Goal: Task Accomplishment & Management: Manage account settings

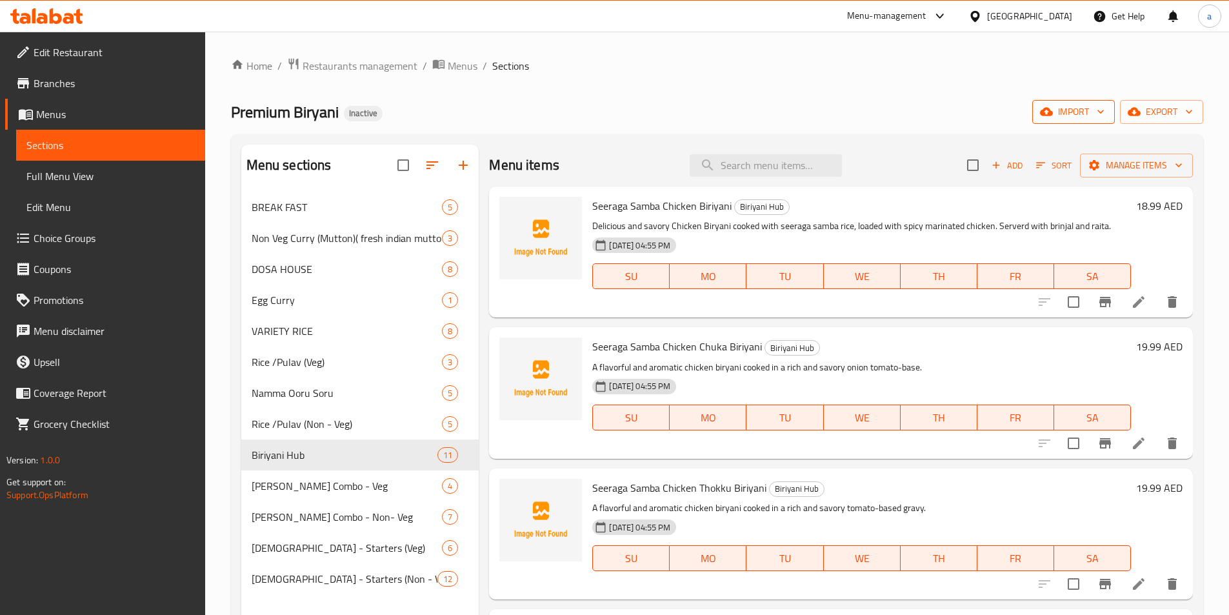
click at [1046, 106] on icon "button" at bounding box center [1046, 111] width 13 height 13
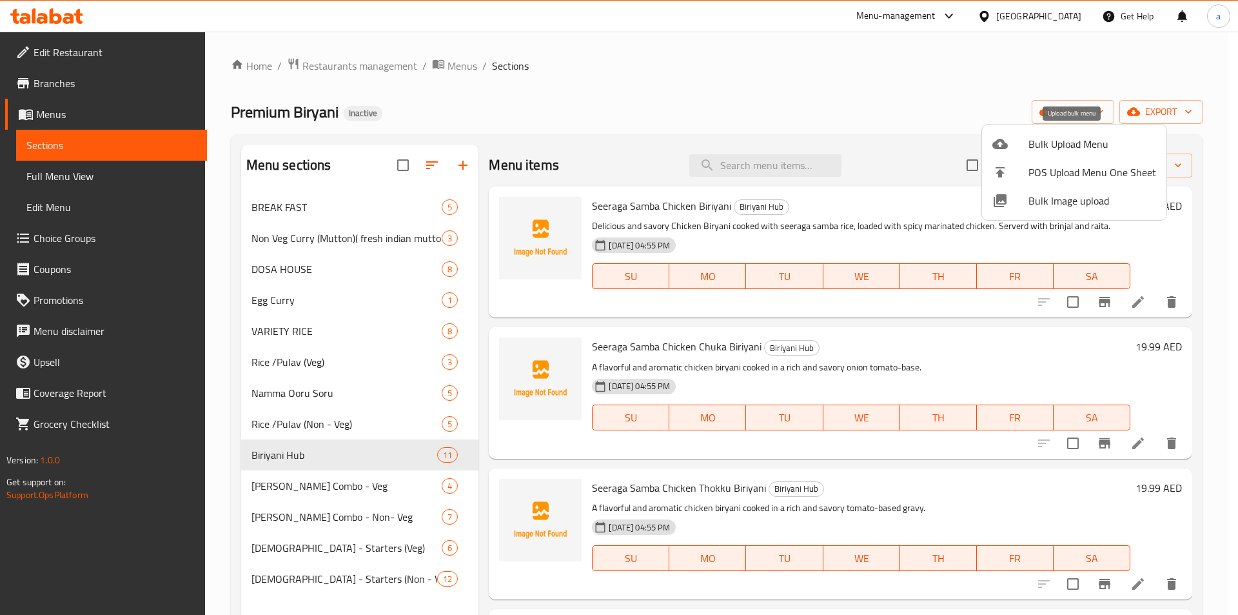
click at [1041, 146] on span "Bulk Upload Menu" at bounding box center [1093, 143] width 128 height 15
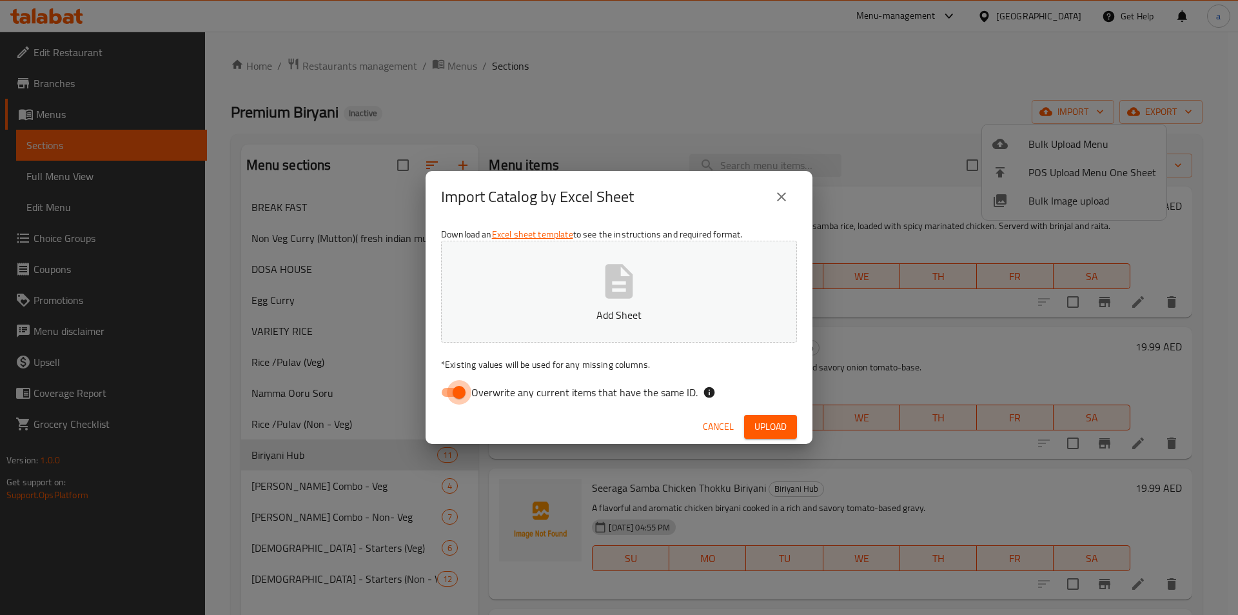
click at [455, 388] on input "Overwrite any current items that have the same ID." at bounding box center [460, 392] width 74 height 25
checkbox input "false"
click at [782, 424] on span "Upload" at bounding box center [771, 427] width 32 height 16
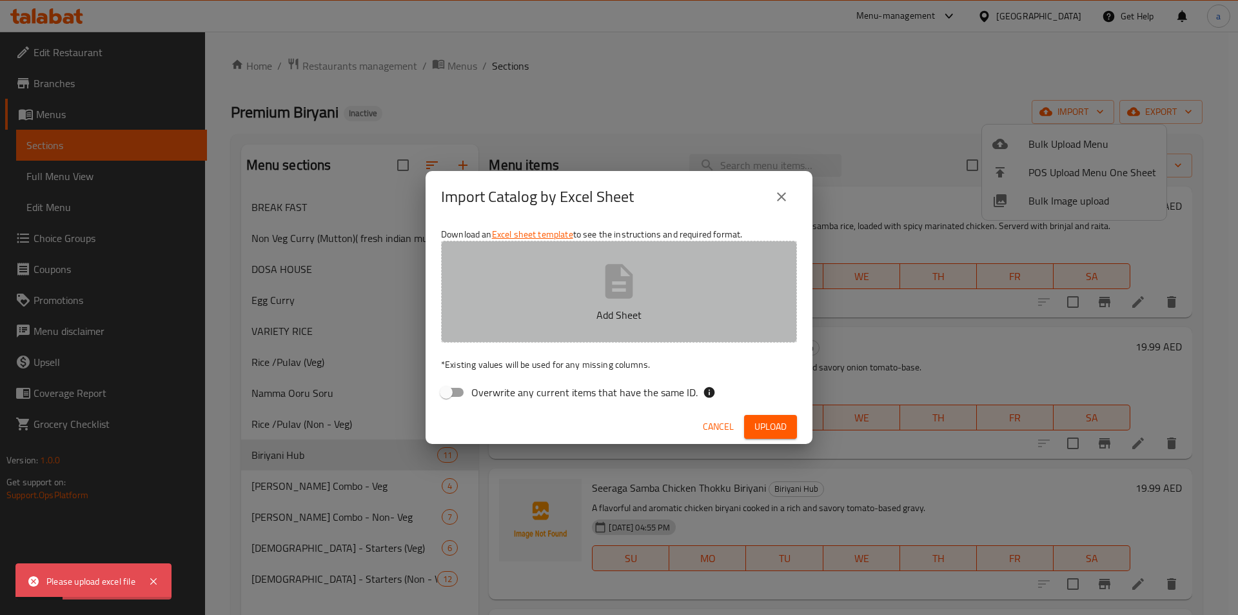
click at [599, 304] on button "Add Sheet" at bounding box center [619, 292] width 356 height 102
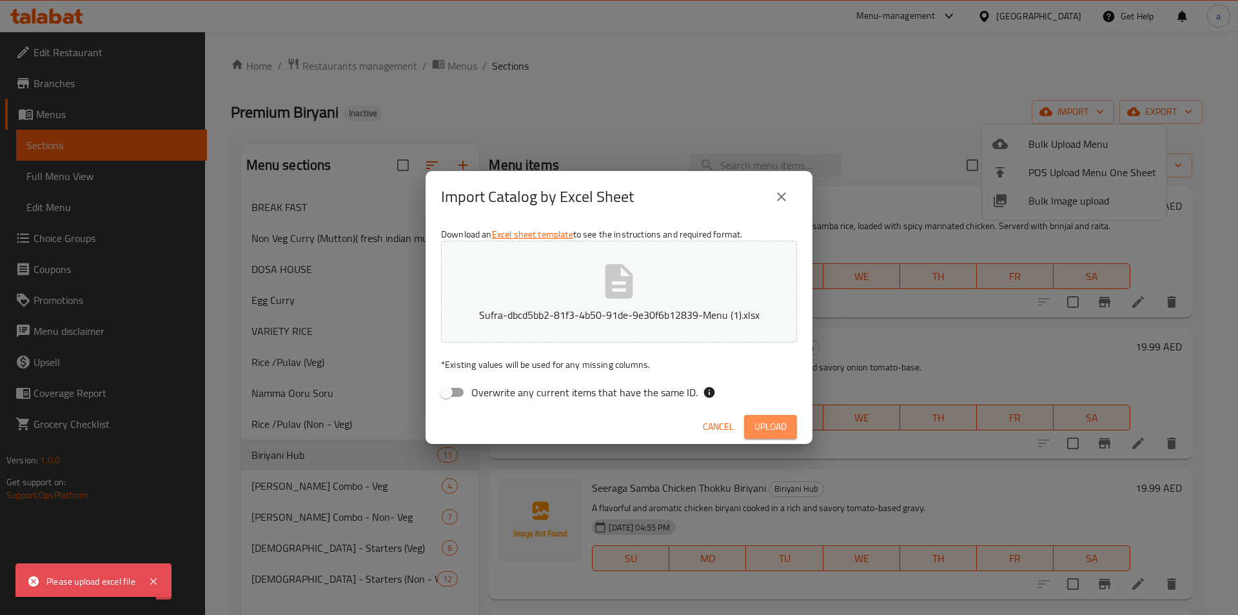
click at [781, 421] on span "Upload" at bounding box center [771, 427] width 32 height 16
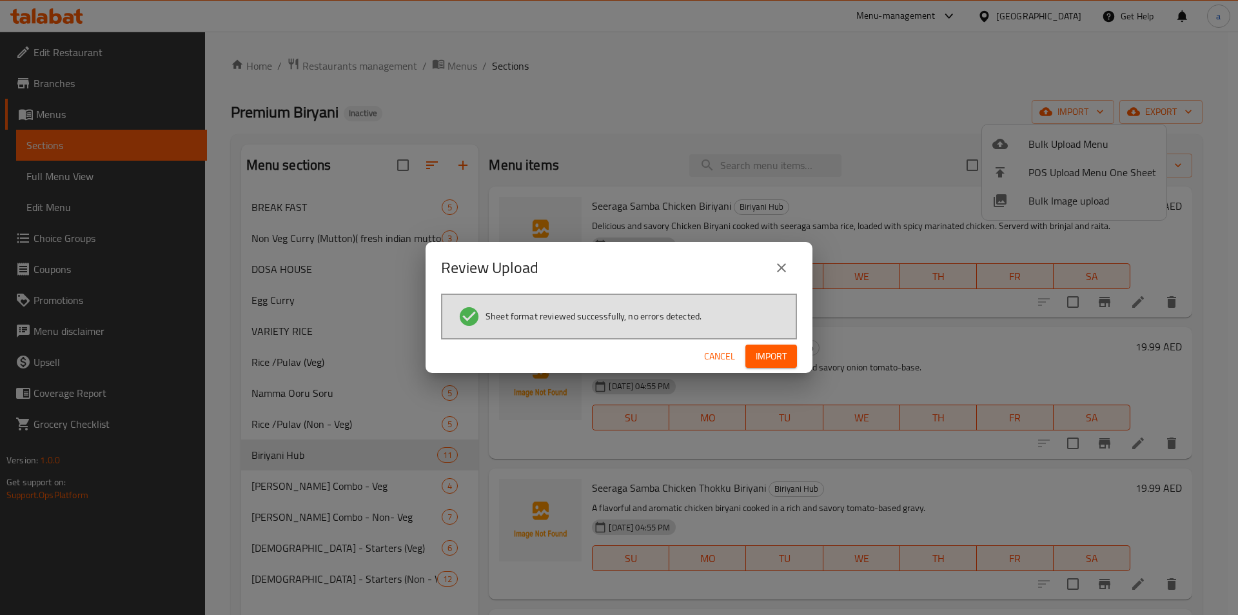
click at [784, 351] on span "Import" at bounding box center [771, 356] width 31 height 16
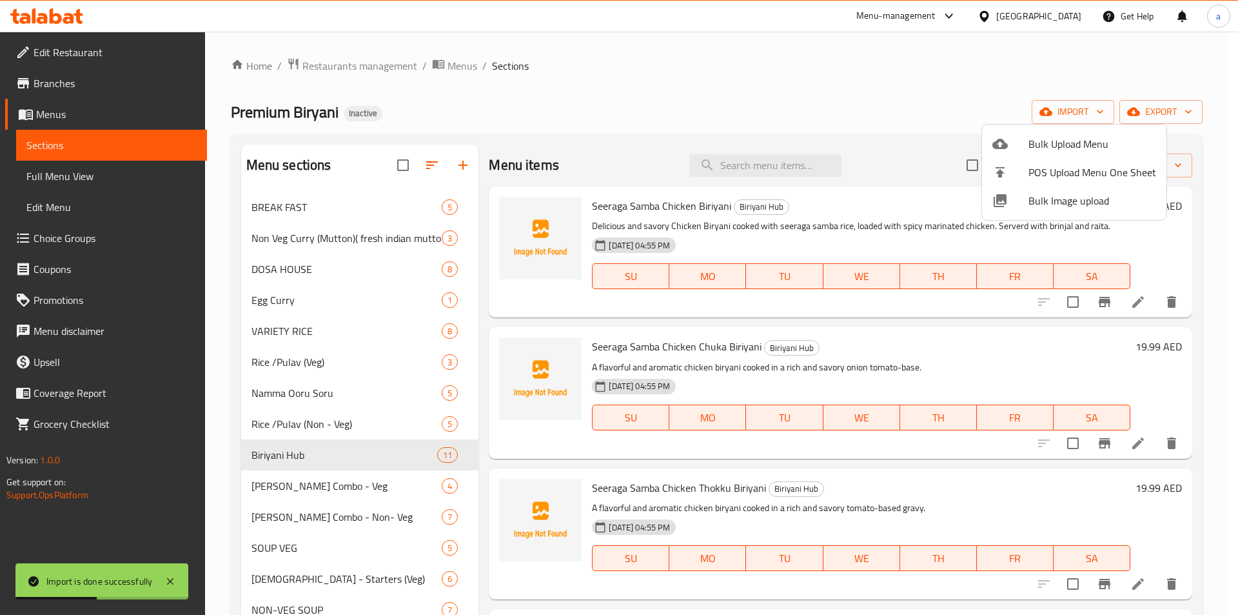
click at [605, 86] on div at bounding box center [619, 307] width 1238 height 615
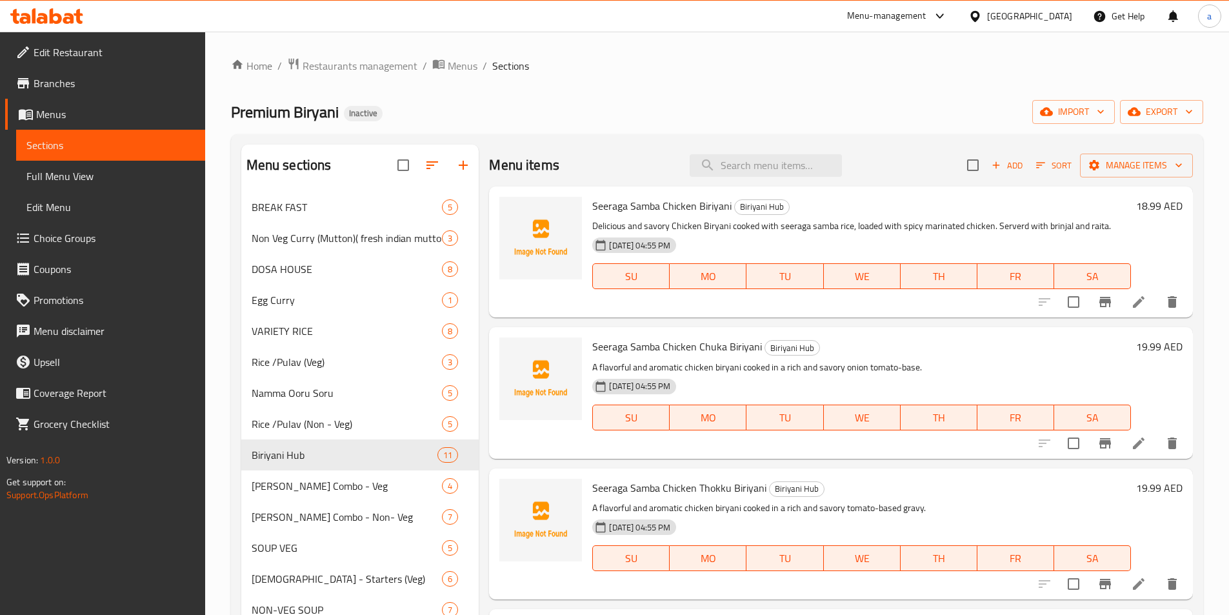
click at [123, 173] on span "Full Menu View" at bounding box center [110, 175] width 168 height 15
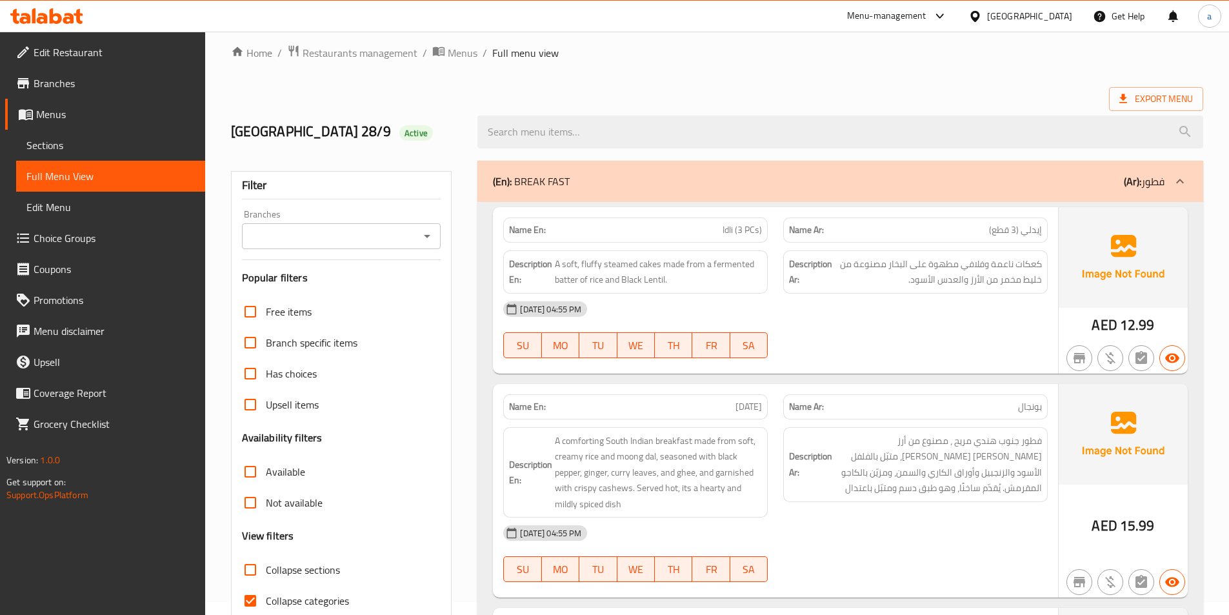
scroll to position [194, 0]
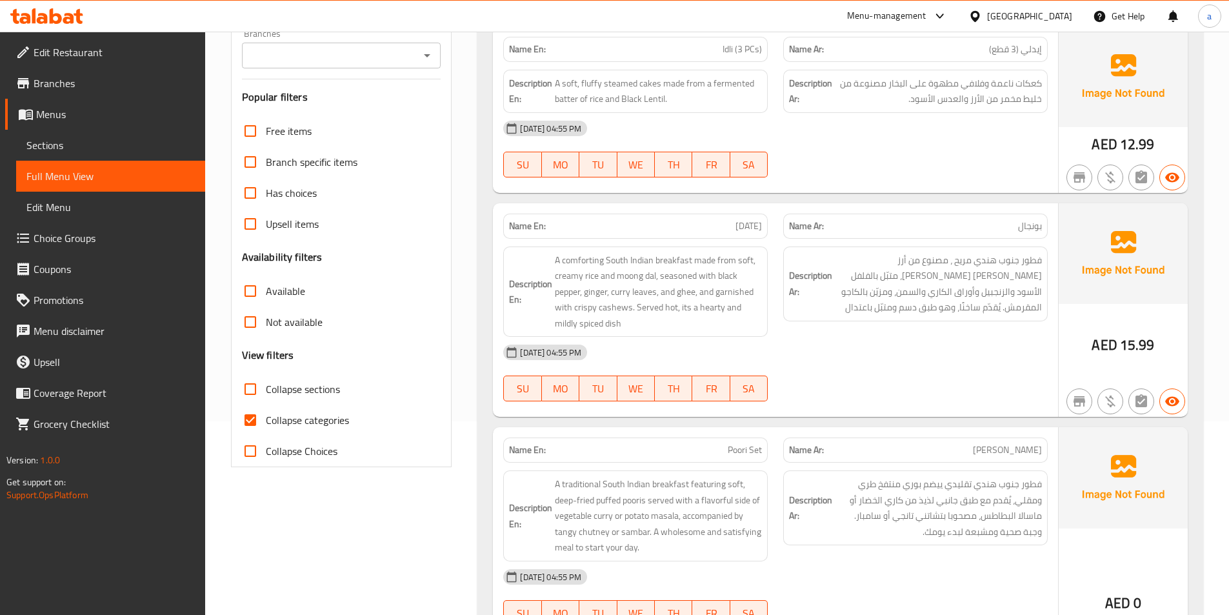
click at [254, 388] on input "Collapse sections" at bounding box center [250, 388] width 31 height 31
checkbox input "true"
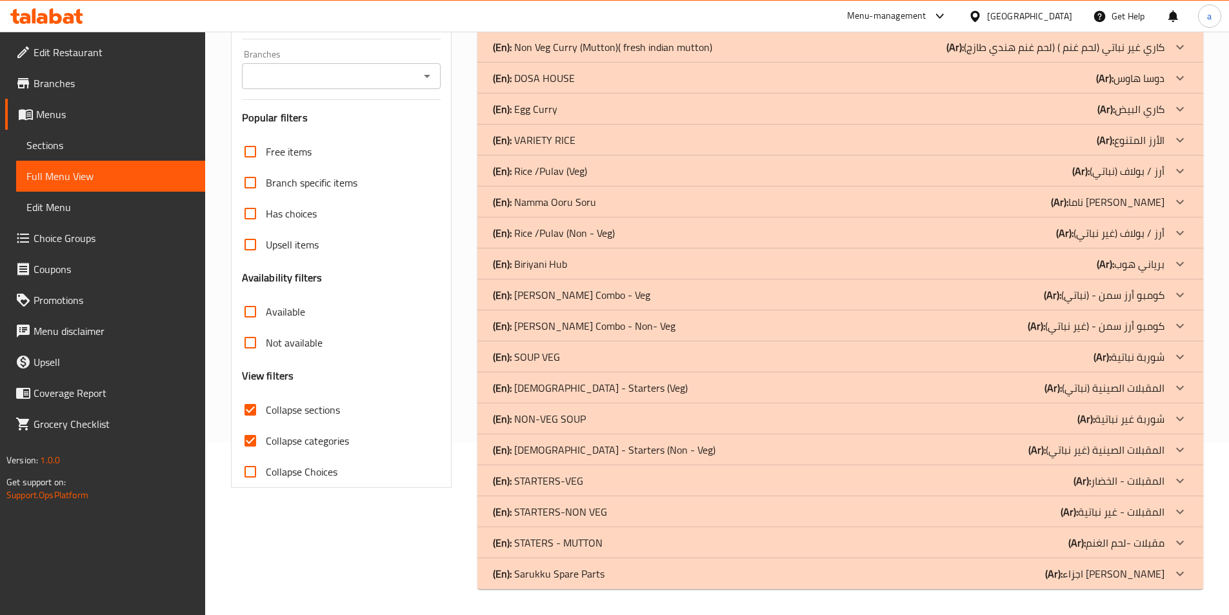
scroll to position [173, 0]
click at [250, 441] on input "Collapse categories" at bounding box center [250, 440] width 31 height 31
checkbox input "false"
drag, startPoint x: 619, startPoint y: 573, endPoint x: 613, endPoint y: 569, distance: 7.4
click at [619, 573] on div "(En): Sarukku Spare Parts (Ar): اجزاء سبير ساكورا" at bounding box center [828, 573] width 671 height 15
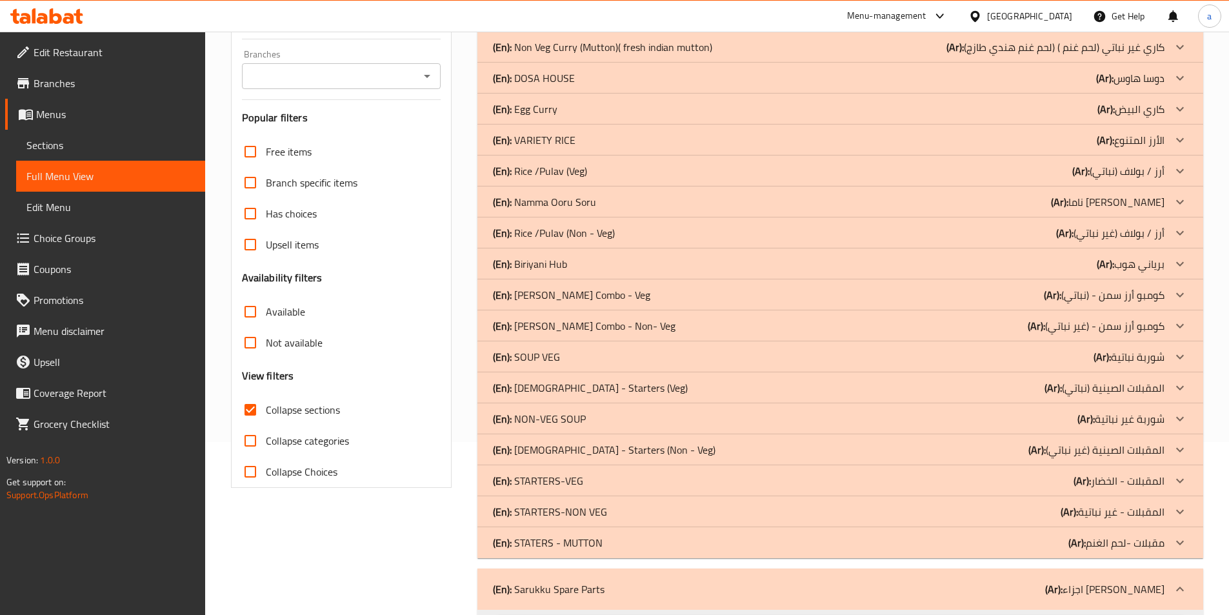
click at [601, 546] on p "(En): STATERS - MUTTON" at bounding box center [548, 542] width 110 height 15
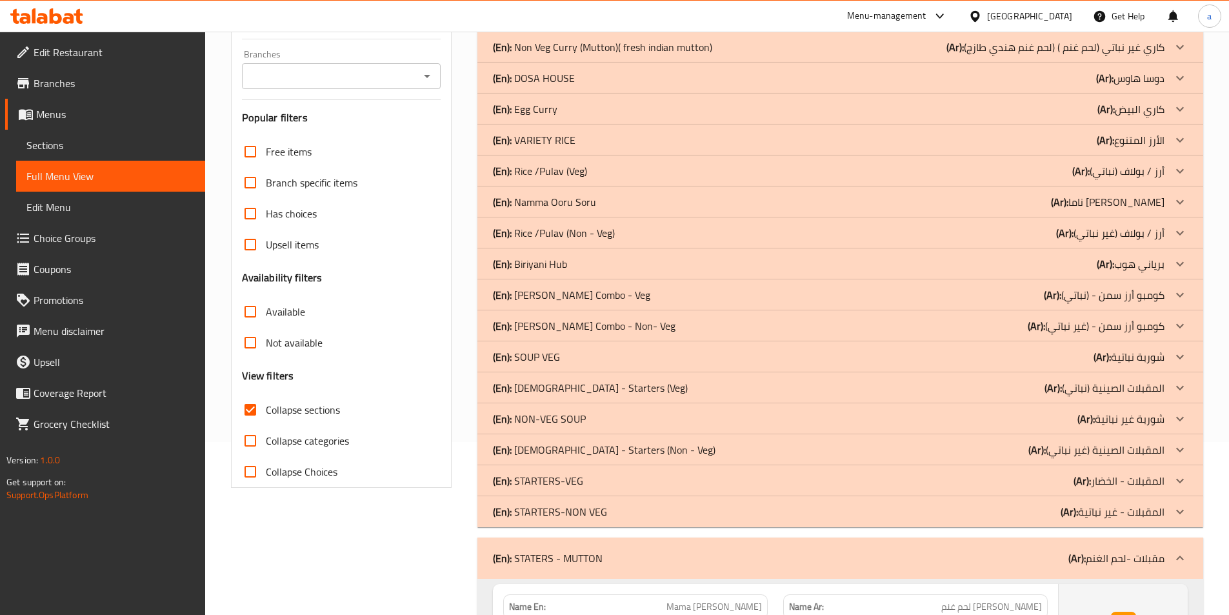
click at [586, 513] on p "(En): STARTERS-NON VEG" at bounding box center [550, 511] width 114 height 15
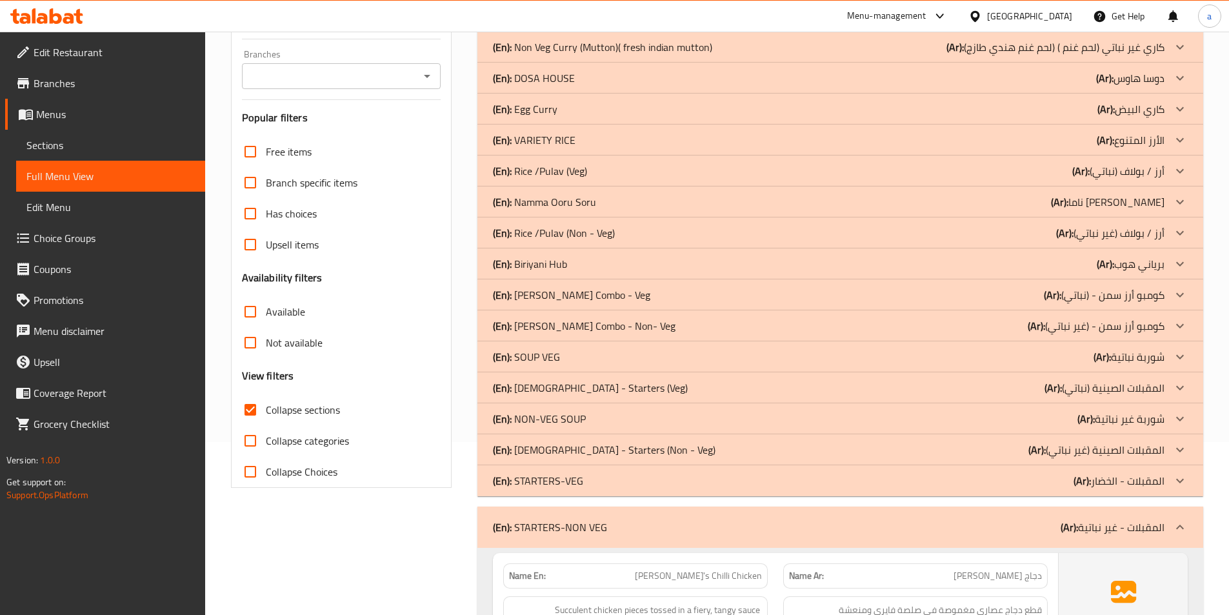
click at [586, 480] on div "(En): STARTERS-VEG (Ar): المقبلات - الخضار" at bounding box center [828, 480] width 671 height 15
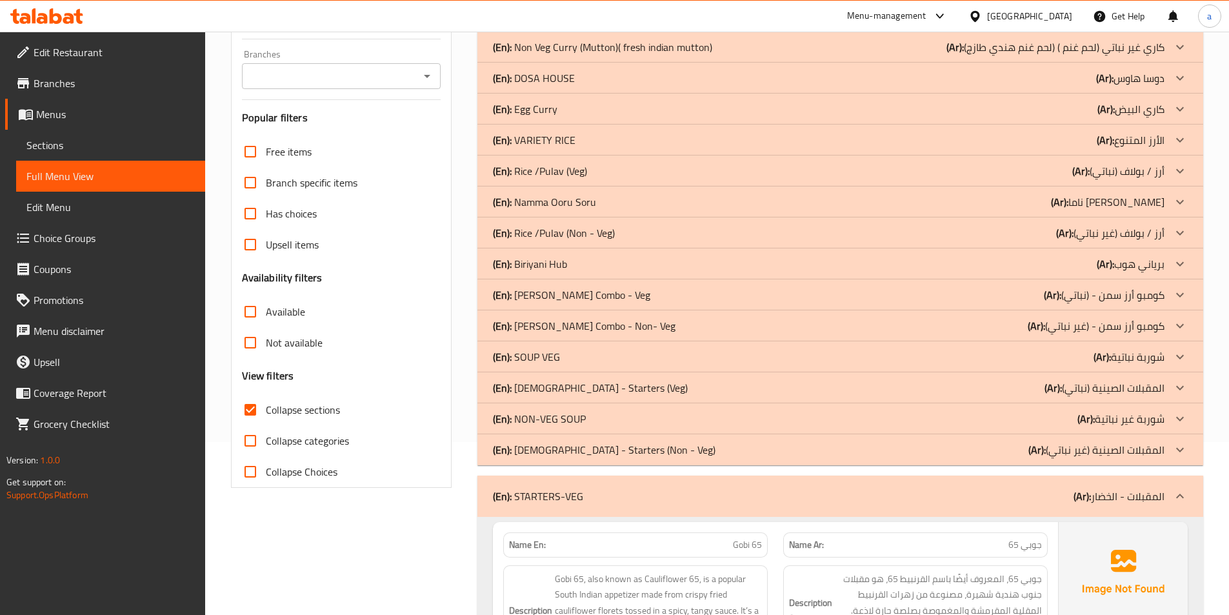
click at [565, 411] on p "(En): NON-VEG SOUP" at bounding box center [539, 418] width 93 height 15
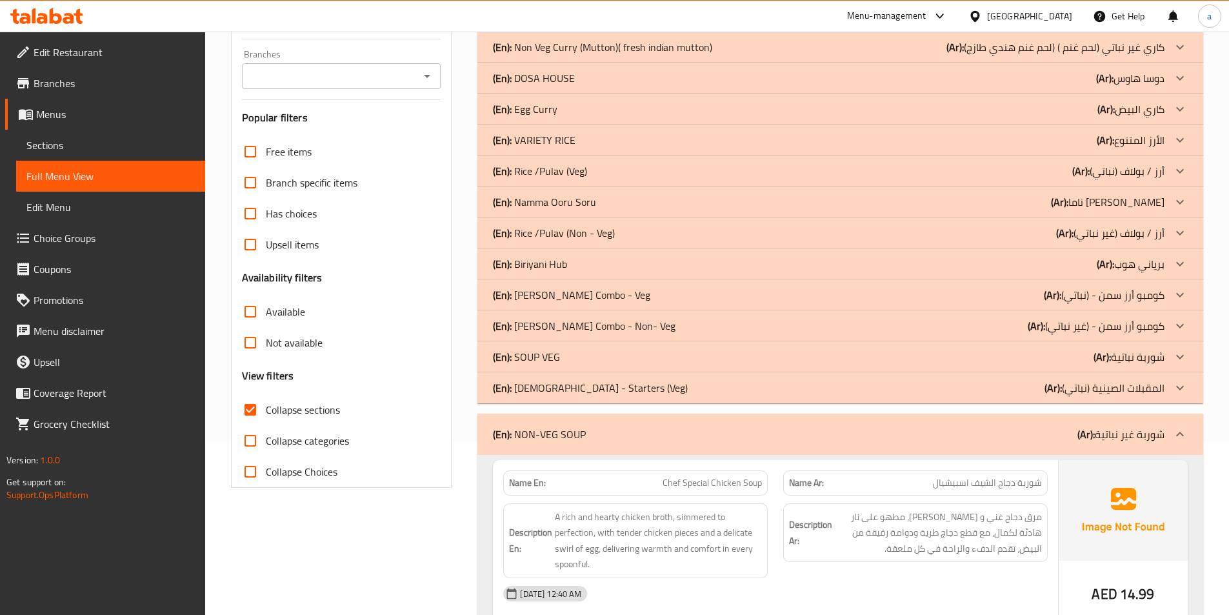
click at [557, 360] on p "(En): SOUP VEG" at bounding box center [526, 356] width 67 height 15
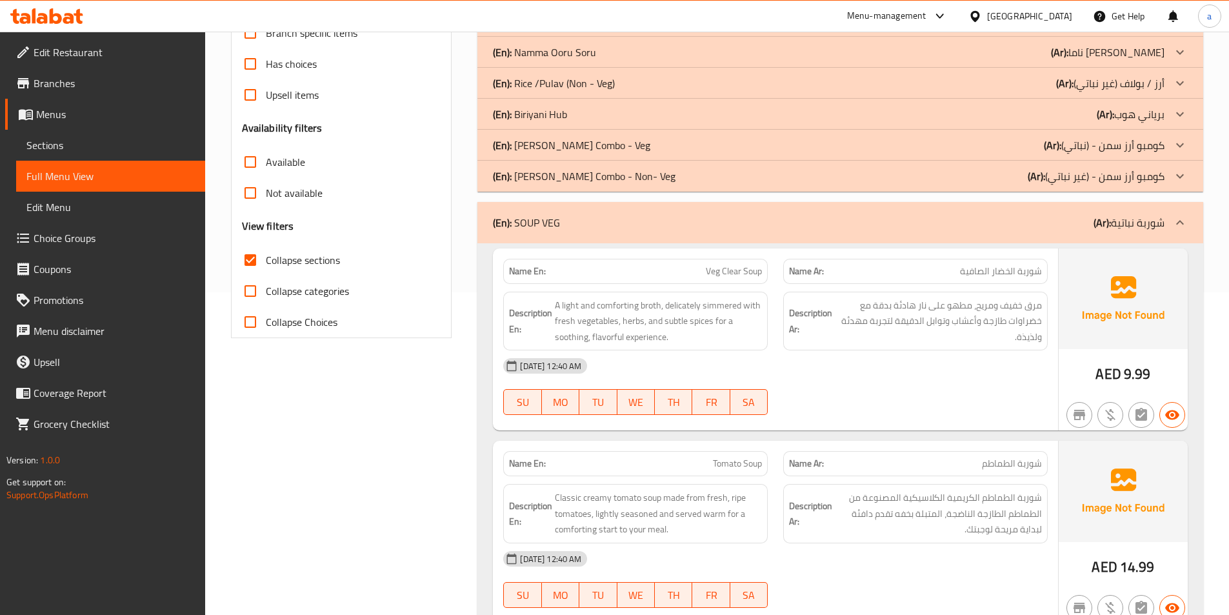
scroll to position [0, 0]
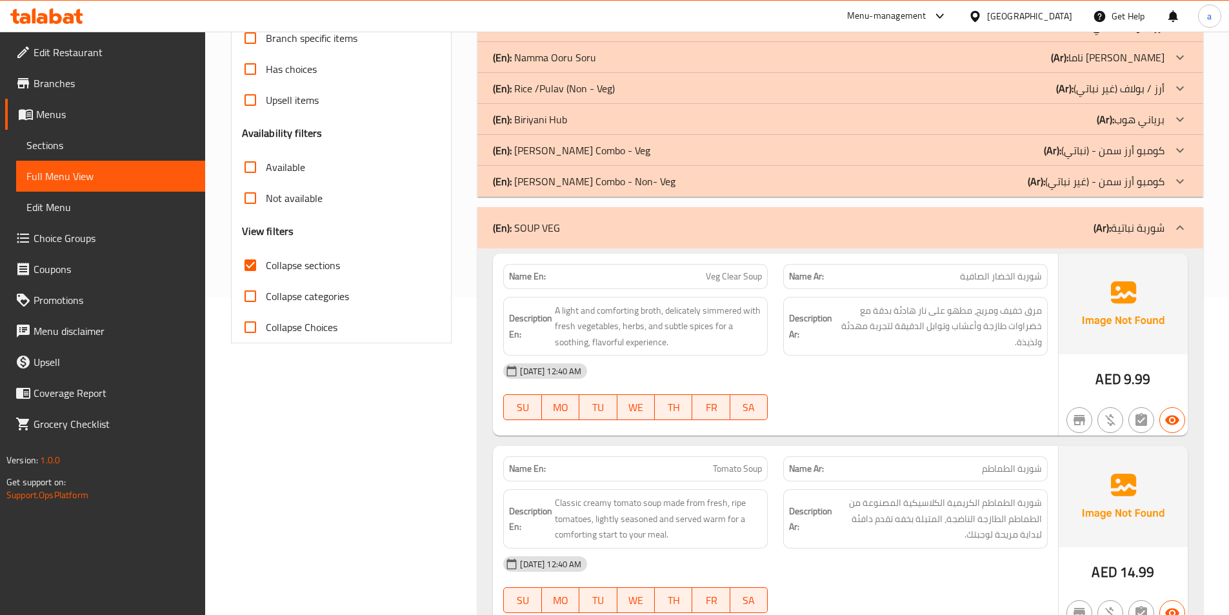
scroll to position [323, 0]
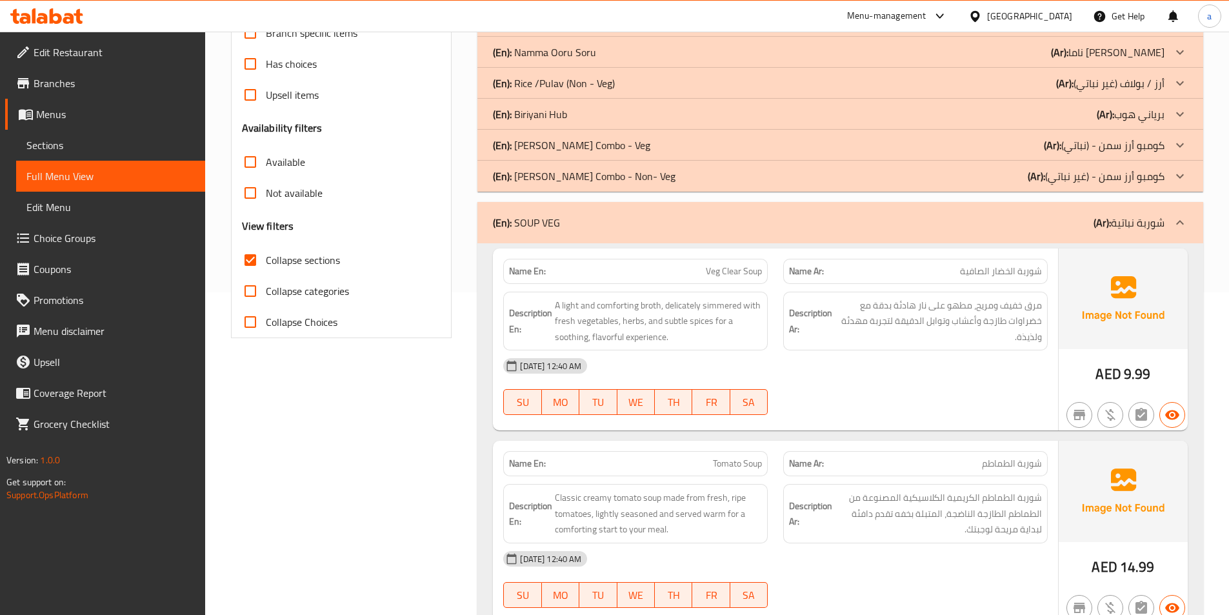
click at [667, 308] on span "A light and comforting broth, delicately simmered with fresh vegetables, herbs,…" at bounding box center [658, 321] width 207 height 48
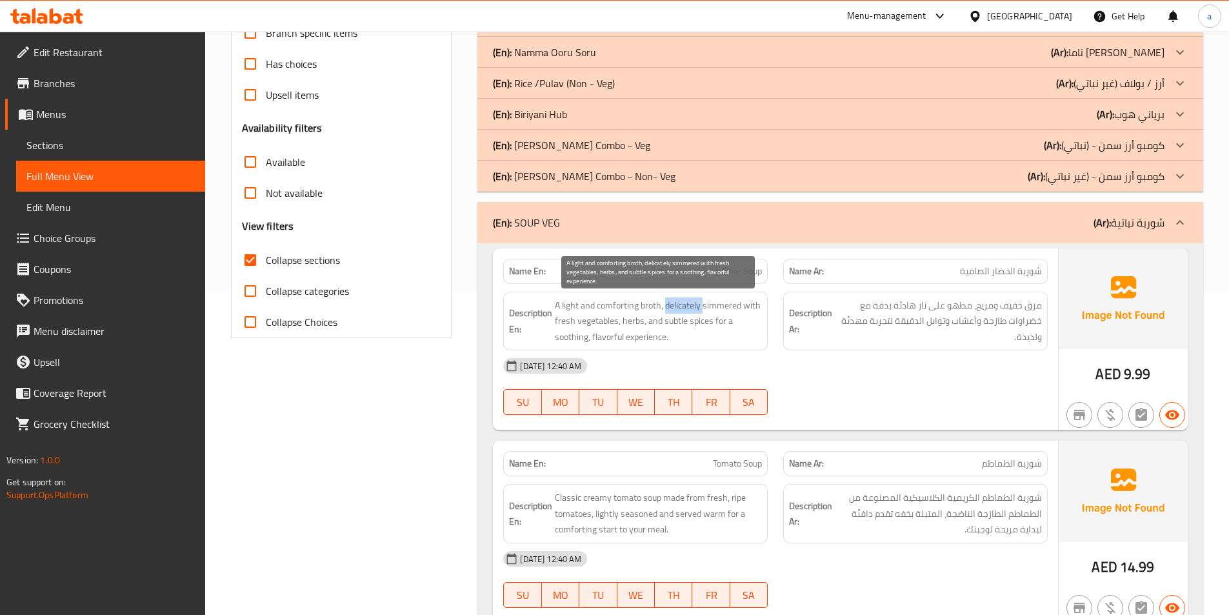
click at [667, 309] on span "A light and comforting broth, delicately simmered with fresh vegetables, herbs,…" at bounding box center [658, 321] width 207 height 48
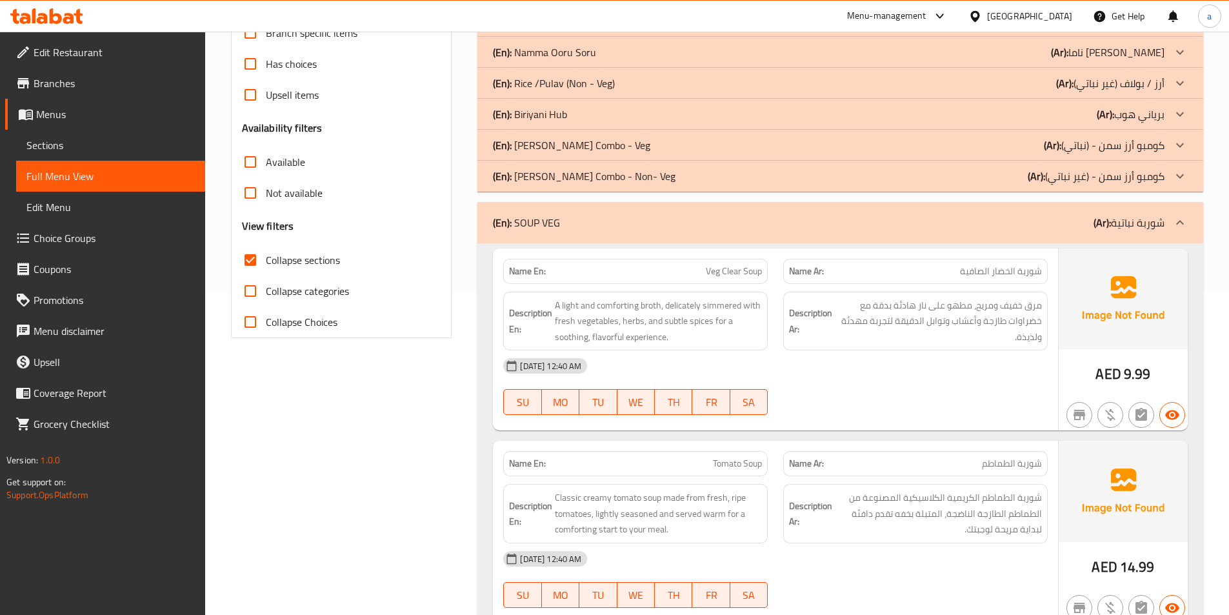
click at [788, 352] on div "[DATE] 12:40 AM" at bounding box center [775, 365] width 560 height 31
click at [568, 339] on span "A light and comforting broth, delicately simmered with fresh vegetables, herbs,…" at bounding box center [658, 321] width 207 height 48
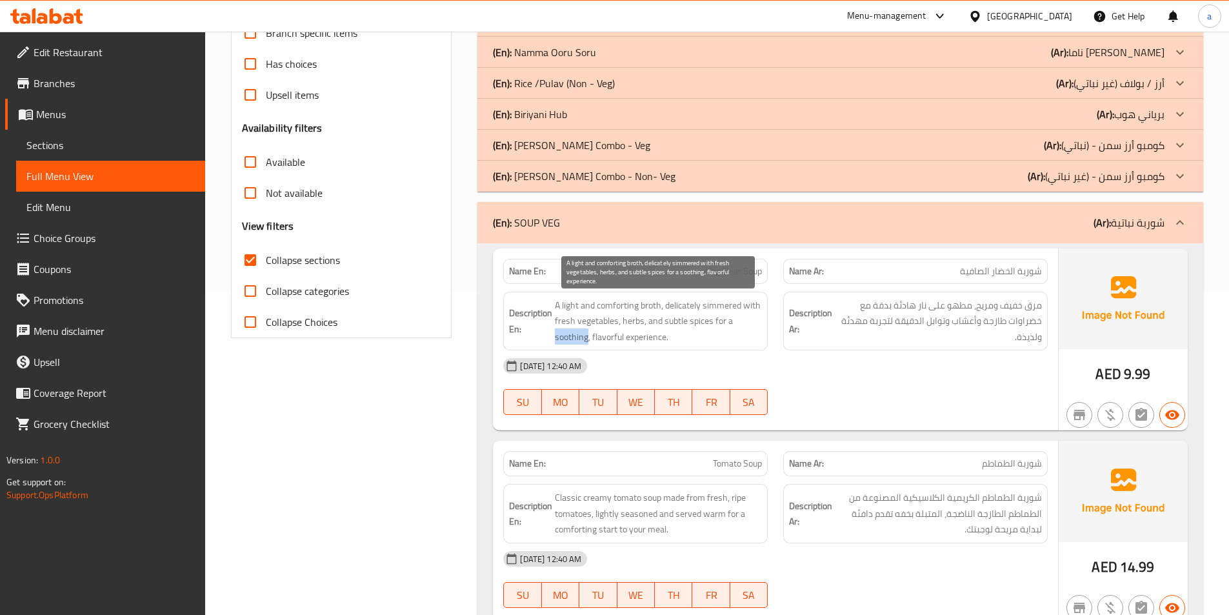
click at [568, 339] on span "A light and comforting broth, delicately simmered with fresh vegetables, herbs,…" at bounding box center [658, 321] width 207 height 48
click at [675, 323] on span "A light and comforting broth, delicately simmered with fresh vegetables, herbs,…" at bounding box center [658, 321] width 207 height 48
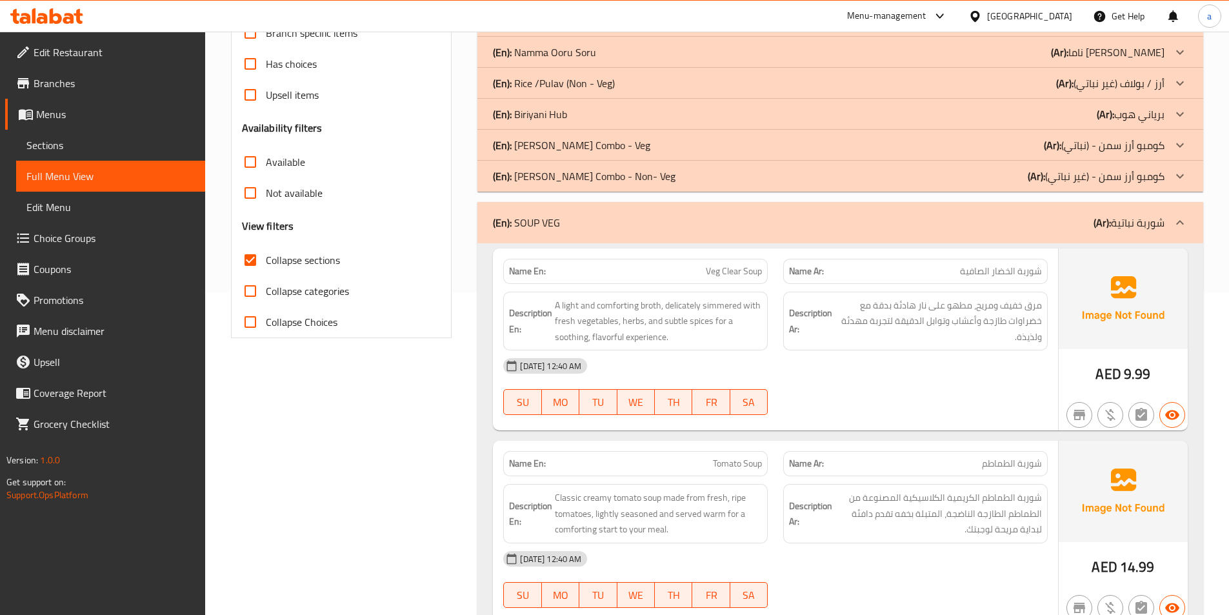
drag, startPoint x: 675, startPoint y: 323, endPoint x: 906, endPoint y: 390, distance: 239.9
click at [906, 390] on div "29-09-2025 12:40 AM SU MO TU WE TH FR SA" at bounding box center [775, 386] width 560 height 72
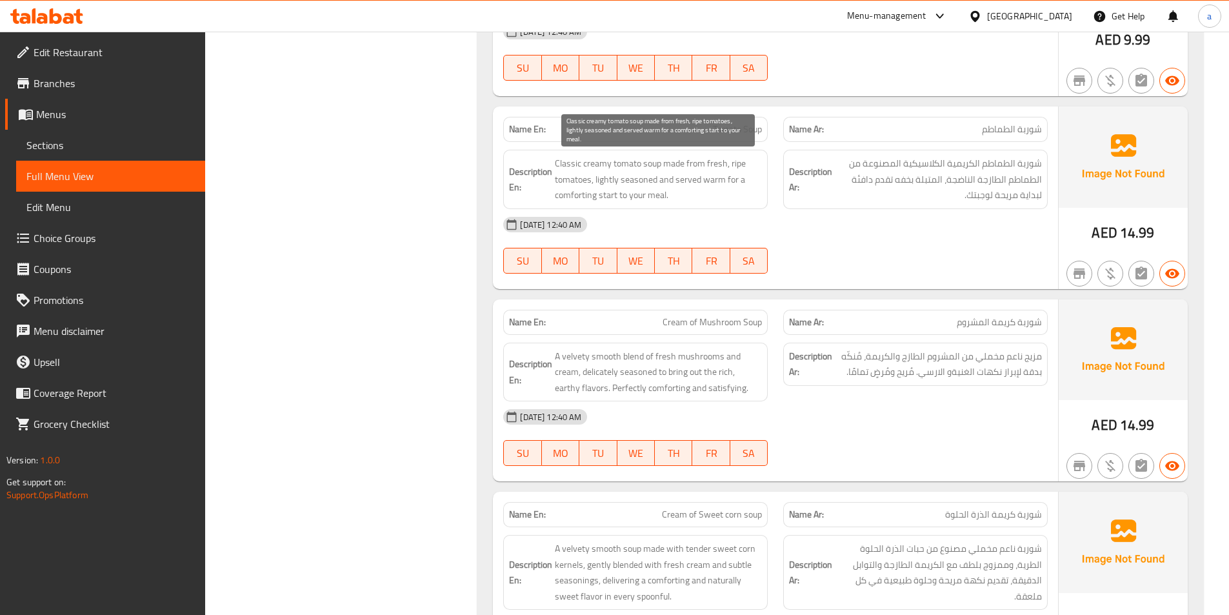
scroll to position [774, 0]
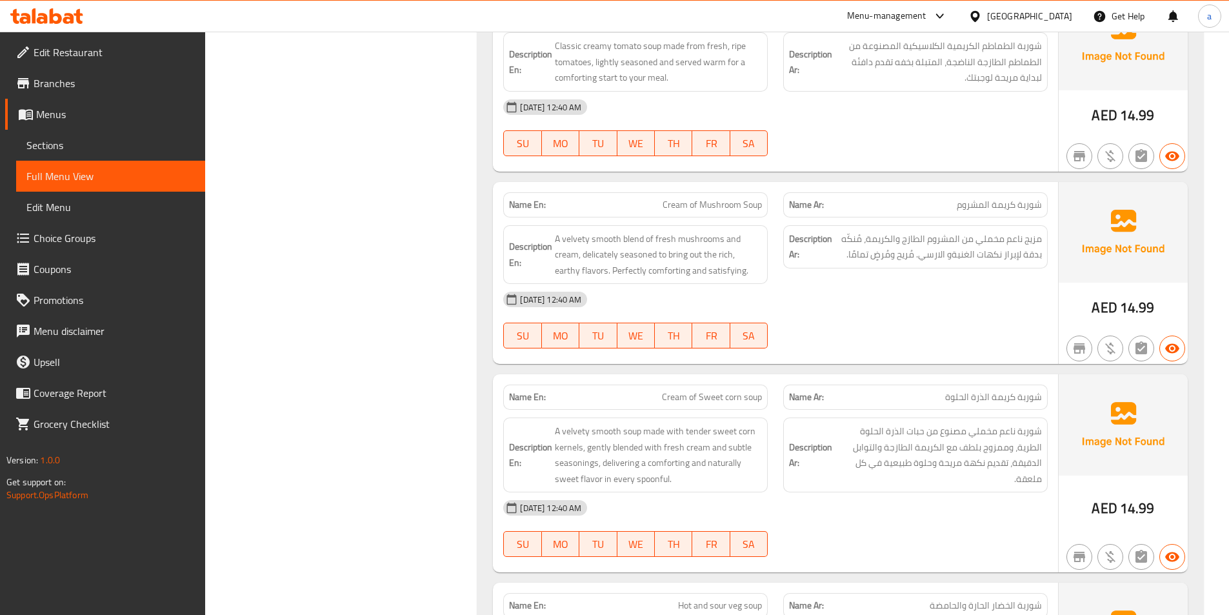
click at [715, 204] on span "Cream of Mushroom Soup" at bounding box center [711, 205] width 99 height 14
copy span "Cream of Mushroom Soup"
click at [668, 426] on span "A velvety smooth soup made with tender sweet corn kernels, gently blended with …" at bounding box center [658, 454] width 207 height 63
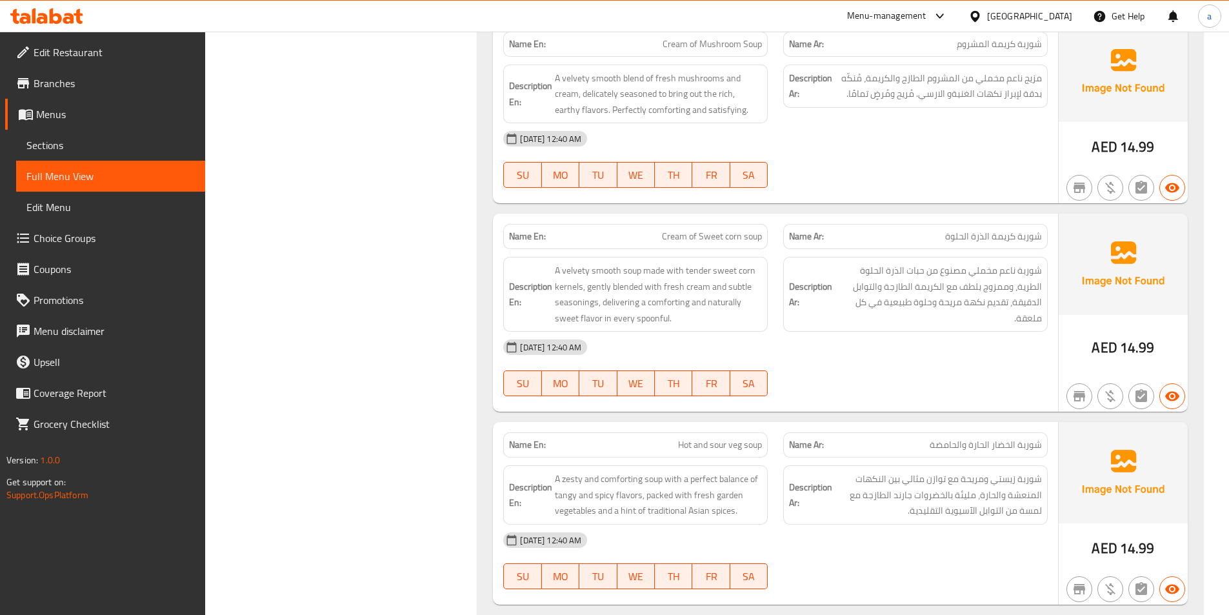
scroll to position [968, 0]
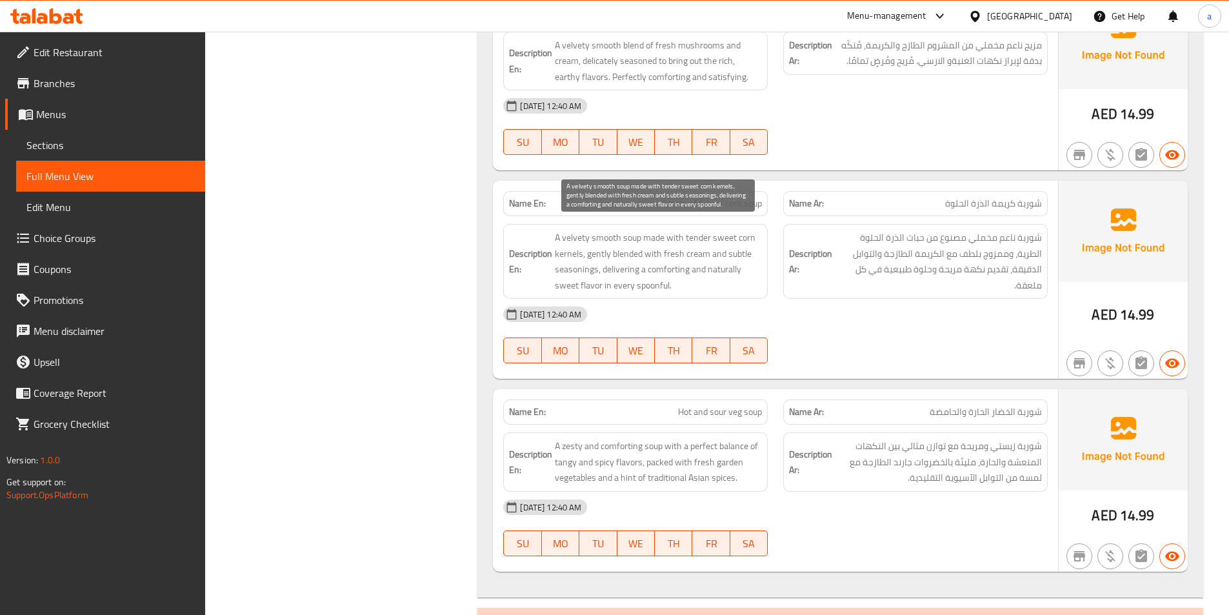
click at [595, 257] on span "A velvety smooth soup made with tender sweet corn kernels, gently blended with …" at bounding box center [658, 261] width 207 height 63
click at [575, 275] on span "A velvety smooth soup made with tender sweet corn kernels, gently blended with …" at bounding box center [658, 261] width 207 height 63
click at [622, 272] on span "A velvety smooth soup made with tender sweet corn kernels, gently blended with …" at bounding box center [658, 261] width 207 height 63
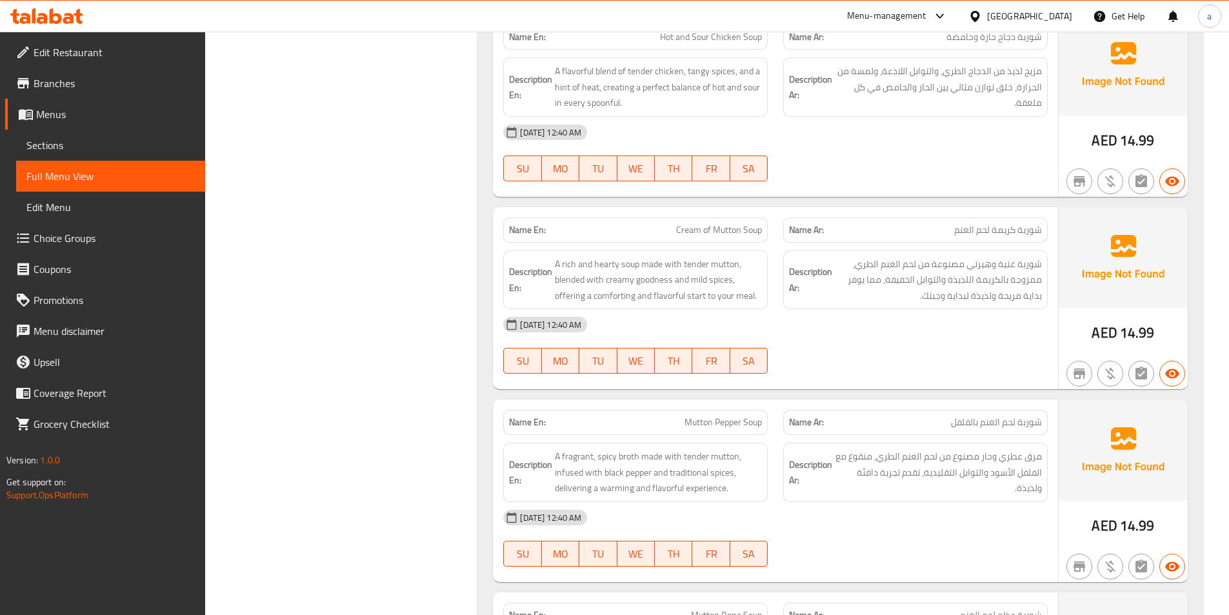
scroll to position [2129, 0]
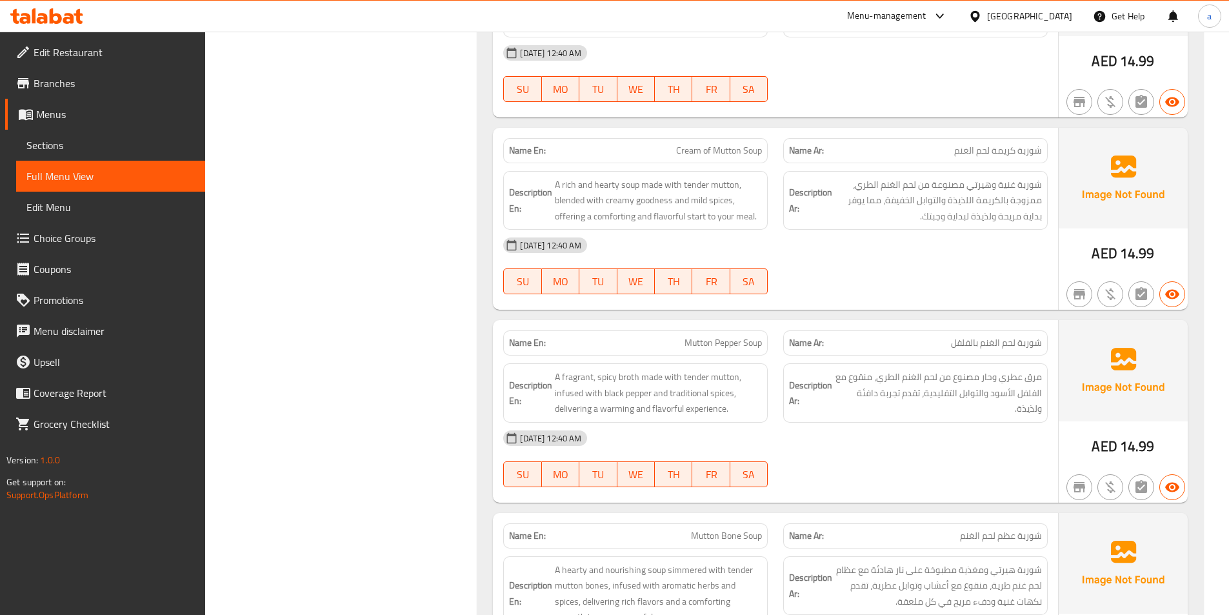
click at [742, 149] on span "Cream of Mutton Soup" at bounding box center [719, 151] width 86 height 14
copy span "Cream of Mutton Soup"
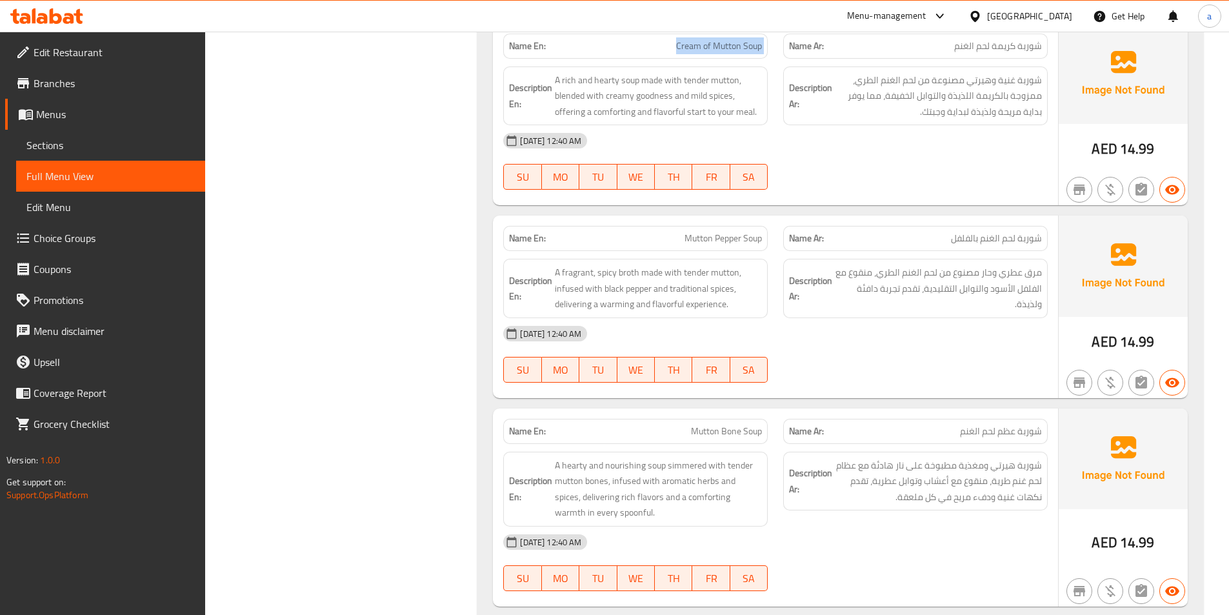
scroll to position [2387, 0]
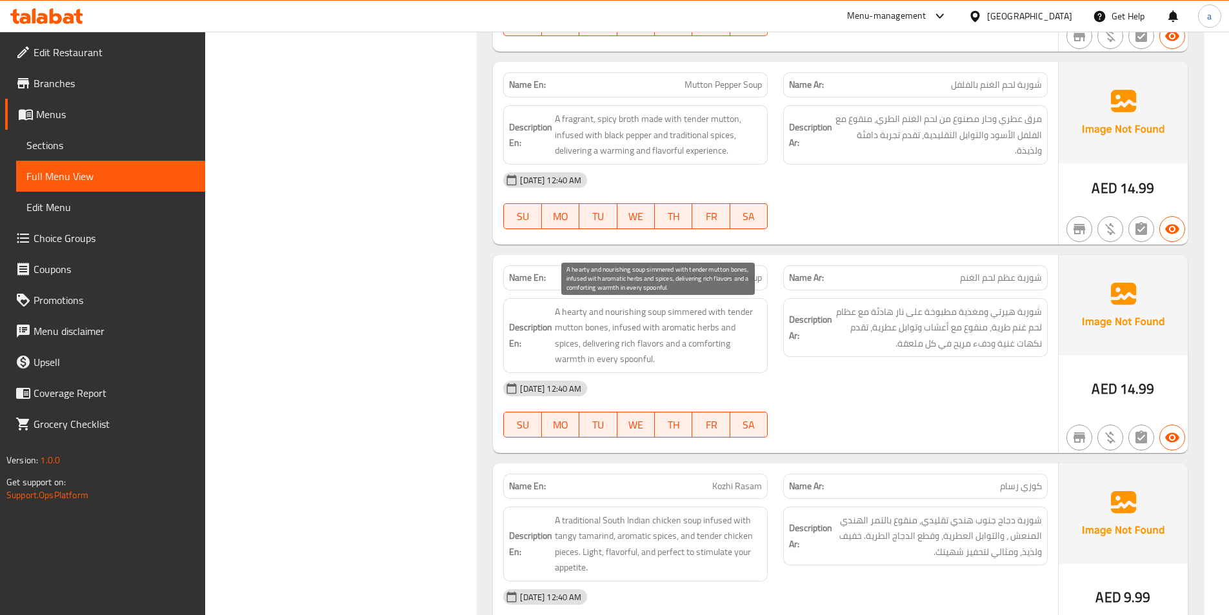
click at [625, 316] on span "A hearty and nourishing soup simmered with tender mutton bones, infused with ar…" at bounding box center [658, 335] width 207 height 63
click at [675, 310] on span "A hearty and nourishing soup simmered with tender mutton bones, infused with ar…" at bounding box center [658, 335] width 207 height 63
click at [737, 315] on span "A hearty and nourishing soup simmered with tender mutton bones, infused with ar…" at bounding box center [658, 335] width 207 height 63
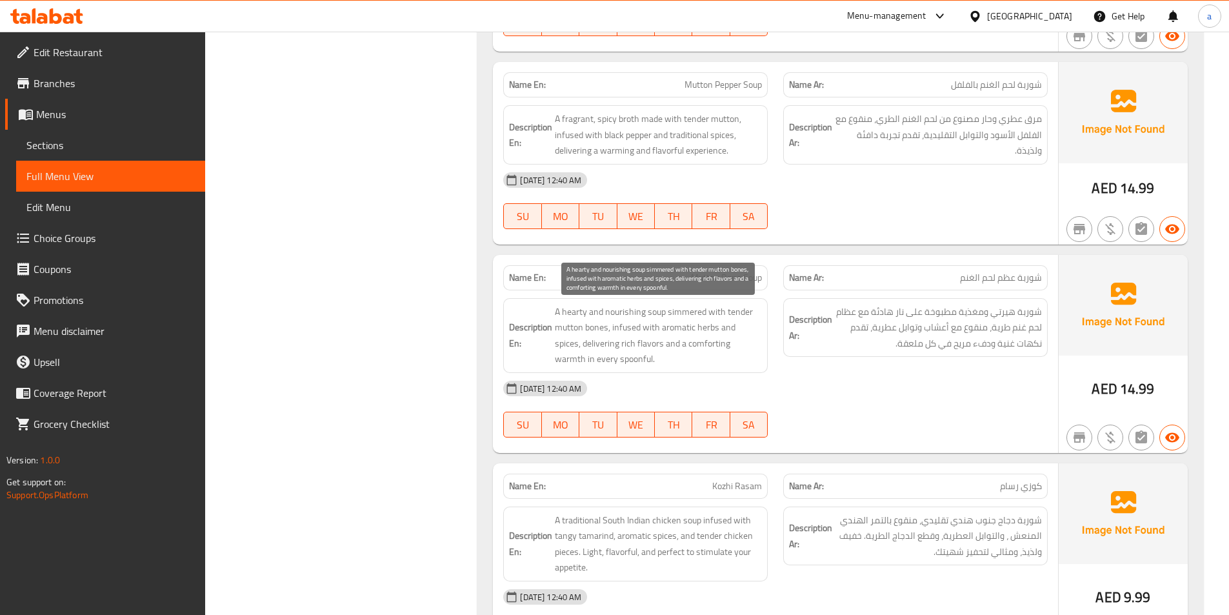
click at [633, 332] on span "A hearty and nourishing soup simmered with tender mutton bones, infused with ar…" at bounding box center [658, 335] width 207 height 63
click at [666, 326] on span "A hearty and nourishing soup simmered with tender mutton bones, infused with ar…" at bounding box center [658, 335] width 207 height 63
click at [907, 386] on div "[DATE] 12:40 AM" at bounding box center [775, 388] width 560 height 31
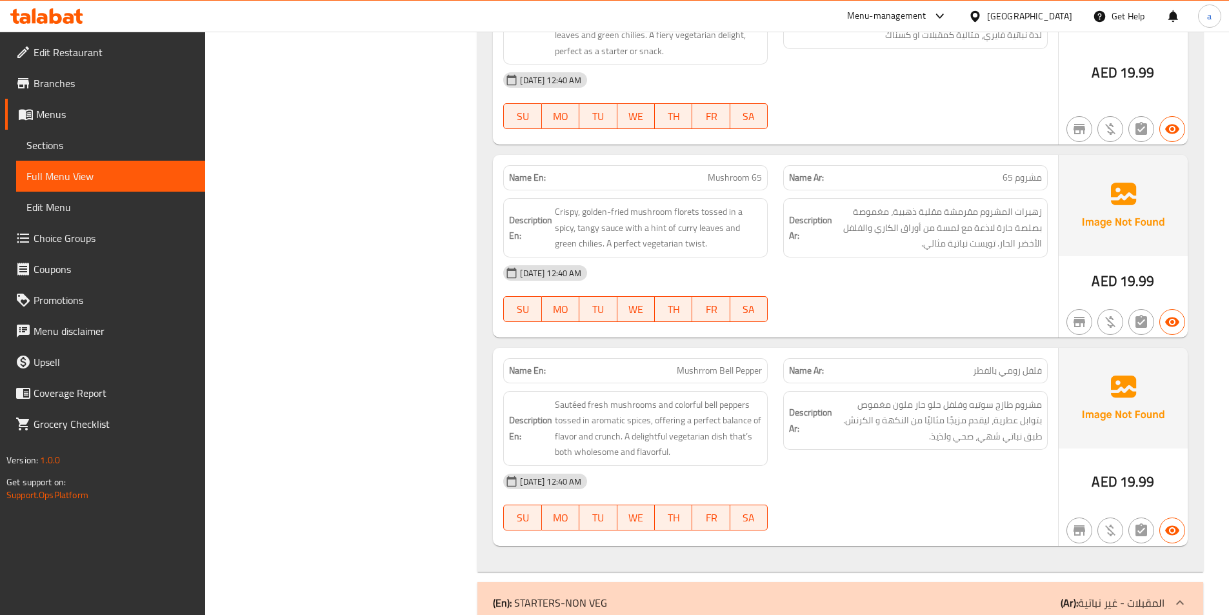
scroll to position [3612, 0]
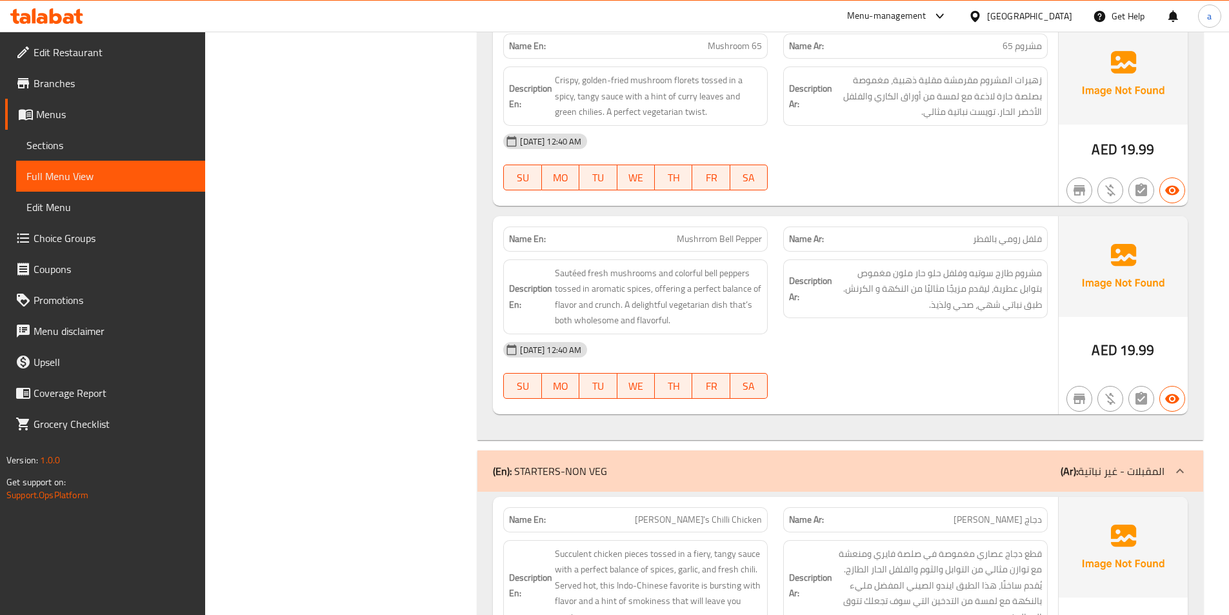
click at [753, 235] on span "Mushrrom Bell Pepper" at bounding box center [719, 239] width 85 height 14
copy span "Mushrrom Bell Pepper"
click at [900, 332] on div "Description Ar: مشروم طازج سوتيه وفلفل حلو حار ملون مغموص بتوابل عطرية، ليقدم م…" at bounding box center [915, 297] width 280 height 90
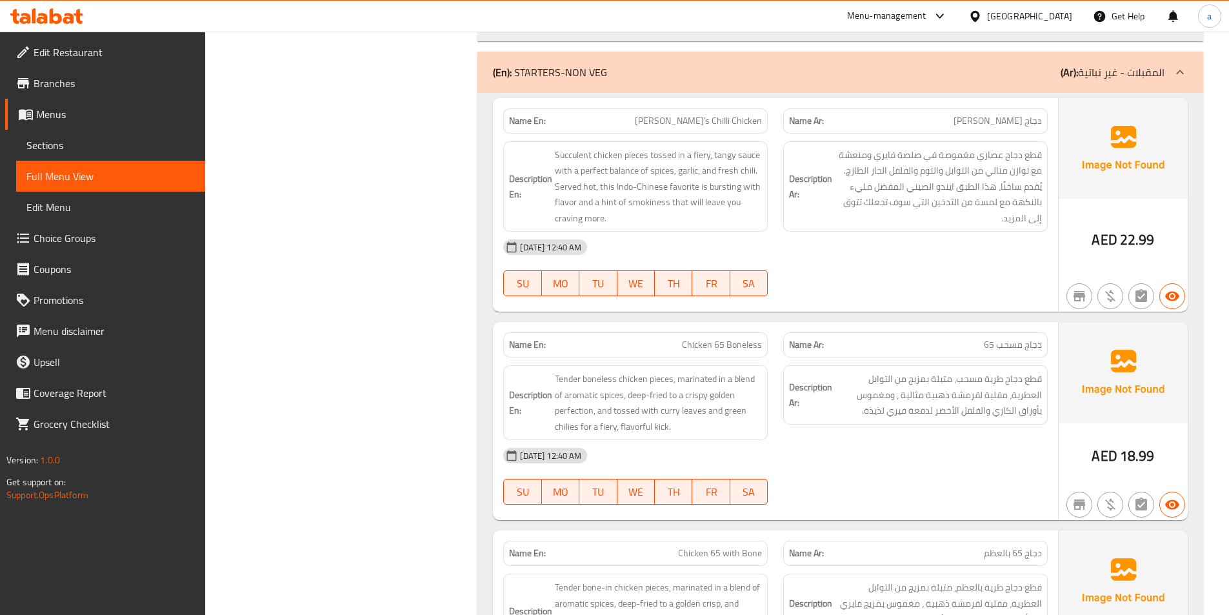
scroll to position [4064, 0]
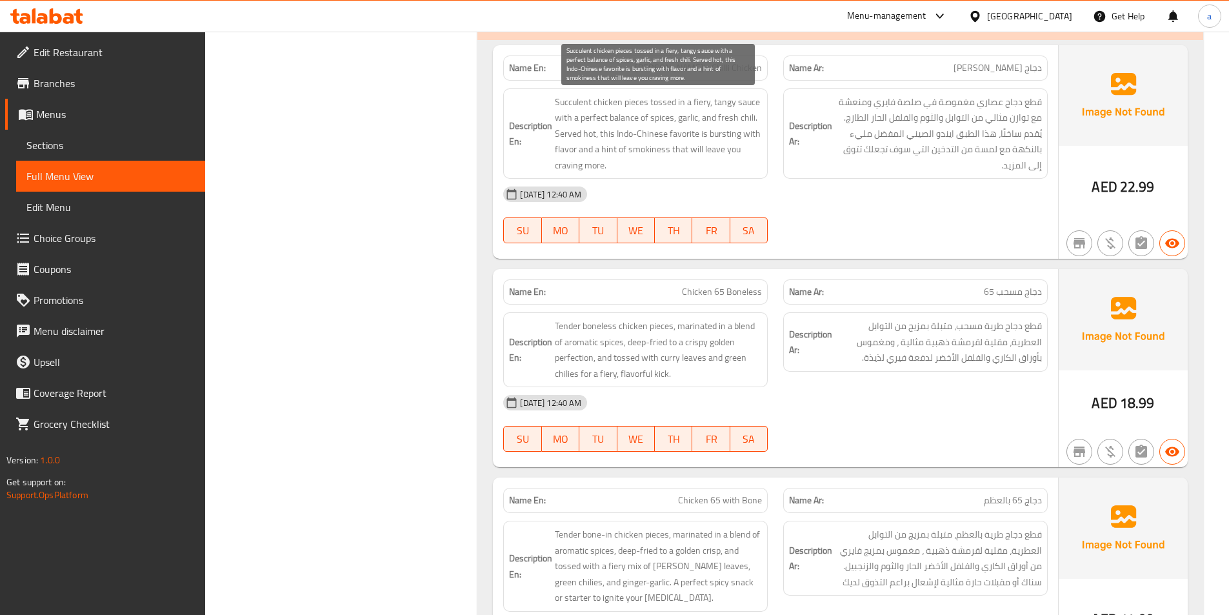
click at [723, 134] on span "Succulent chicken pieces tossed in a fiery, tangy sauce with a perfect balance …" at bounding box center [658, 133] width 207 height 79
click at [859, 176] on div "Description Ar: قطع دجاج عصاري مغموصة في صلصة فايري ومنعشة مع توازن مثالي من ال…" at bounding box center [915, 133] width 264 height 91
click at [726, 135] on span "Succulent chicken pieces tossed in a fiery, tangy sauce with a perfect balance …" at bounding box center [658, 133] width 207 height 79
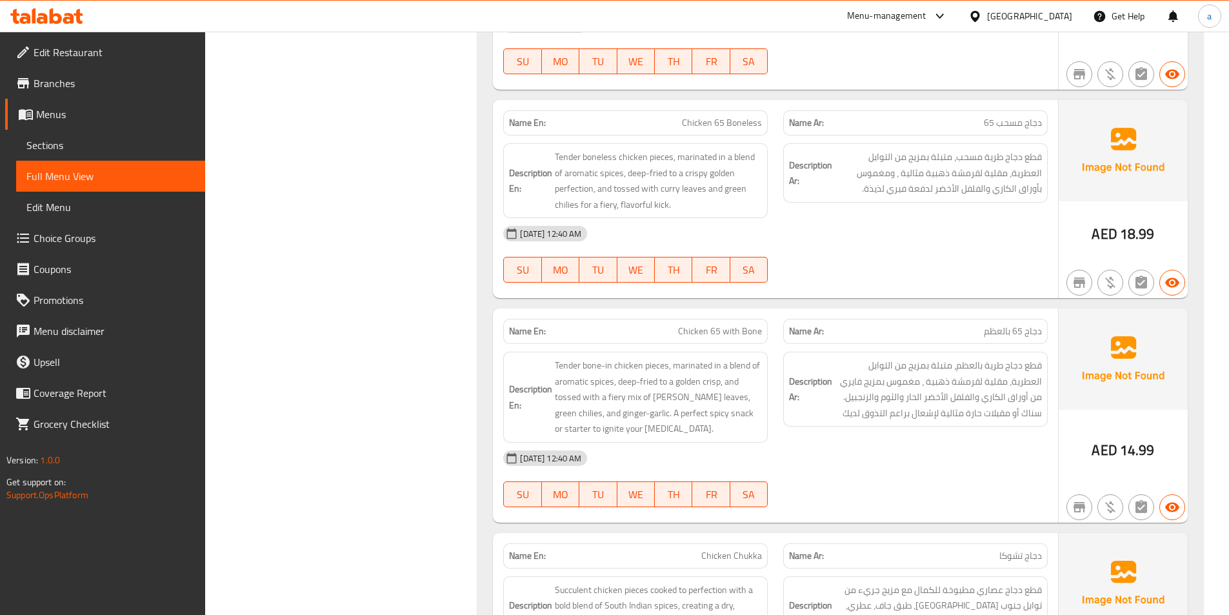
scroll to position [4128, 0]
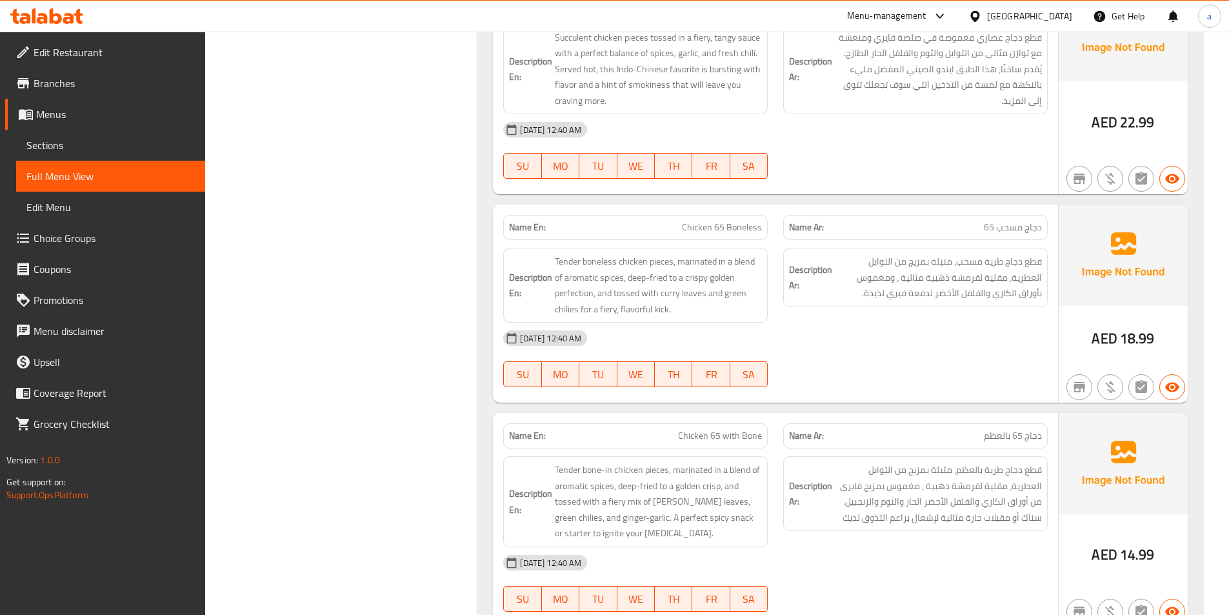
click at [721, 234] on span "Chicken 65 Boneless" at bounding box center [722, 228] width 80 height 14
click at [735, 233] on span "Chicken 65 Boneless" at bounding box center [722, 228] width 80 height 14
copy span "Chicken 65 Boneless"
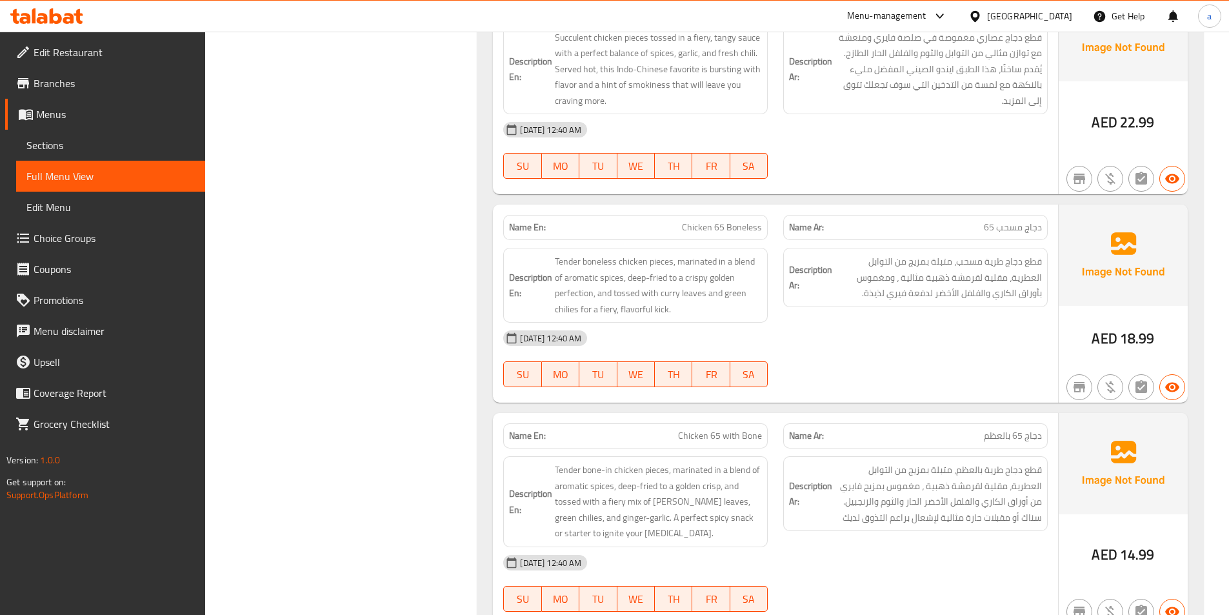
click at [891, 397] on div "Name En: Chicken 65 Boneless Name Ar: دجاج مسحب 65 Description En: Tender bonel…" at bounding box center [775, 303] width 565 height 198
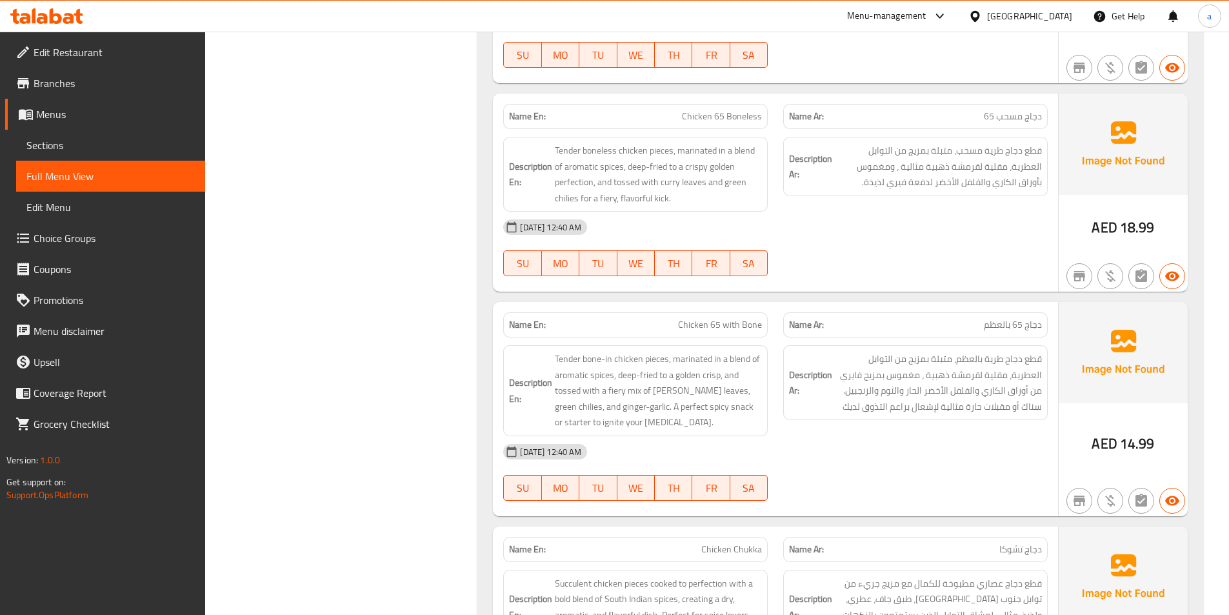
scroll to position [4206, 0]
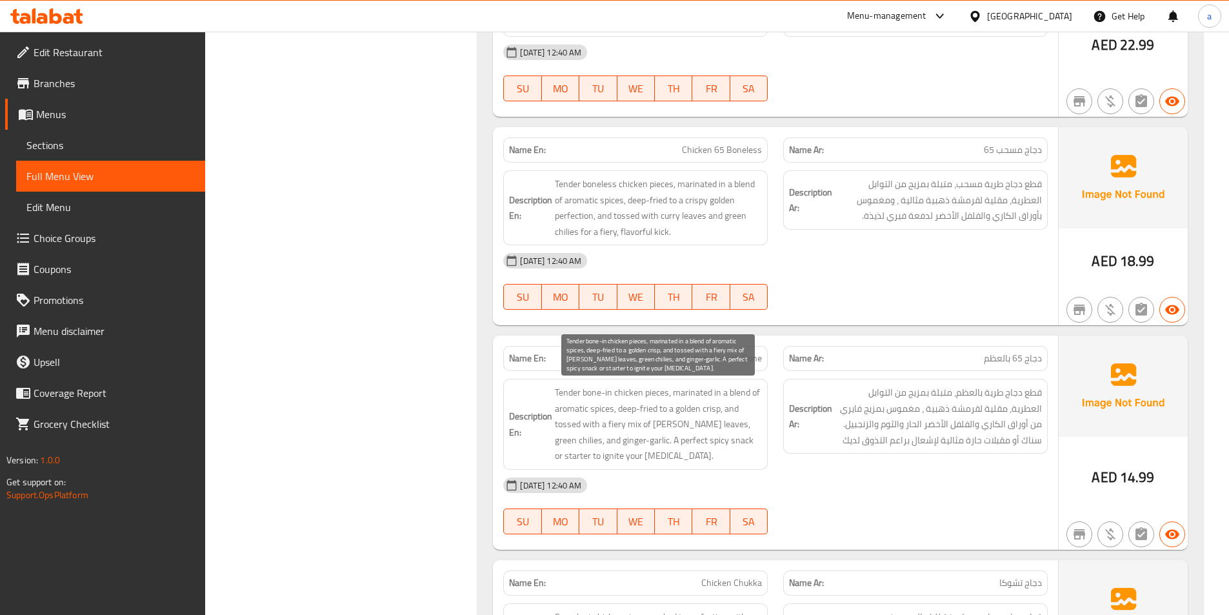
click at [606, 422] on span "Tender bone-in chicken pieces, marinated in a blend of aromatic spices, deep-fr…" at bounding box center [658, 423] width 207 height 79
drag, startPoint x: 601, startPoint y: 424, endPoint x: 670, endPoint y: 426, distance: 69.1
click at [698, 426] on span "Tender bone-in chicken pieces, marinated in a blend of aromatic spices, deep-fr…" at bounding box center [658, 423] width 207 height 79
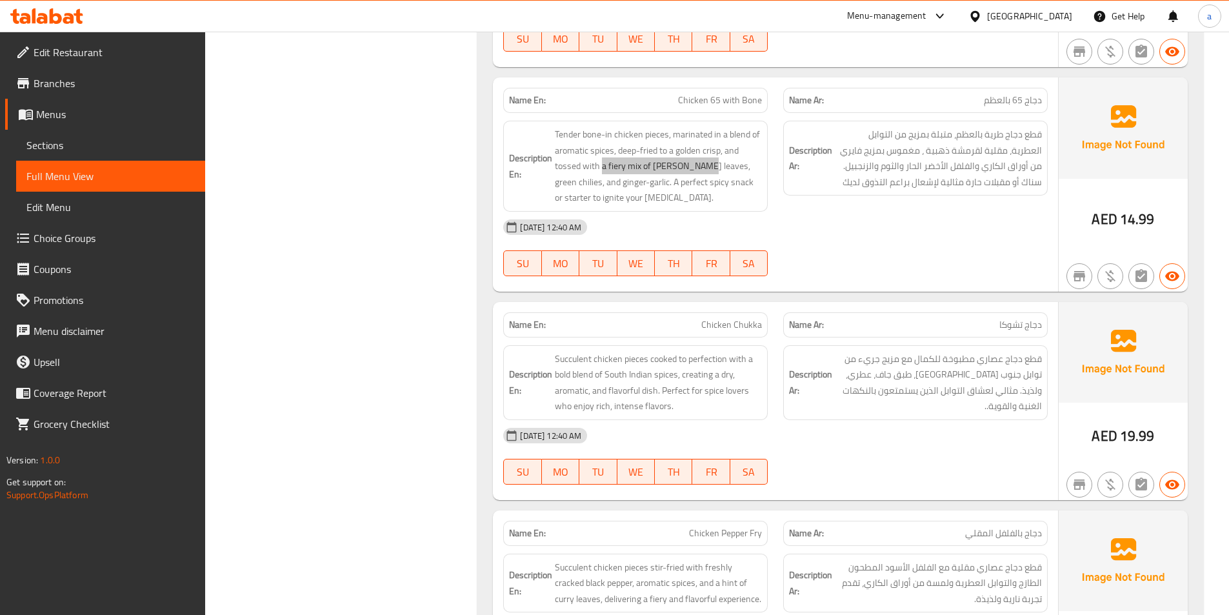
scroll to position [4657, 0]
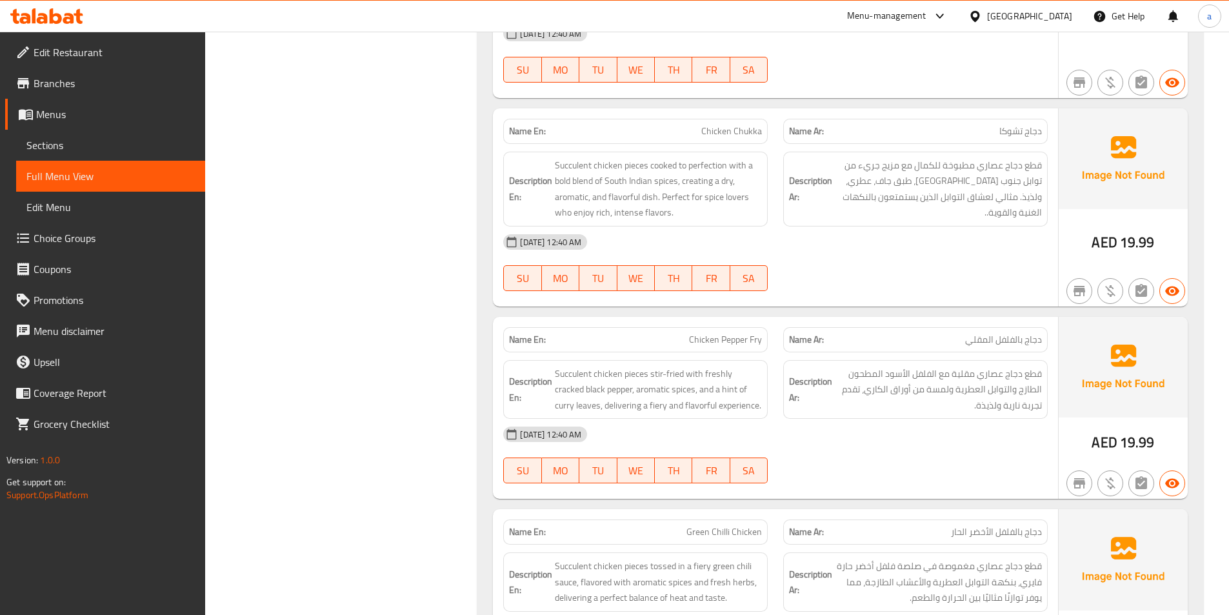
click at [953, 282] on div "29-09-2025 12:40 AM SU MO TU WE TH FR SA" at bounding box center [775, 262] width 560 height 72
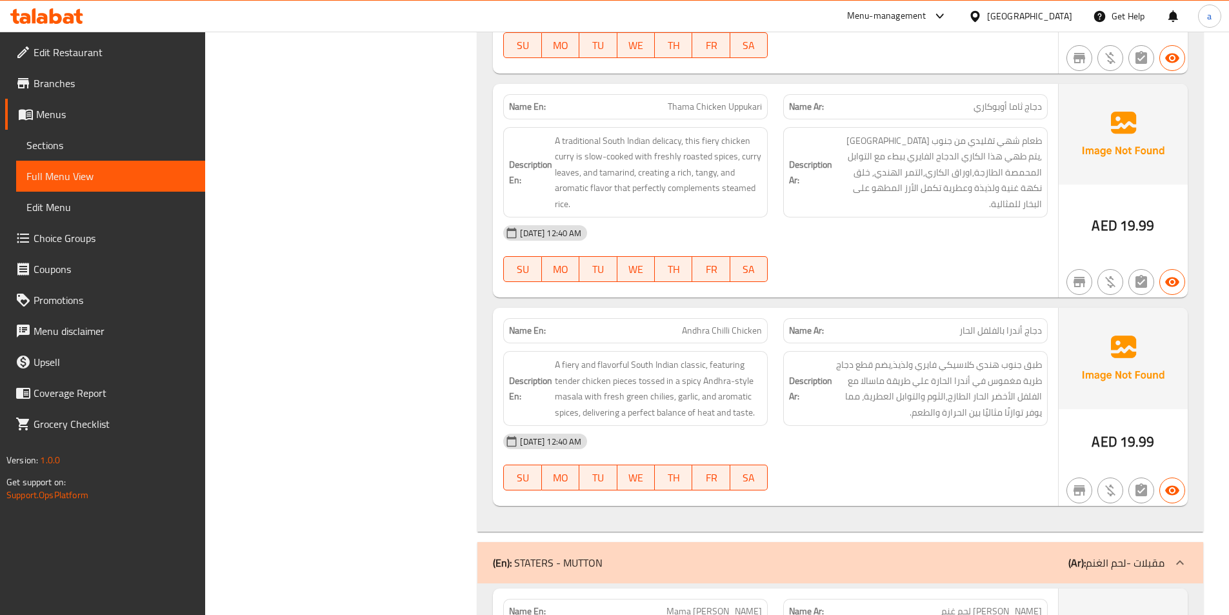
scroll to position [5431, 0]
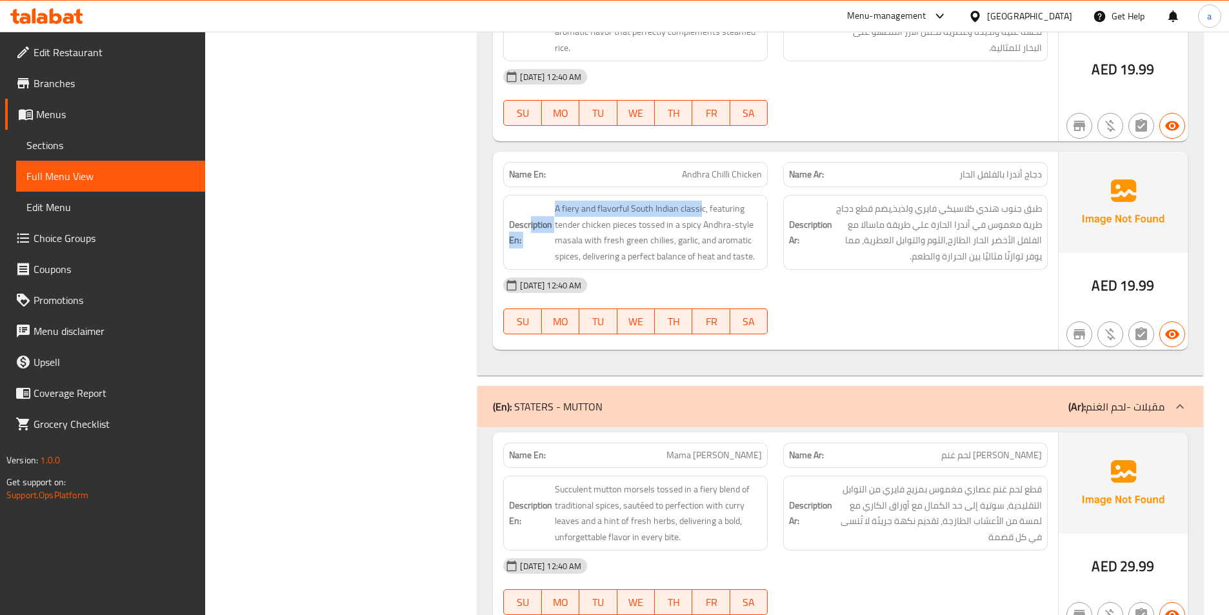
drag, startPoint x: 701, startPoint y: 207, endPoint x: 588, endPoint y: 210, distance: 113.6
click at [532, 214] on h6 "Description En: A fiery and flavorful South Indian classic, featuring tender ch…" at bounding box center [635, 232] width 253 height 63
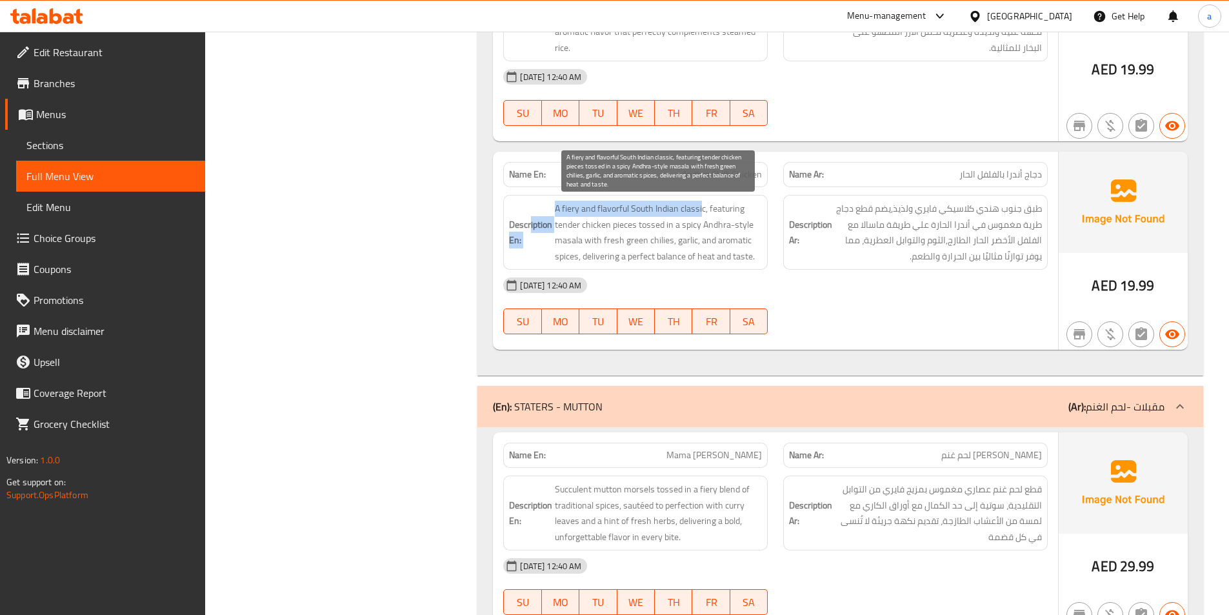
drag, startPoint x: 597, startPoint y: 208, endPoint x: 537, endPoint y: 205, distance: 60.1
click at [535, 205] on h6 "Description En: A fiery and flavorful South Indian classic, featuring tender ch…" at bounding box center [635, 232] width 253 height 63
drag, startPoint x: 704, startPoint y: 210, endPoint x: 557, endPoint y: 213, distance: 147.1
click at [557, 213] on span "A fiery and flavorful South Indian classic, featuring tender chicken pieces tos…" at bounding box center [658, 232] width 207 height 63
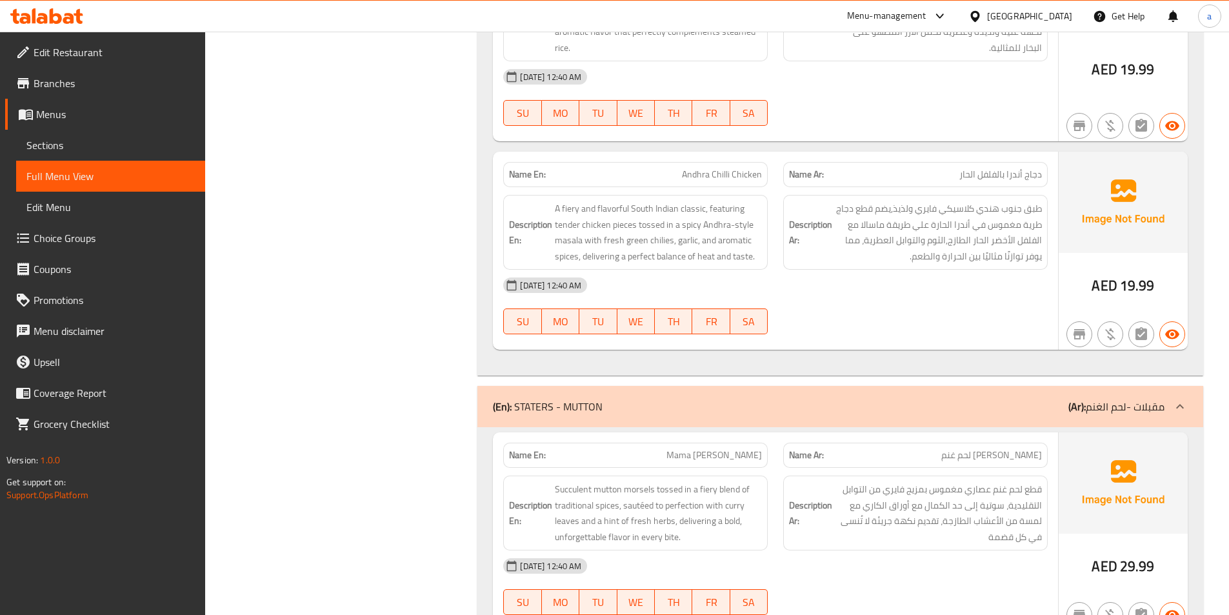
click at [736, 179] on span "Andhra Chilli Chicken" at bounding box center [722, 175] width 80 height 14
copy span "Andhra Chilli Chicken"
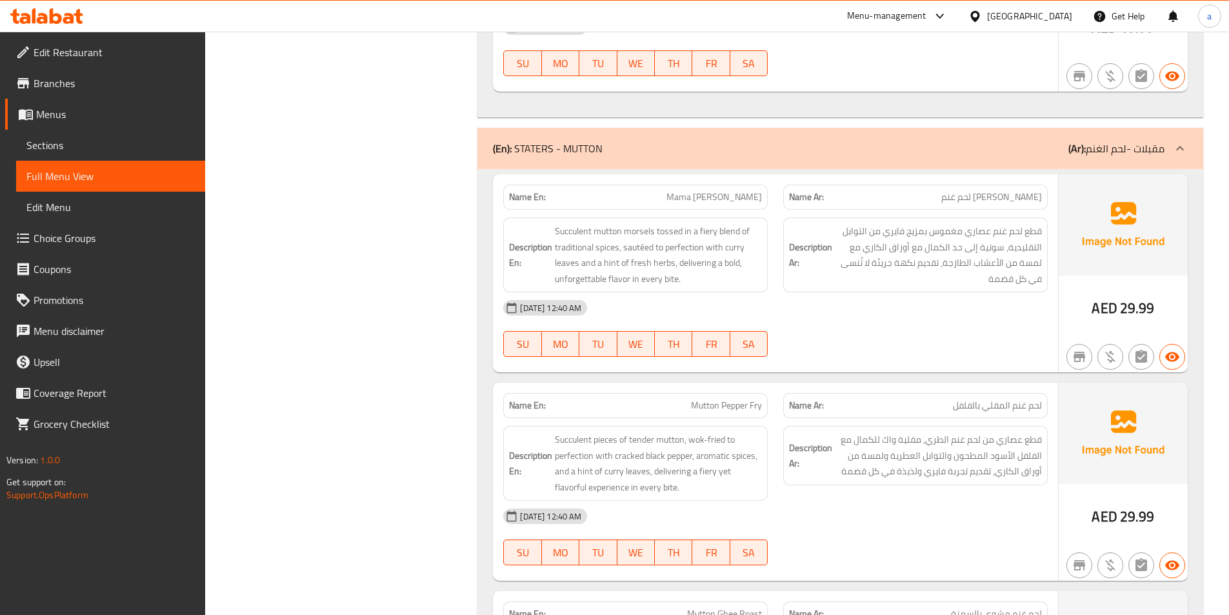
click at [973, 310] on div "[DATE] 12:40 AM" at bounding box center [775, 307] width 560 height 31
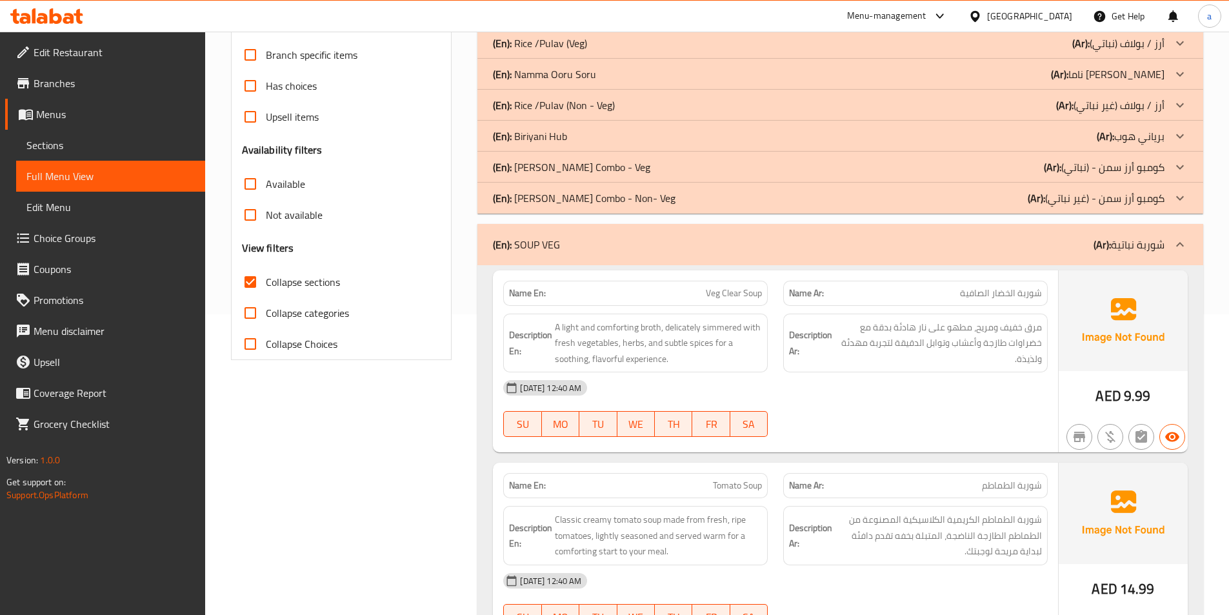
scroll to position [0, 0]
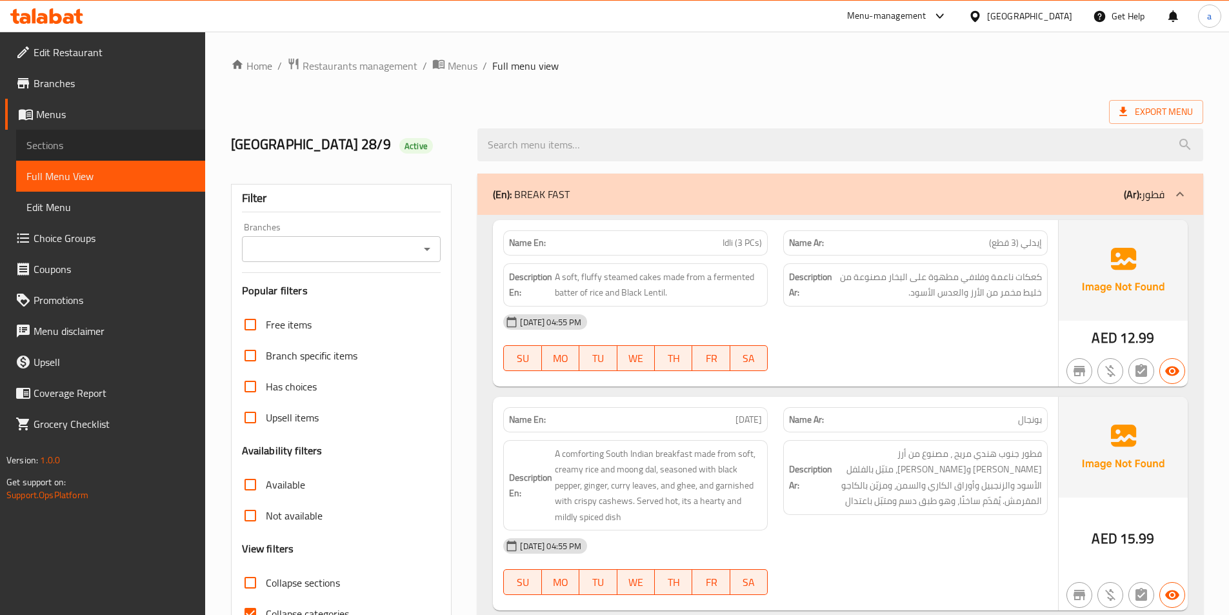
click at [104, 139] on span "Sections" at bounding box center [110, 144] width 168 height 15
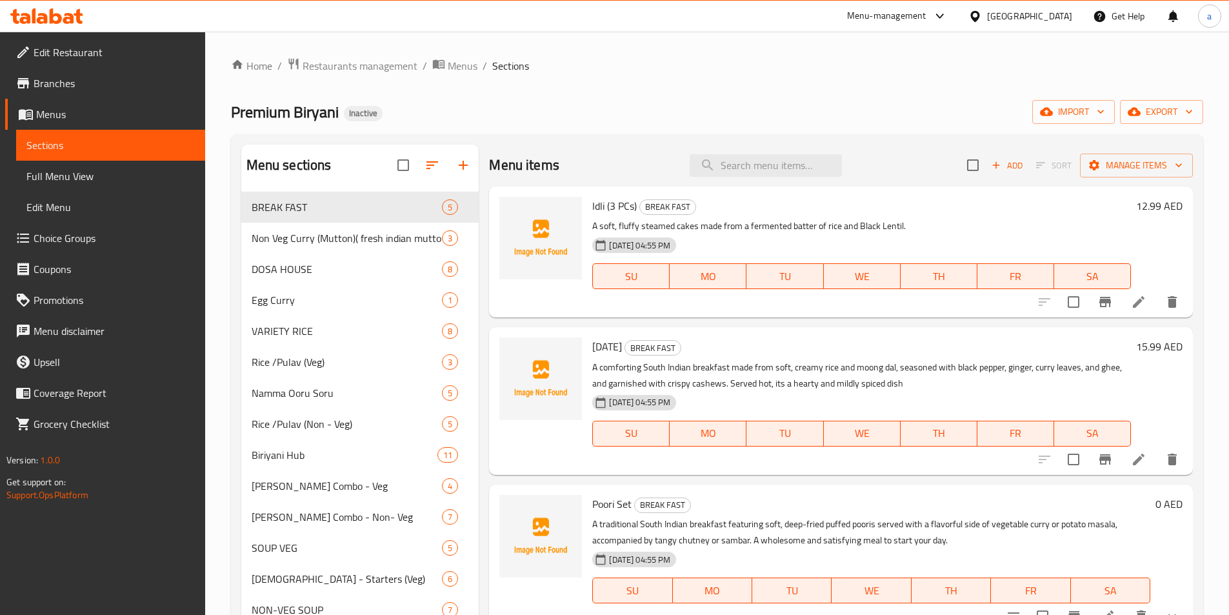
click at [832, 92] on div "Home / Restaurants management / Menus / Sections Premium Biryani Inactive impor…" at bounding box center [717, 426] width 972 height 738
click at [714, 157] on input "search" at bounding box center [766, 165] width 152 height 23
paste input "Cream of Mushroom Soup"
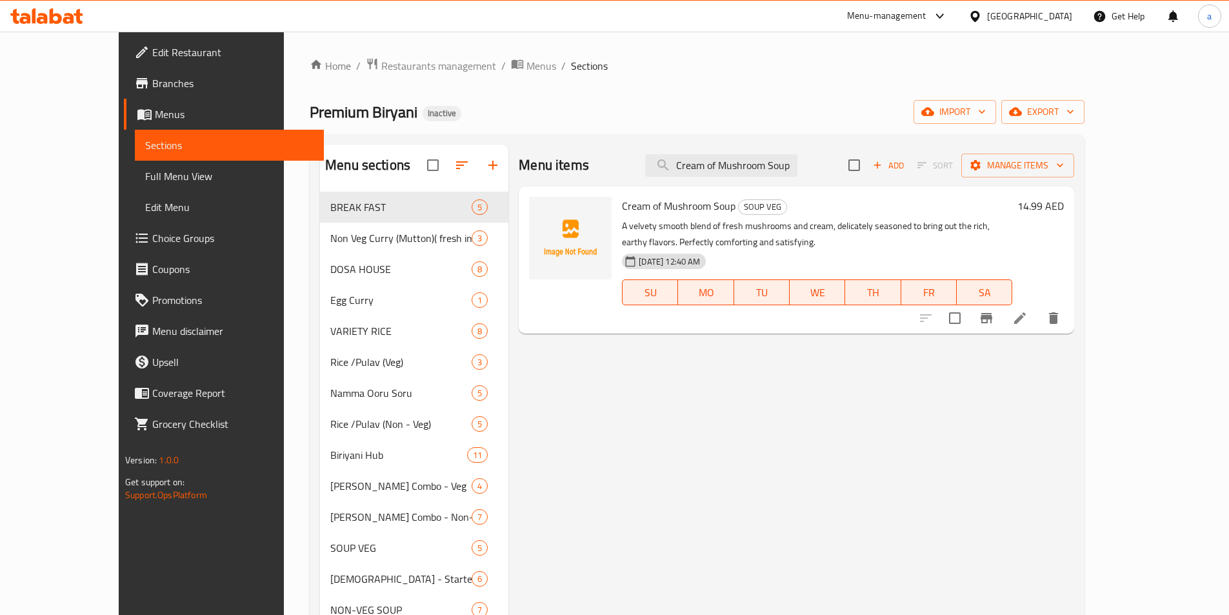
type input "Cream of Mushroom Soup"
click at [1028, 326] on icon at bounding box center [1019, 317] width 15 height 15
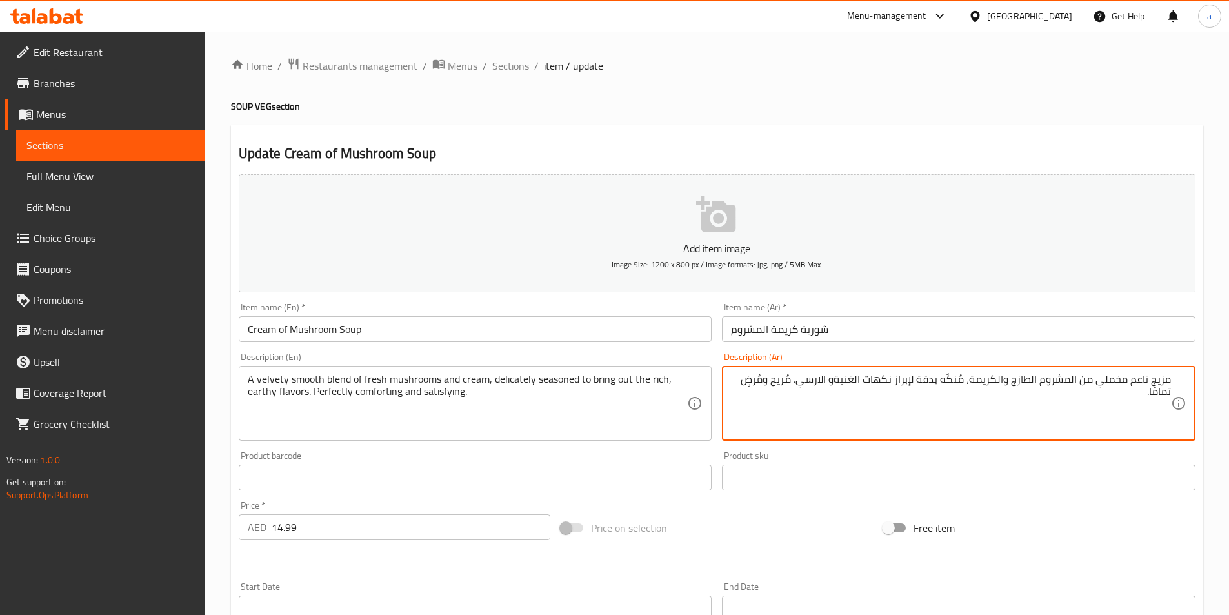
click at [839, 386] on textarea "مزيج ناعم مخملي من المشروم الطازج والكريمة، مُنكّه بدقة لإبراز نكهات الغنيةو ال…" at bounding box center [951, 403] width 440 height 61
click at [894, 381] on textarea "مزيج ناعم مخملي من المشروم الطازج والكريمة، مُنكّه بدقة لإبراز نكهات الغنية و ا…" at bounding box center [951, 403] width 440 height 61
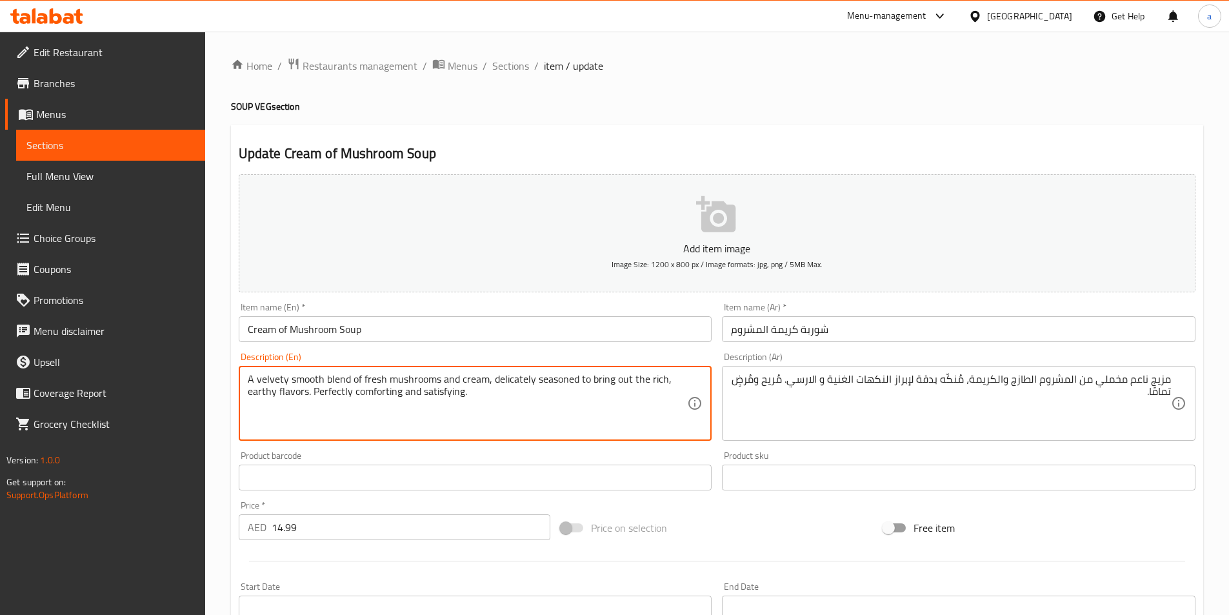
drag, startPoint x: 590, startPoint y: 380, endPoint x: 628, endPoint y: 384, distance: 38.3
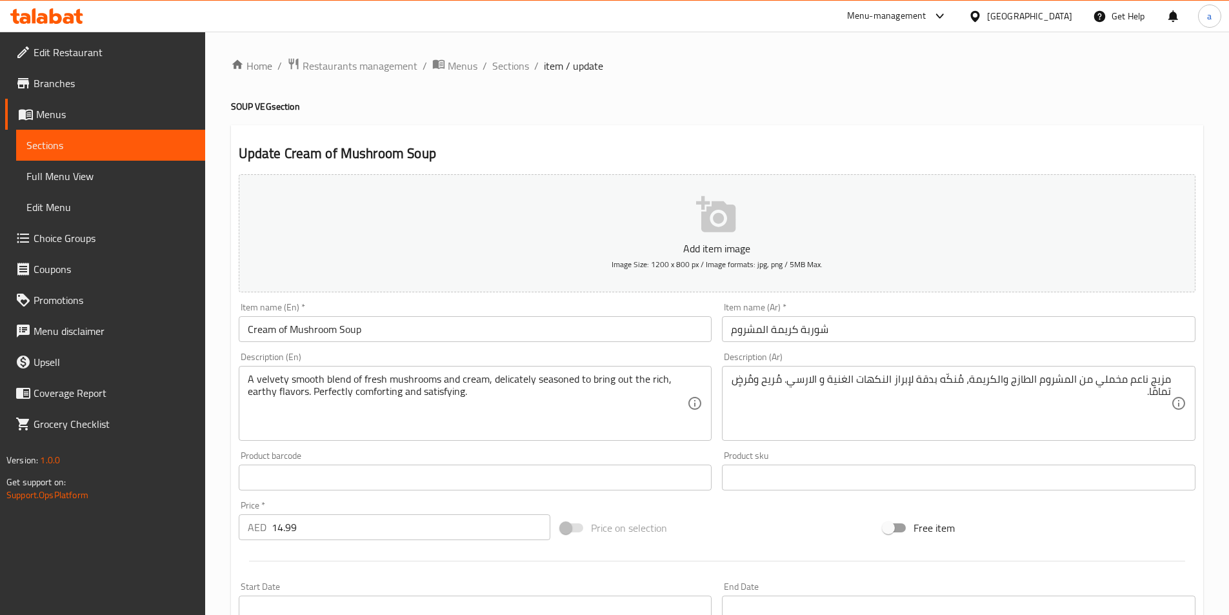
click at [590, 377] on textarea "A velvety smooth blend of fresh mushrooms and cream, delicately seasoned to bri…" at bounding box center [468, 403] width 440 height 61
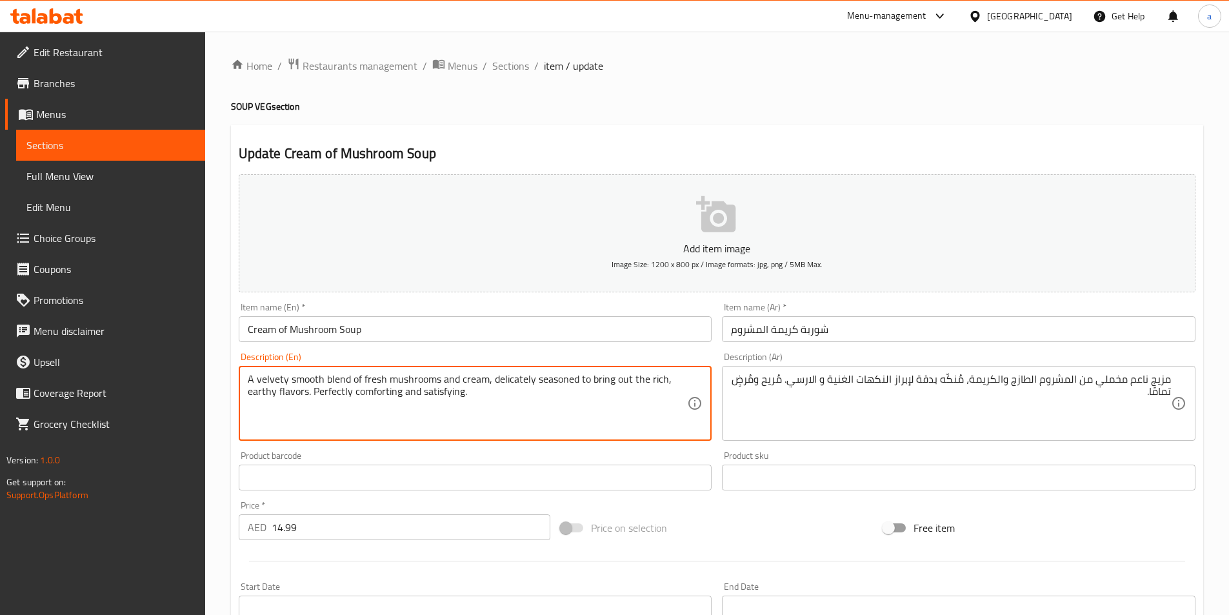
drag, startPoint x: 590, startPoint y: 377, endPoint x: 308, endPoint y: 406, distance: 283.3
click at [308, 406] on textarea "A velvety smooth blend of fresh mushrooms and cream, delicately seasoned to bri…" at bounding box center [468, 403] width 440 height 61
click at [556, 382] on textarea "A velvety smooth blend of fresh mushrooms and cream, delicately seasoned to bri…" at bounding box center [468, 403] width 440 height 61
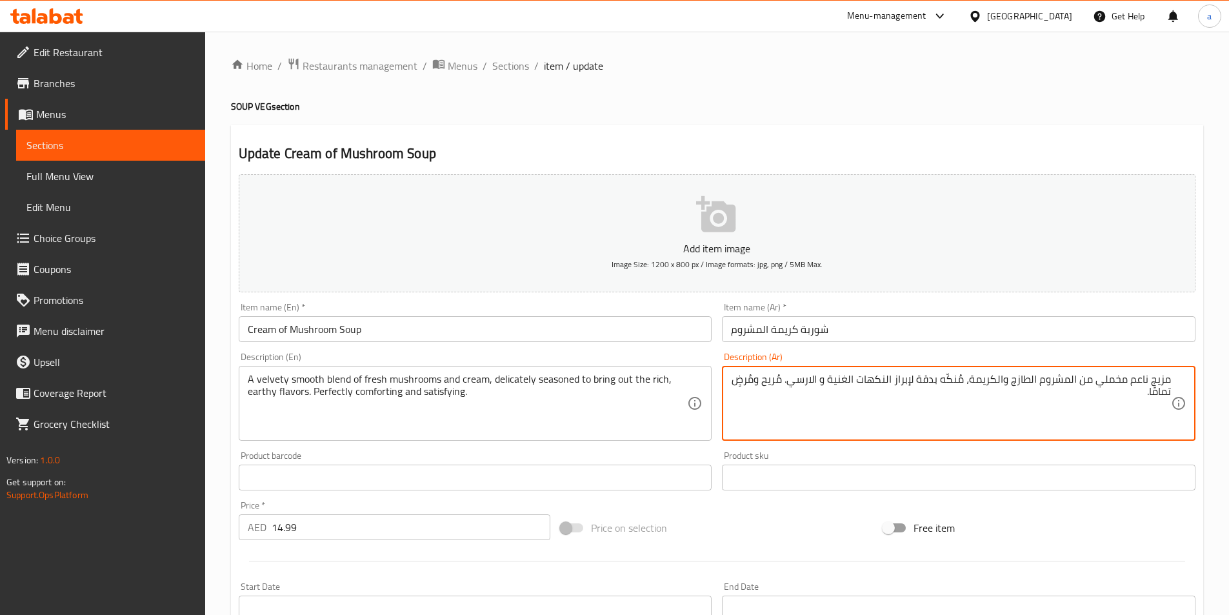
click at [950, 380] on textarea "مزيج ناعم مخملي من المشروم الطازج والكريمة، مُنكّه بدقة لإبراز النكهات الغنية و…" at bounding box center [951, 403] width 440 height 61
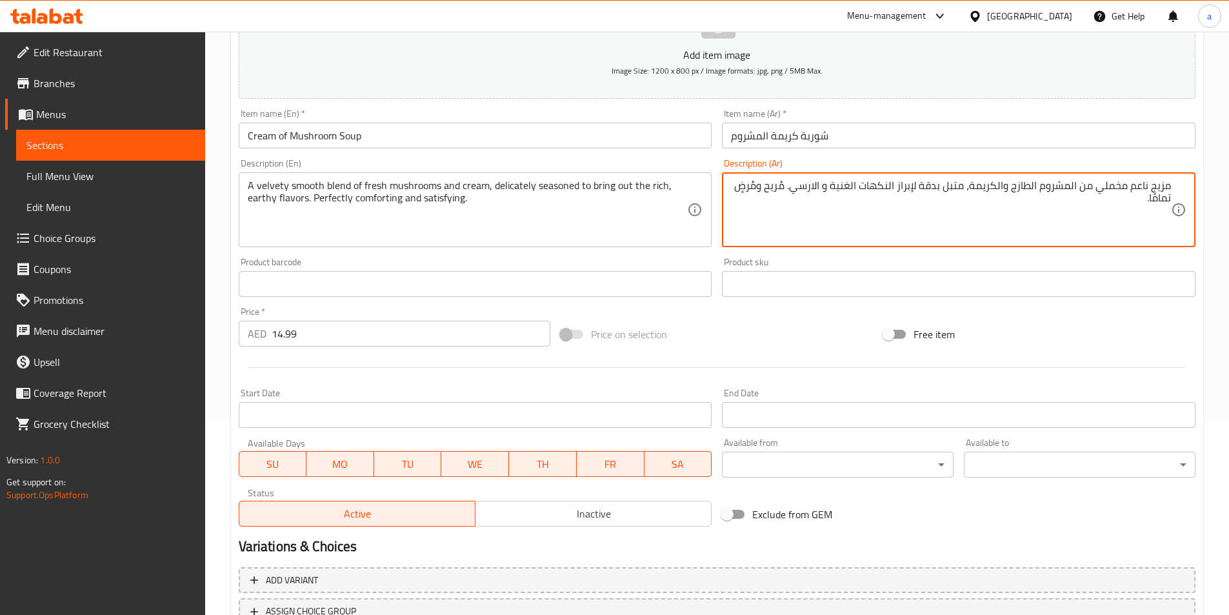
scroll to position [258, 0]
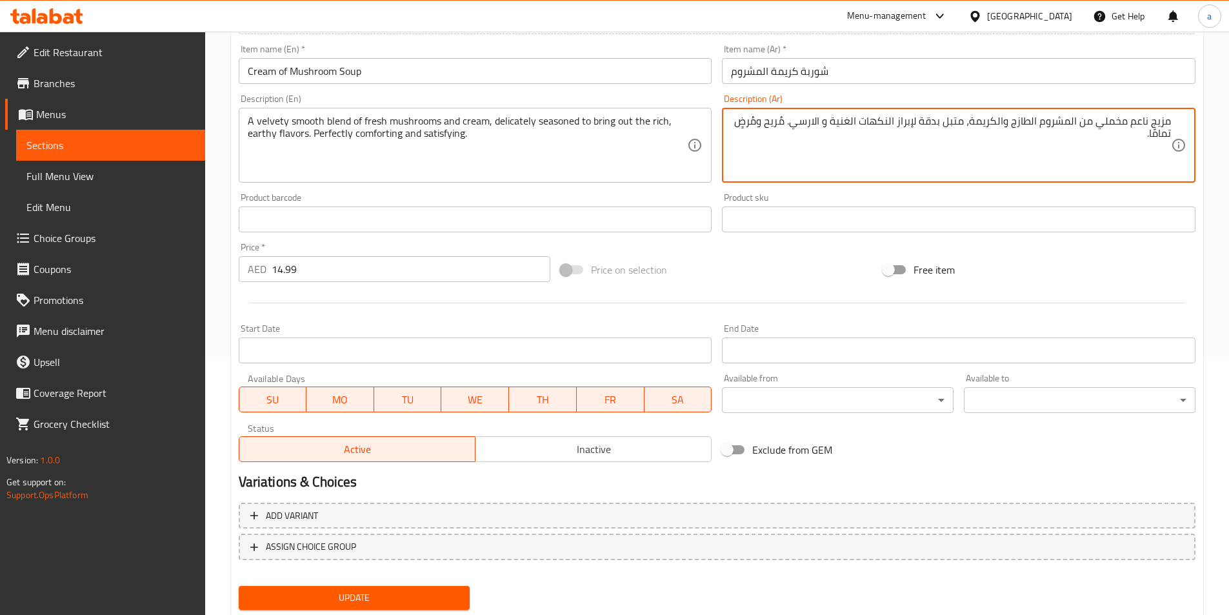
type textarea "مزيج ناعم مخملي من المشروم الطازج والكريمة، متبل بدقة لإبراز النكهات الغنية و ا…"
click at [439, 604] on span "Update" at bounding box center [354, 598] width 211 height 16
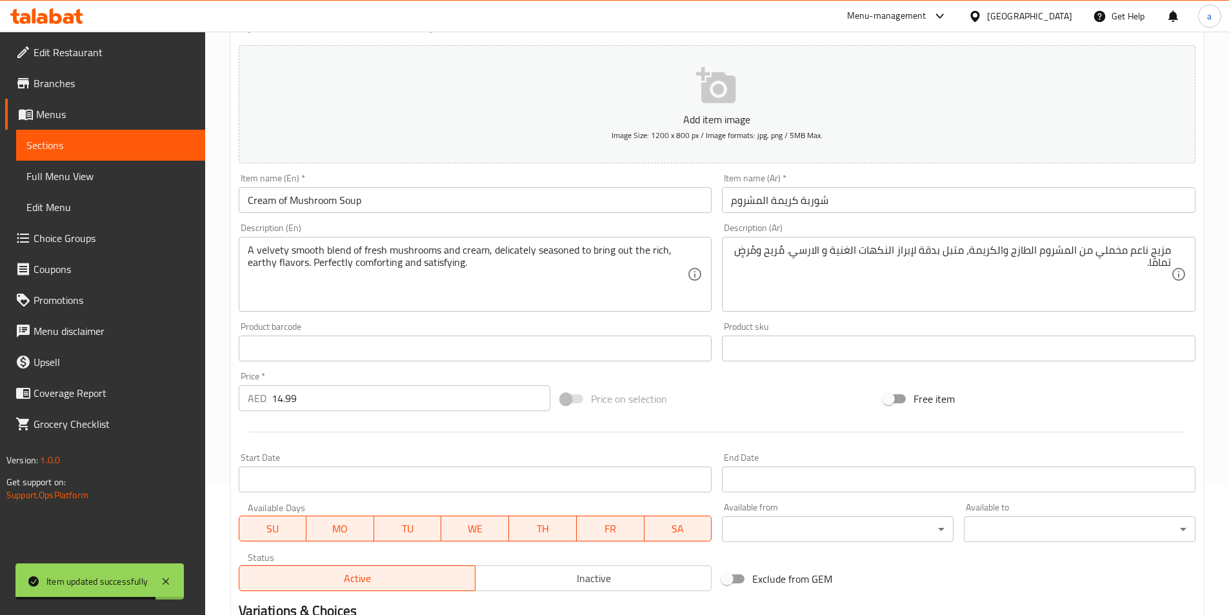
scroll to position [0, 0]
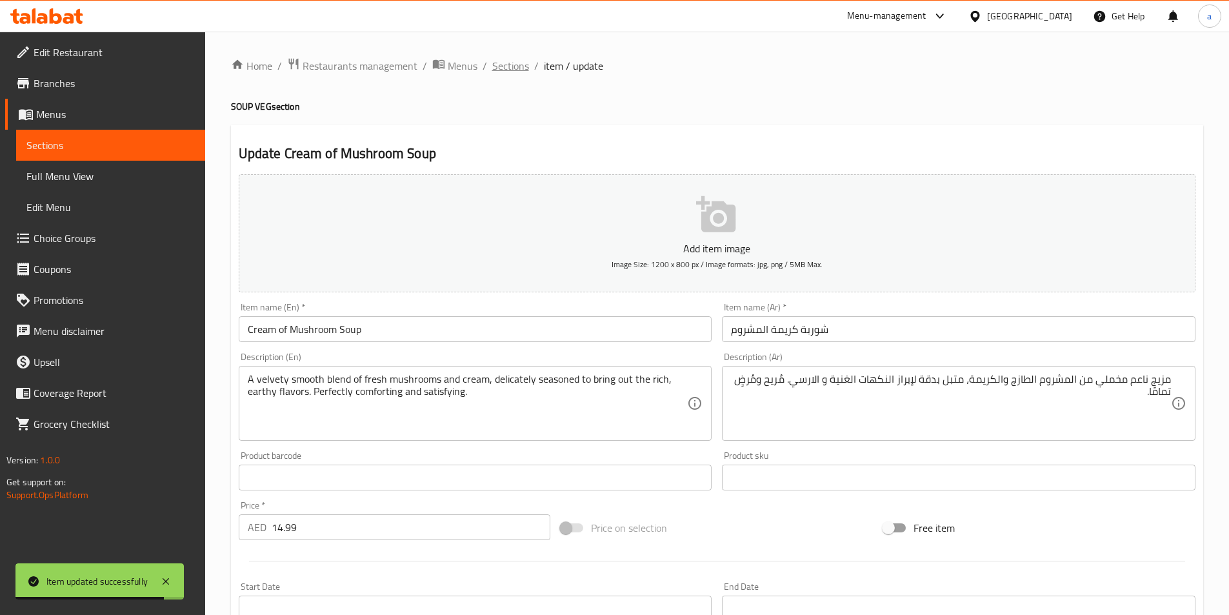
click at [500, 61] on span "Sections" at bounding box center [510, 65] width 37 height 15
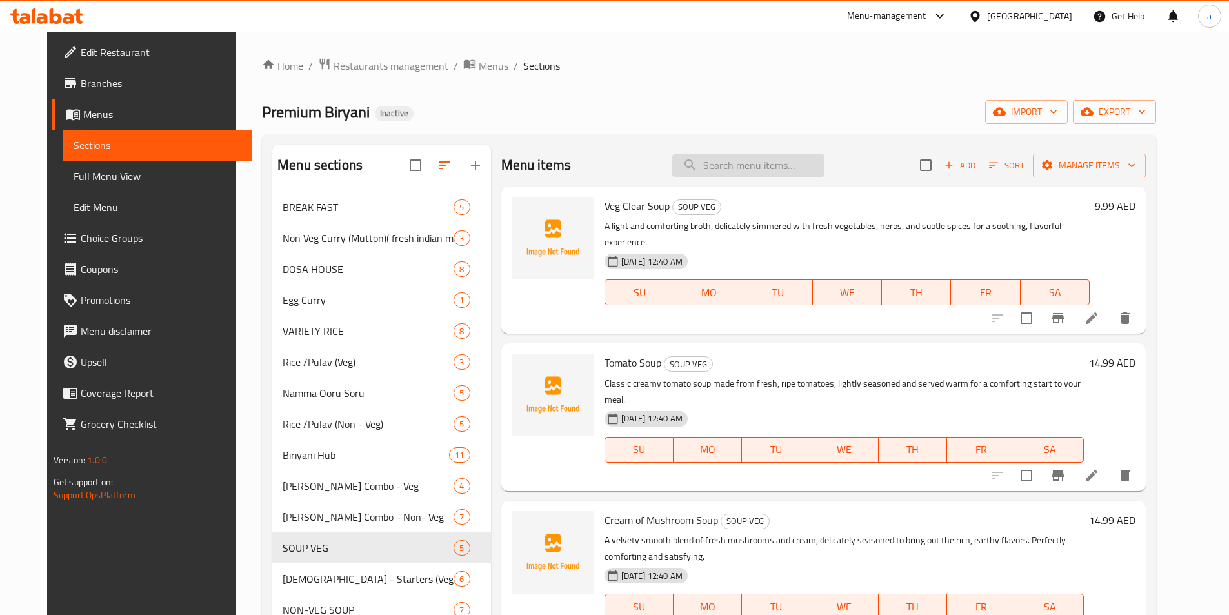
click at [733, 172] on input "search" at bounding box center [748, 165] width 152 height 23
paste input "Cream of Mutton Soup"
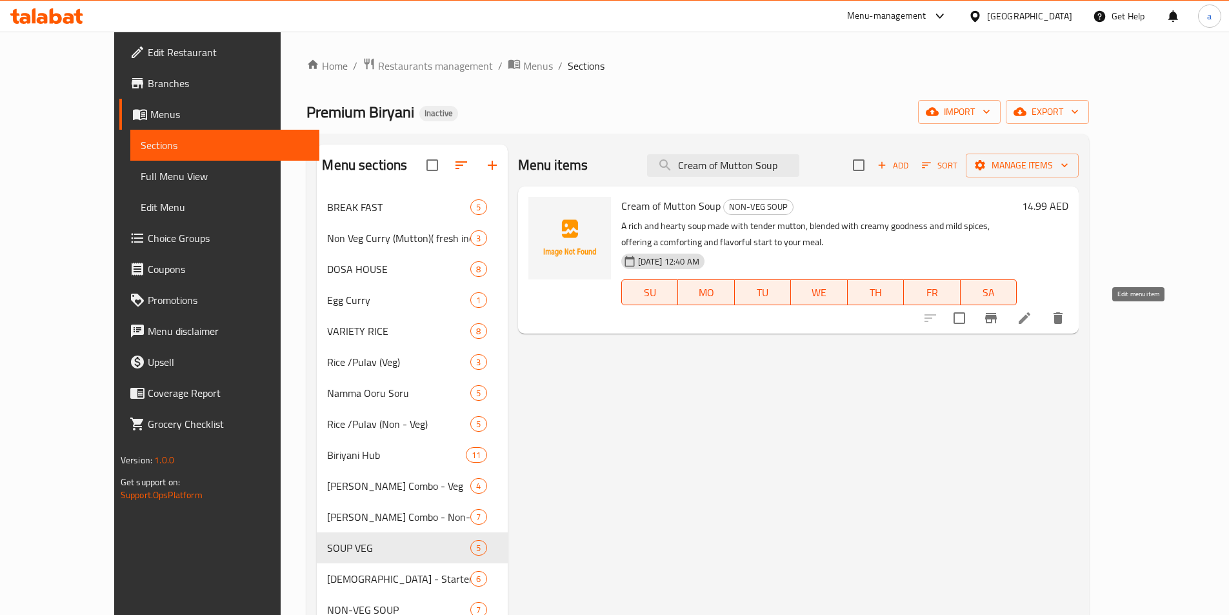
type input "Cream of Mutton Soup"
click at [1032, 325] on icon at bounding box center [1024, 317] width 15 height 15
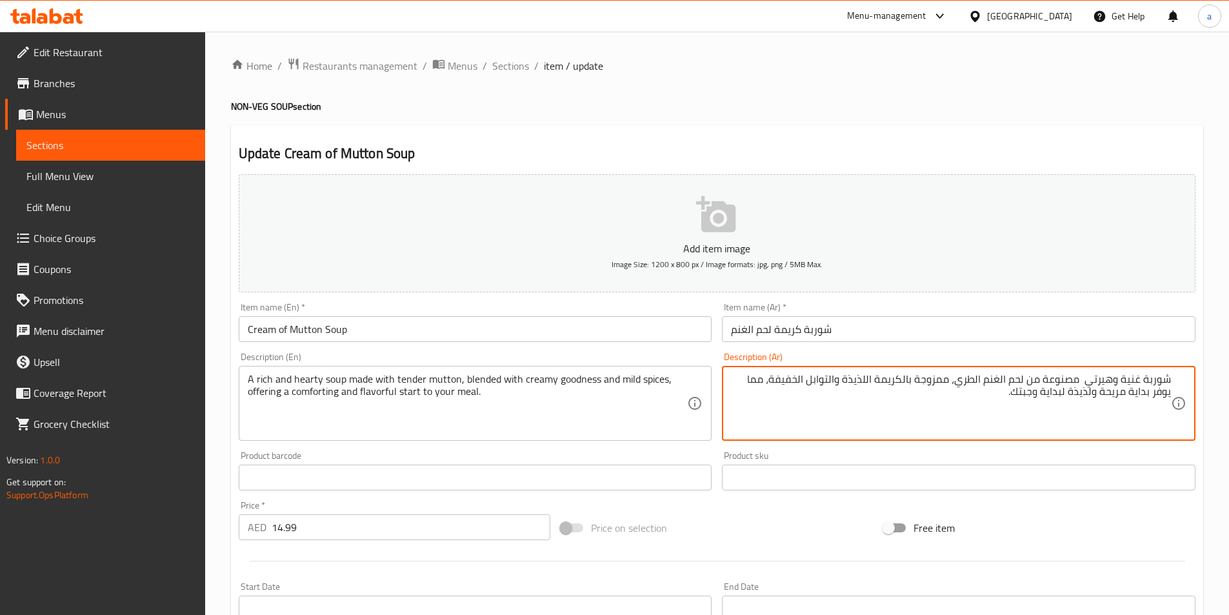
click at [1080, 403] on textarea "شوربة غنية وهيرتي مصنوعة من لحم الغنم الطري، ممزوجة بالكريمة اللذيذة والتوابل ا…" at bounding box center [951, 403] width 440 height 61
click at [1080, 404] on textarea "شوربة غنية وهيرتي مصنوعة من لحم الغنم الطري، ممزوجة بالكريمة اللذيذة والتوابل ا…" at bounding box center [951, 403] width 440 height 61
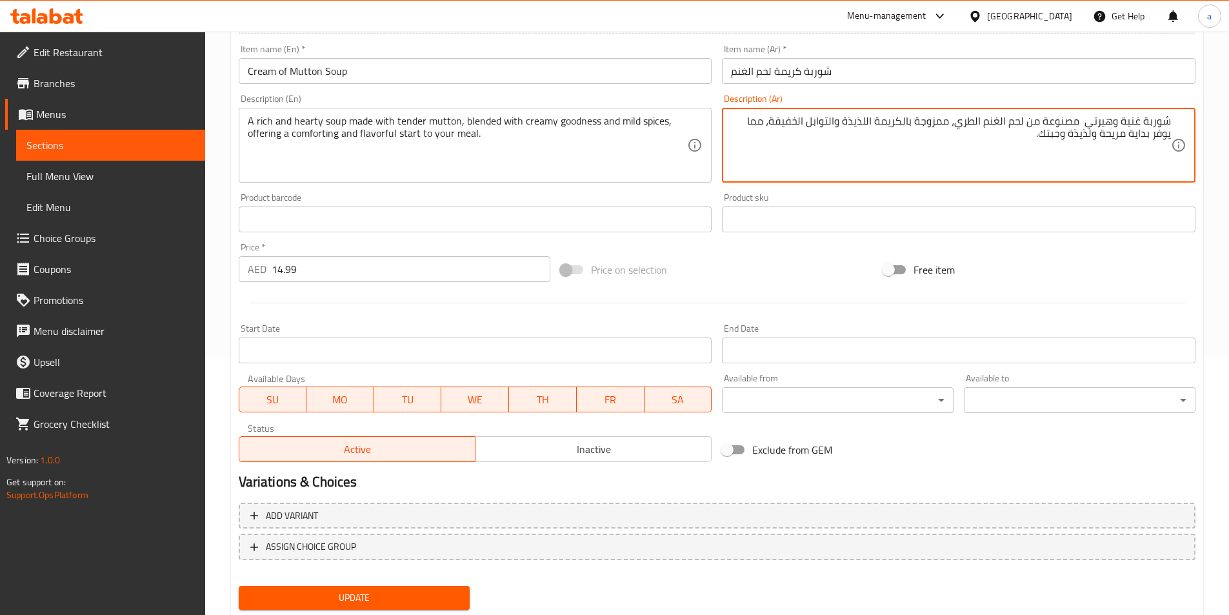
drag, startPoint x: 1082, startPoint y: 135, endPoint x: 1092, endPoint y: 137, distance: 9.9
click at [1092, 137] on textarea "شوربة غنية وهيرتي مصنوعة من لحم الغنم الطري، ممزوجة بالكريمة اللذيذة والتوابل ا…" at bounding box center [951, 145] width 440 height 61
click at [1088, 135] on textarea "شوربة غنية وهيرتي مصنوعة من لحم الغنم الطري، ممزوجة بالكريمة اللذيذة والتوابل ا…" at bounding box center [951, 145] width 440 height 61
click at [1092, 139] on textarea "شوربة غنية وهيرتي مصنوعة من لحم الغنم الطري، ممزوجة بالكريمة اللذيذة والتوابل ا…" at bounding box center [951, 145] width 440 height 61
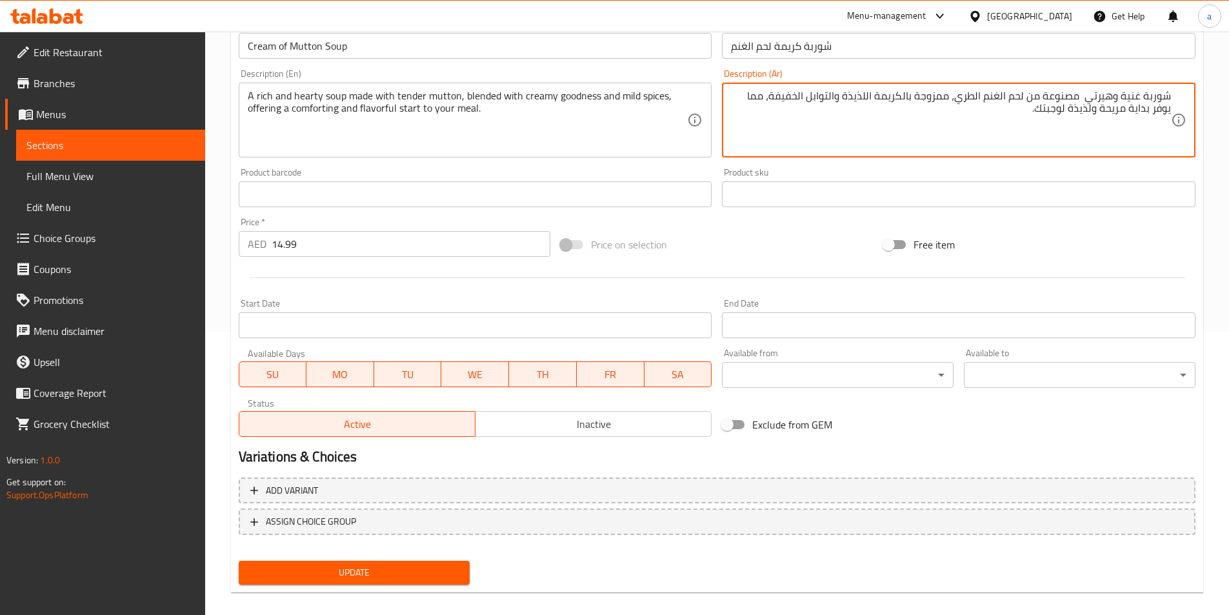
scroll to position [297, 0]
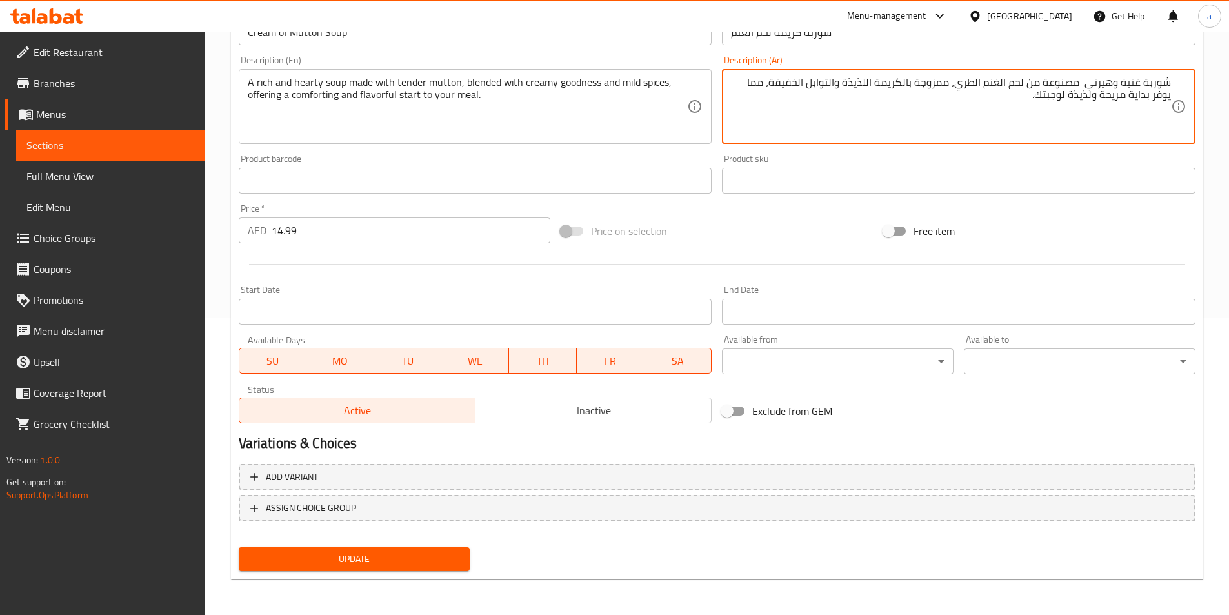
type textarea "شوربة غنية وهيرتي مصنوعة من لحم الغنم الطري، ممزوجة بالكريمة اللذيذة والتوابل ا…"
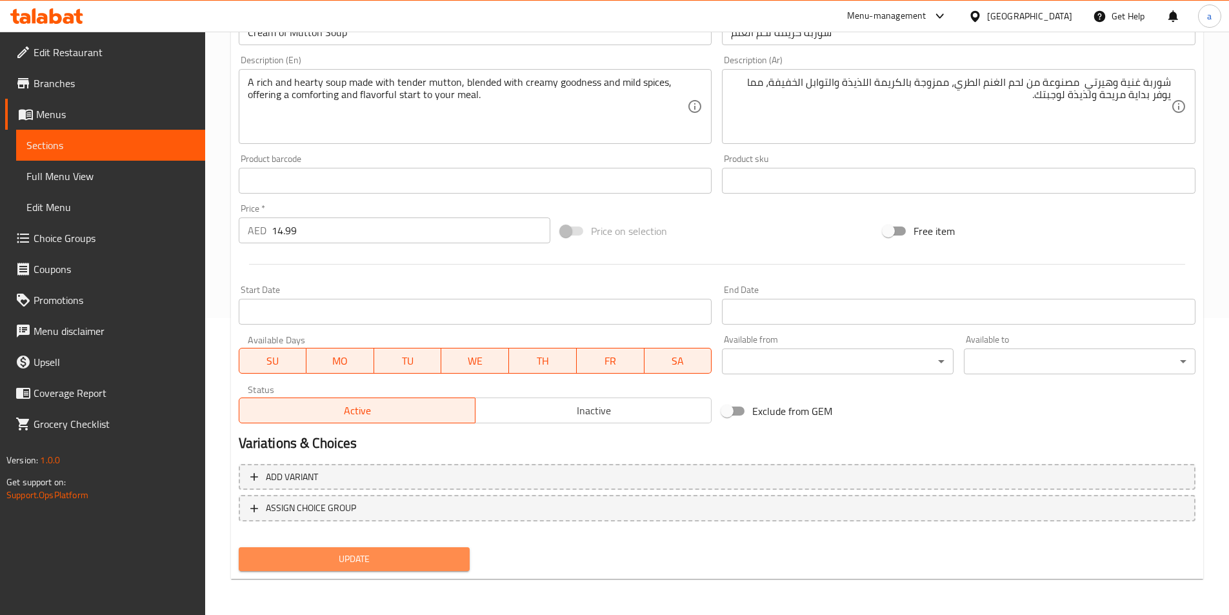
click at [366, 558] on span "Update" at bounding box center [354, 559] width 211 height 16
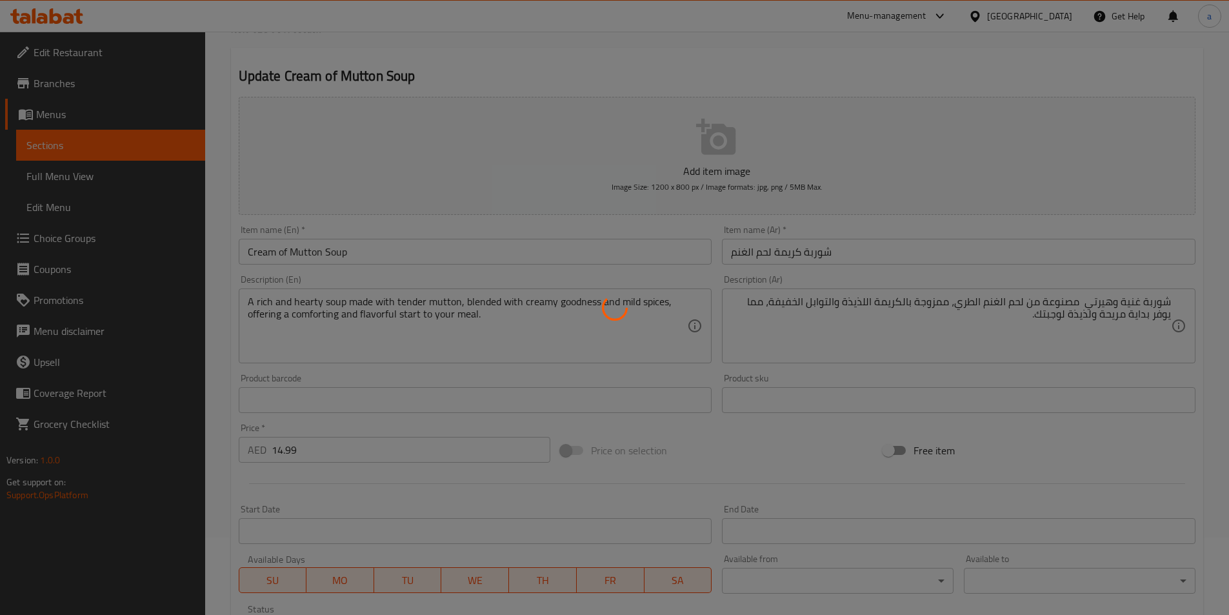
scroll to position [0, 0]
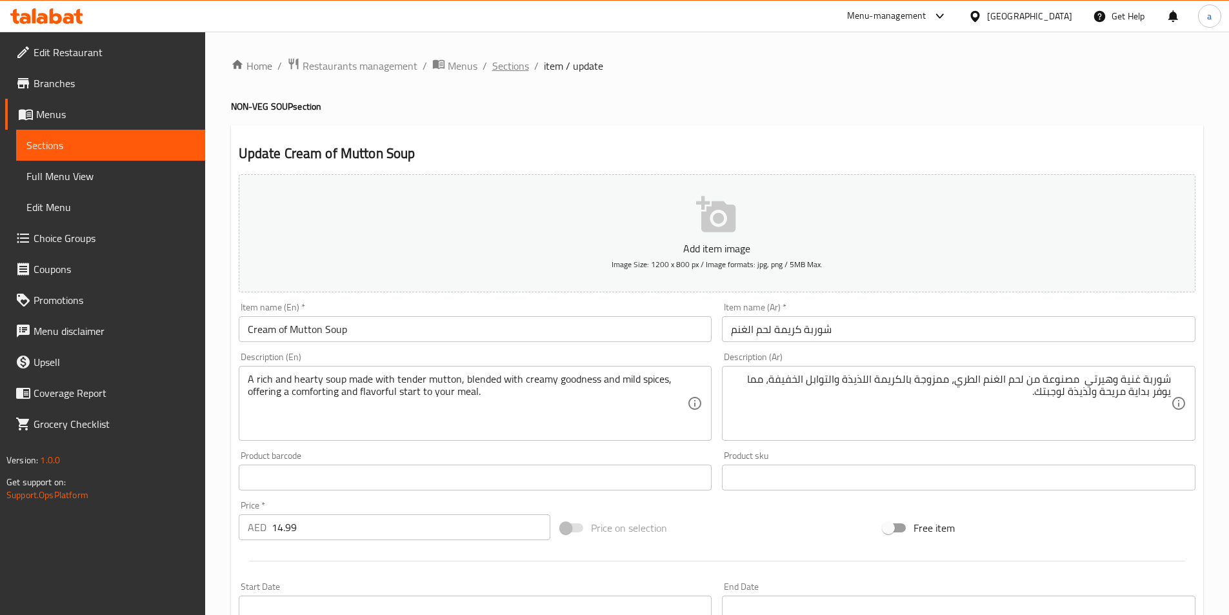
click at [515, 62] on span "Sections" at bounding box center [510, 65] width 37 height 15
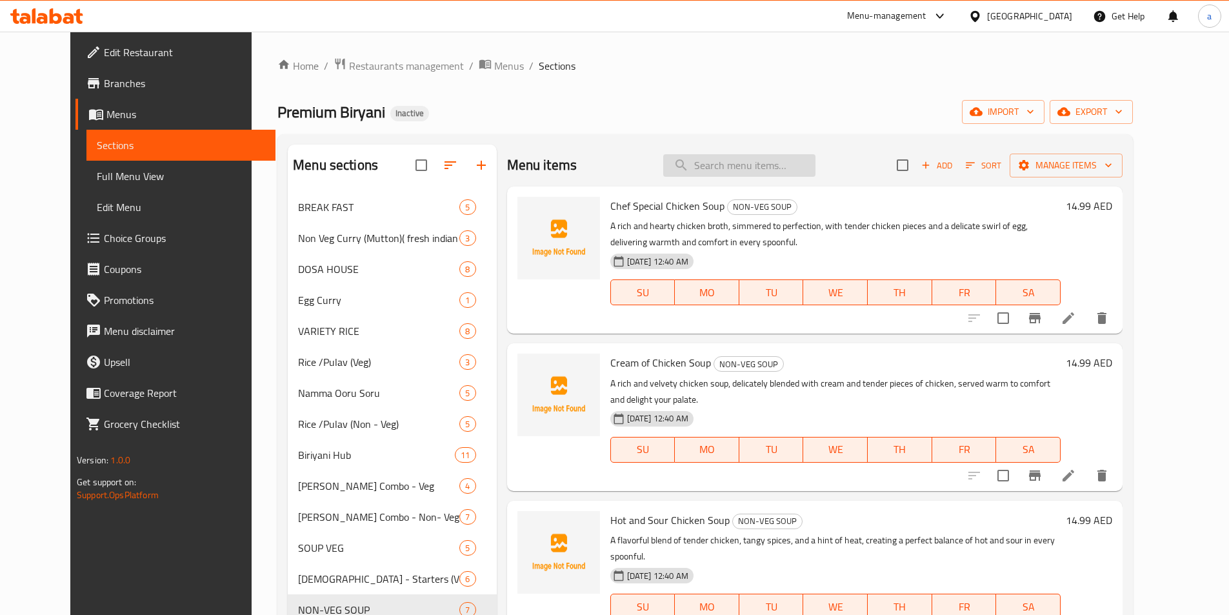
click at [763, 166] on input "search" at bounding box center [739, 165] width 152 height 23
paste input "Mushrrom Bell Pepper"
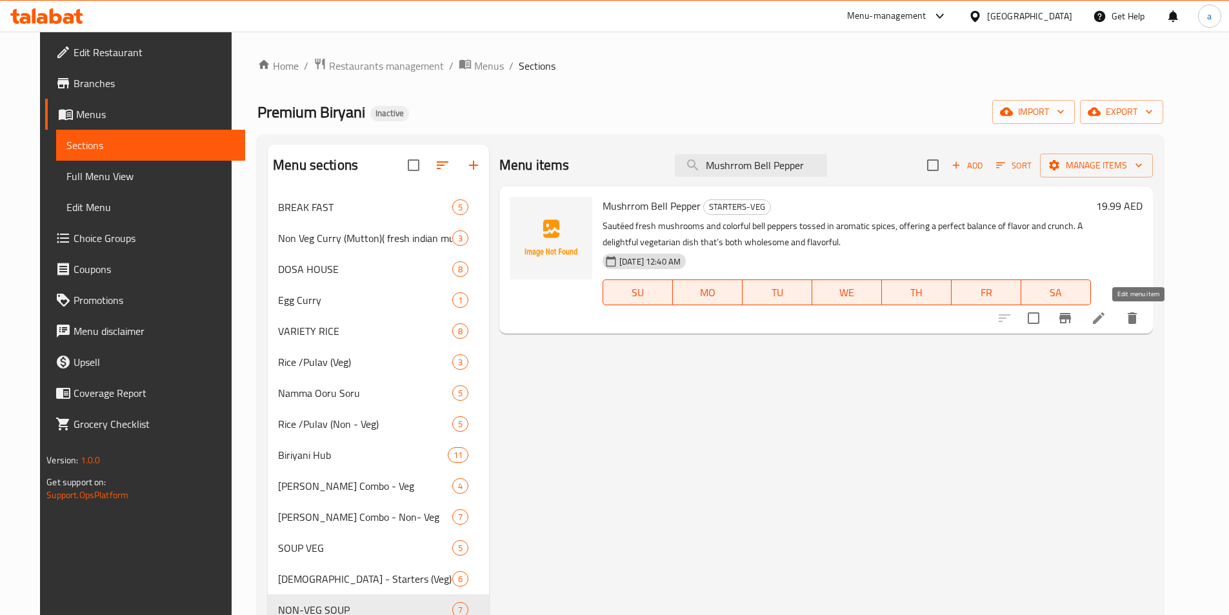
type input "Mushrrom Bell Pepper"
click at [1106, 321] on icon at bounding box center [1098, 317] width 15 height 15
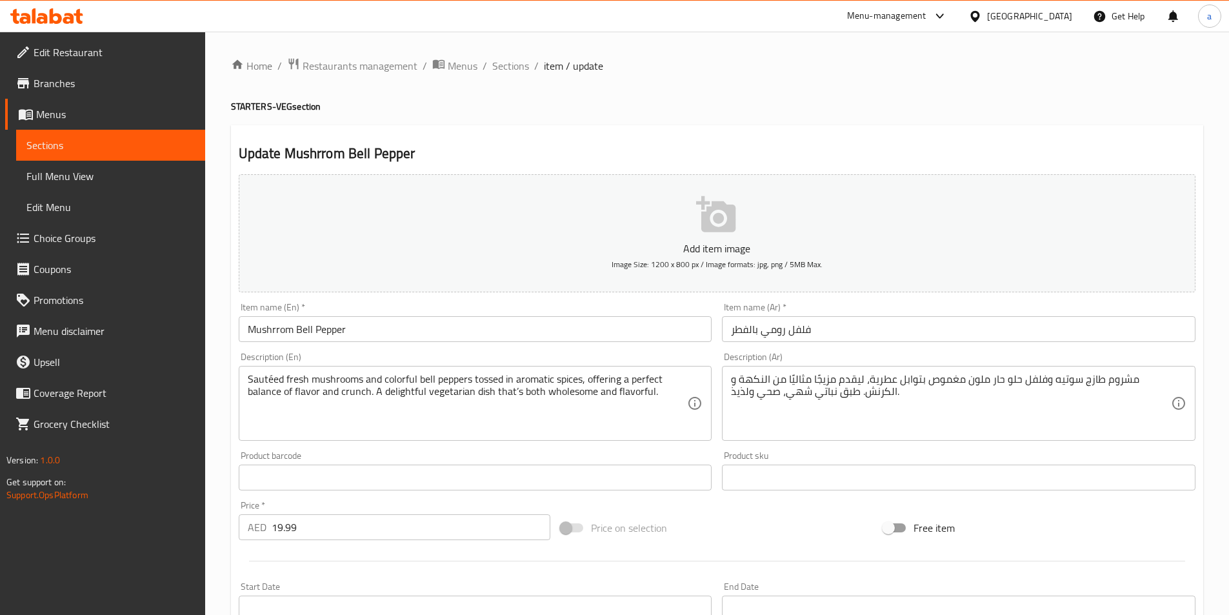
click at [824, 332] on input "فلفل رومي بالفطر" at bounding box center [958, 329] width 473 height 26
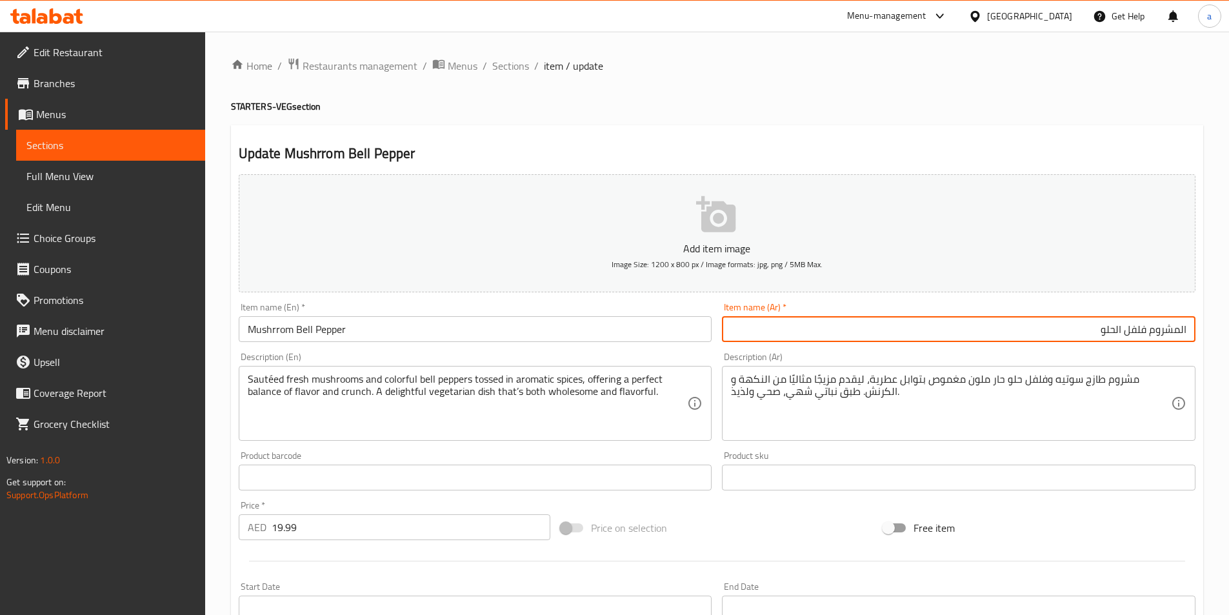
click at [1148, 332] on input "المشروم فلفل الحلو" at bounding box center [958, 329] width 473 height 26
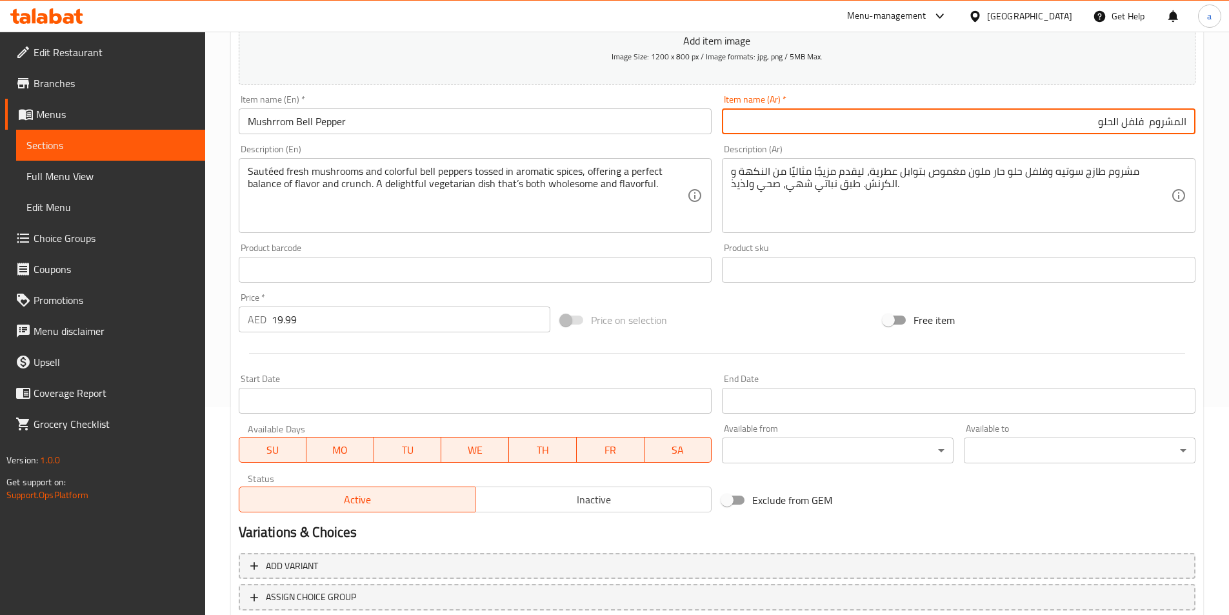
scroll to position [297, 0]
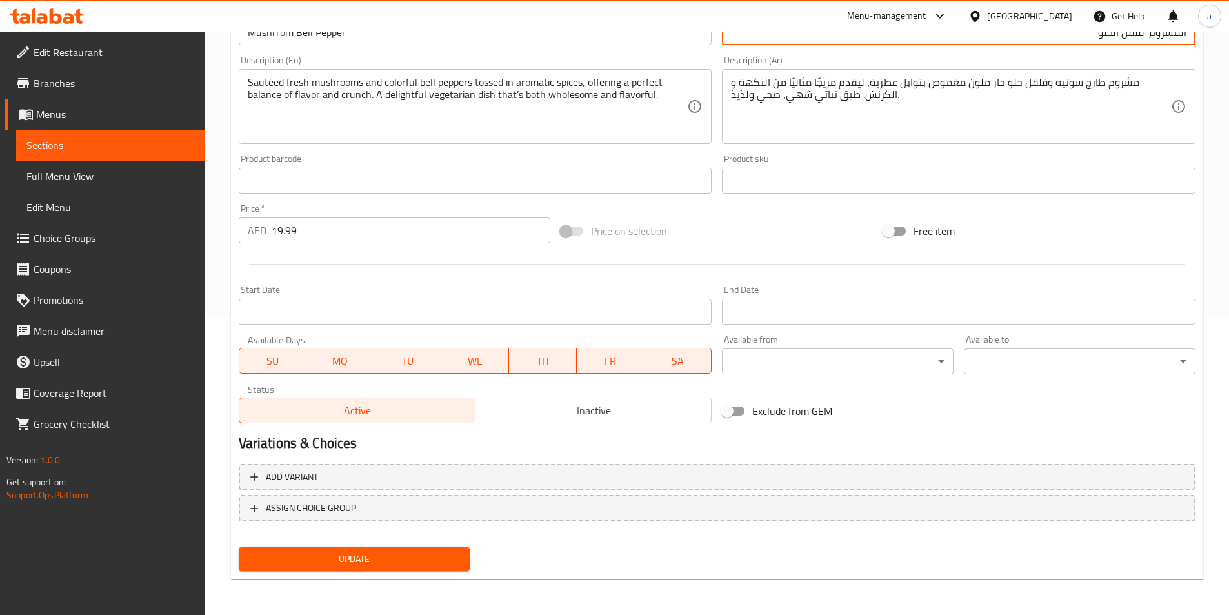
type input "المشروم فلفل الحلو"
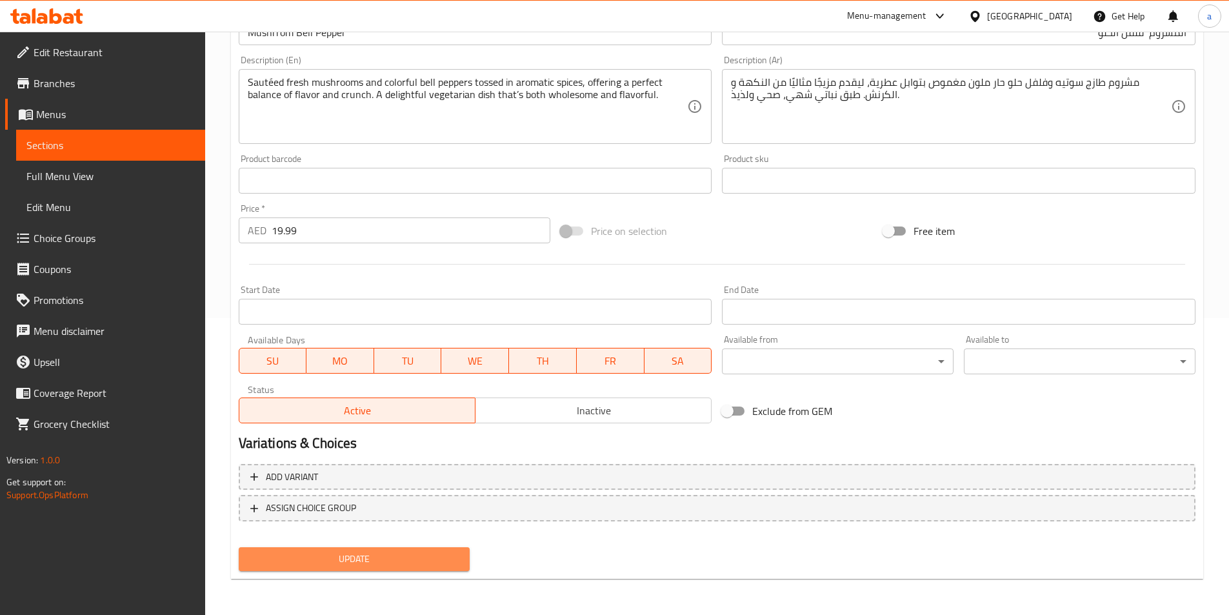
click at [436, 555] on span "Update" at bounding box center [354, 559] width 211 height 16
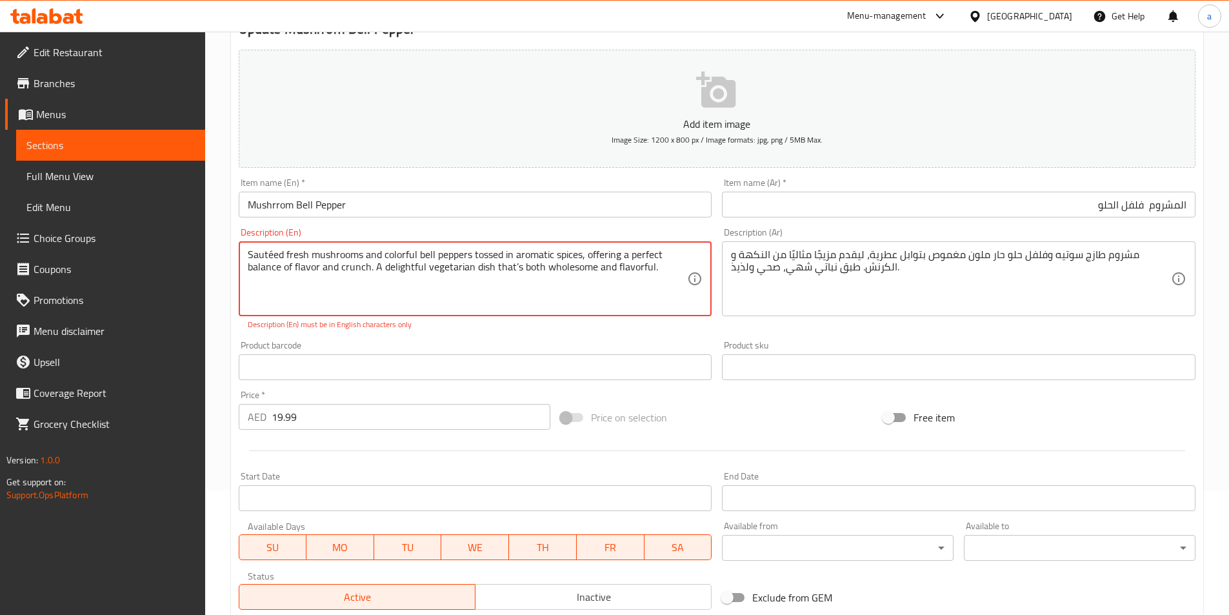
scroll to position [117, 0]
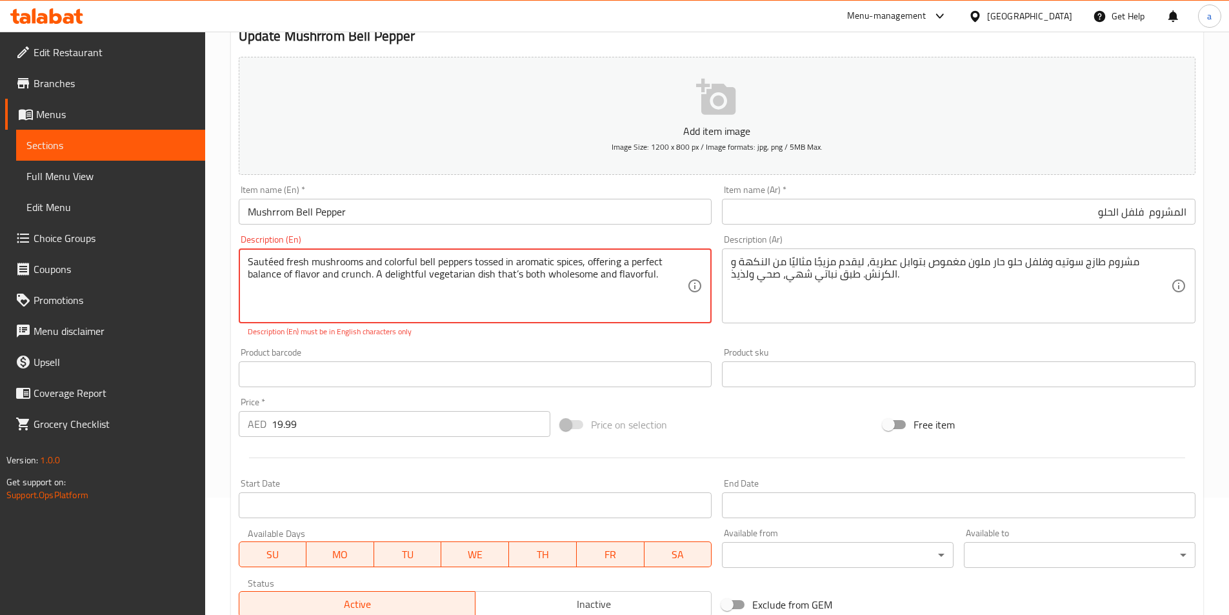
click at [270, 262] on textarea "Sautéed fresh mushrooms and colorful bell peppers tossed in aromatic spices, of…" at bounding box center [468, 285] width 440 height 61
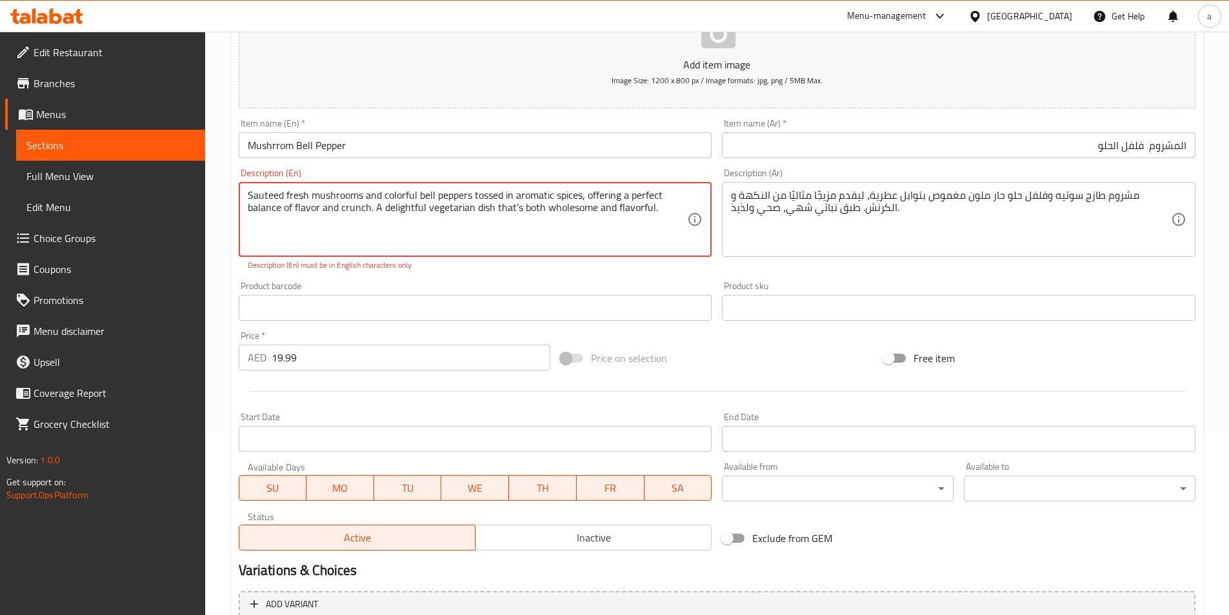
scroll to position [311, 0]
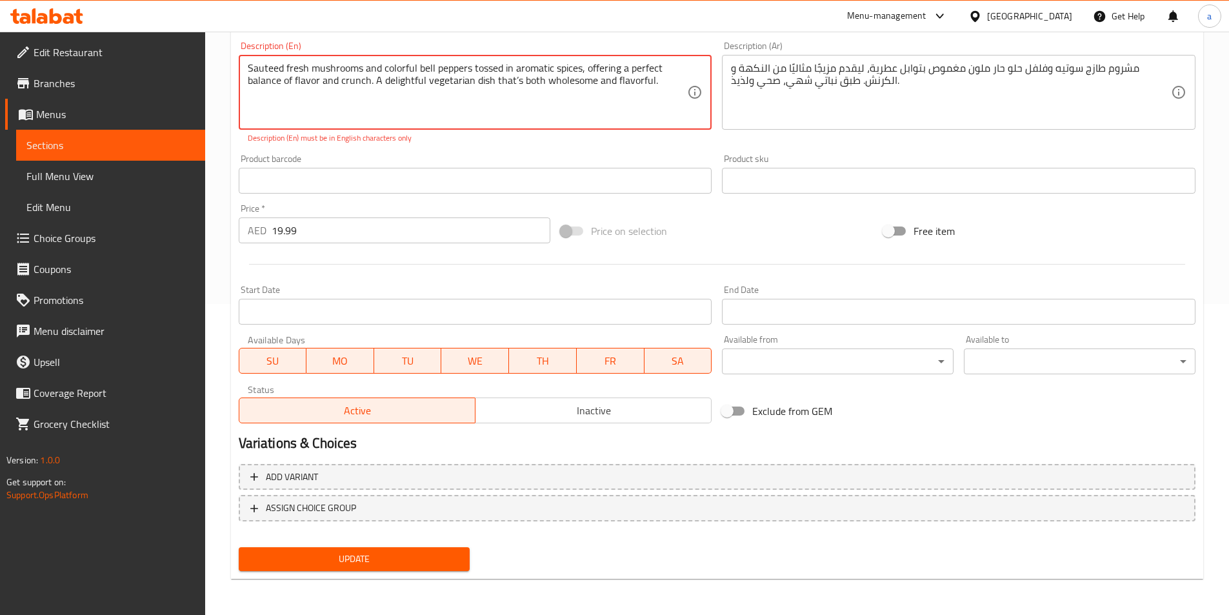
type textarea "Sauteed fresh mushrooms and colorful bell peppers tossed in aromatic spices, of…"
click at [395, 558] on span "Update" at bounding box center [354, 559] width 211 height 16
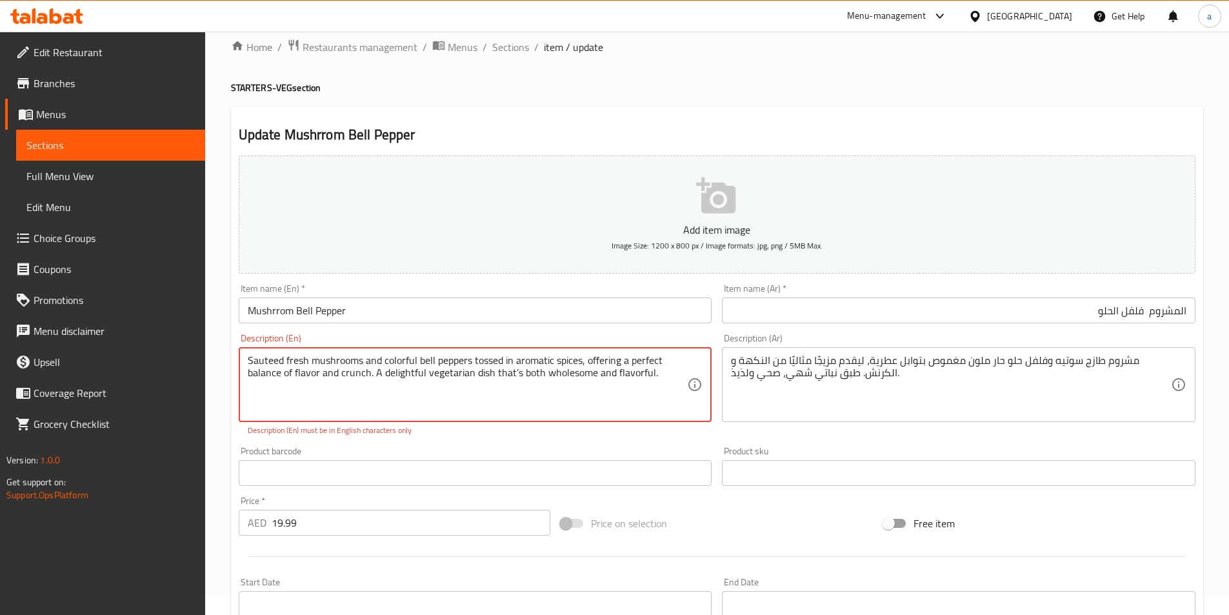
scroll to position [0, 0]
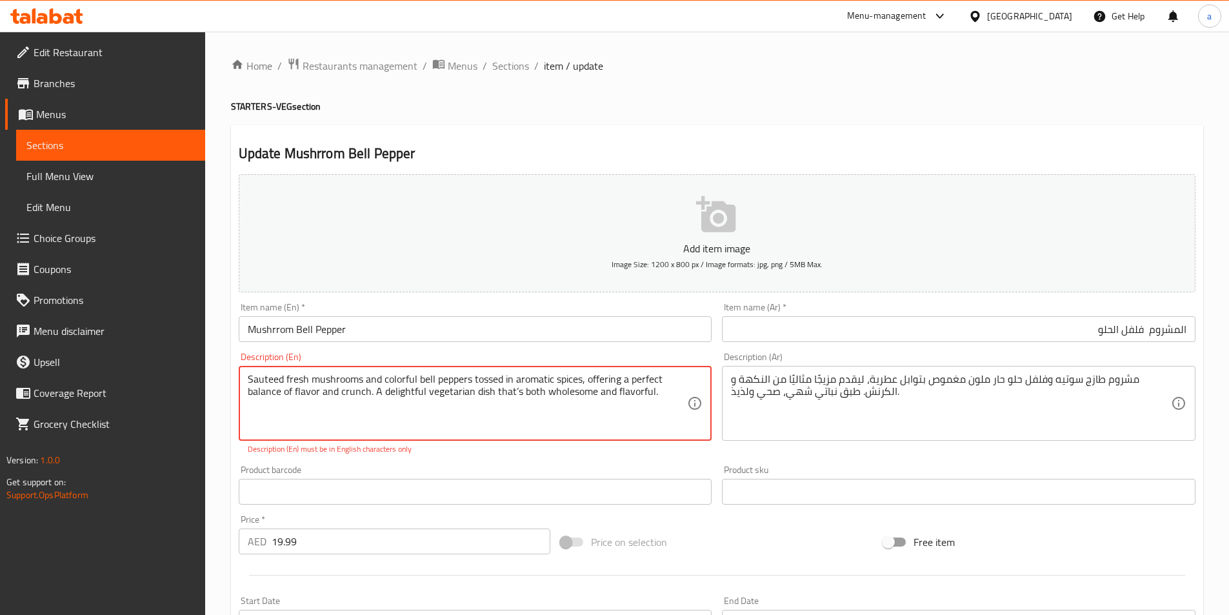
click at [300, 408] on textarea "Sauteed fresh mushrooms and colorful bell peppers tossed in aromatic spices, of…" at bounding box center [468, 403] width 440 height 61
click at [651, 392] on textarea "Sauteed fresh mushrooms and colorful bell peppers tossed in aromatic spices, of…" at bounding box center [468, 403] width 440 height 61
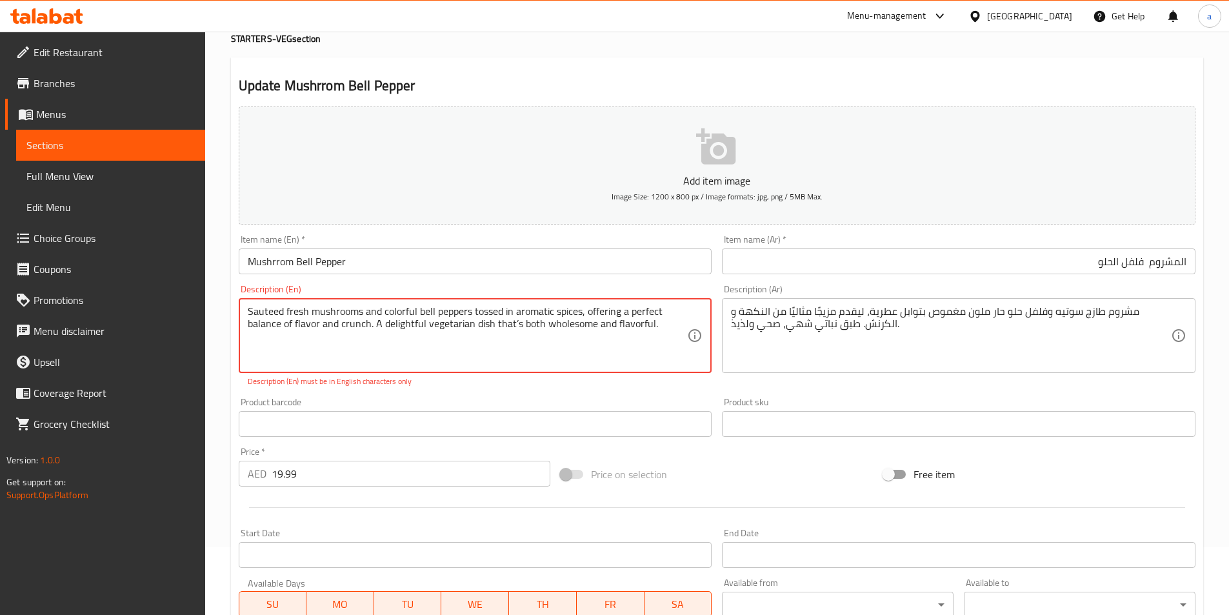
scroll to position [258, 0]
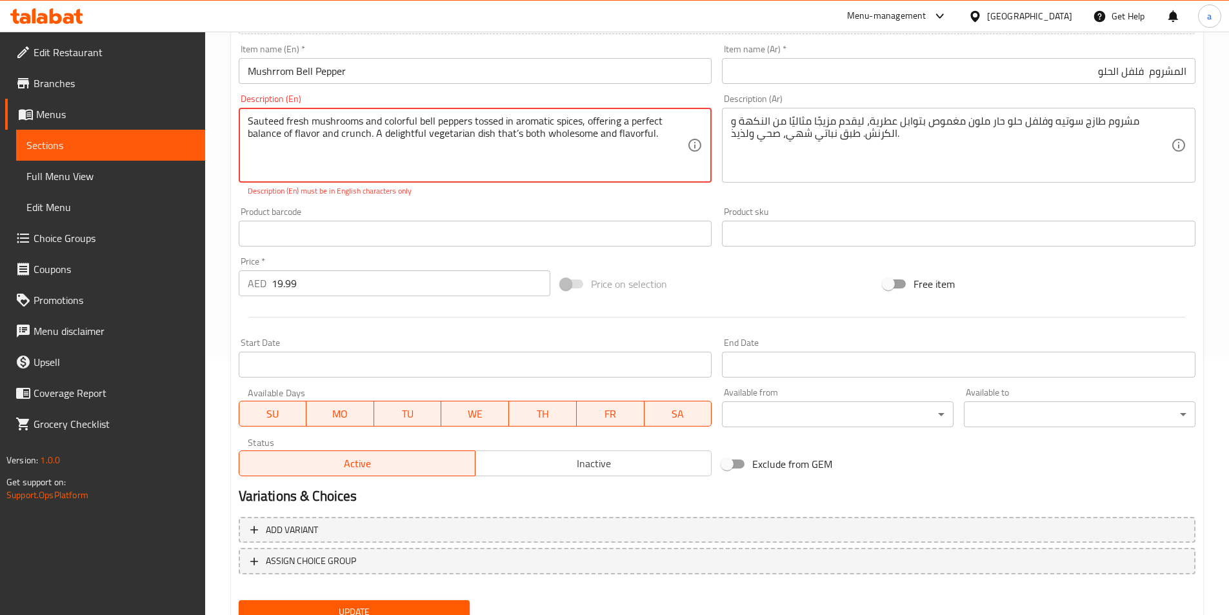
click at [353, 607] on span "Update" at bounding box center [354, 612] width 211 height 16
click at [655, 133] on textarea "Sauteed fresh mushrooms and colorful bell peppers tossed in aromatic spices, of…" at bounding box center [468, 145] width 440 height 61
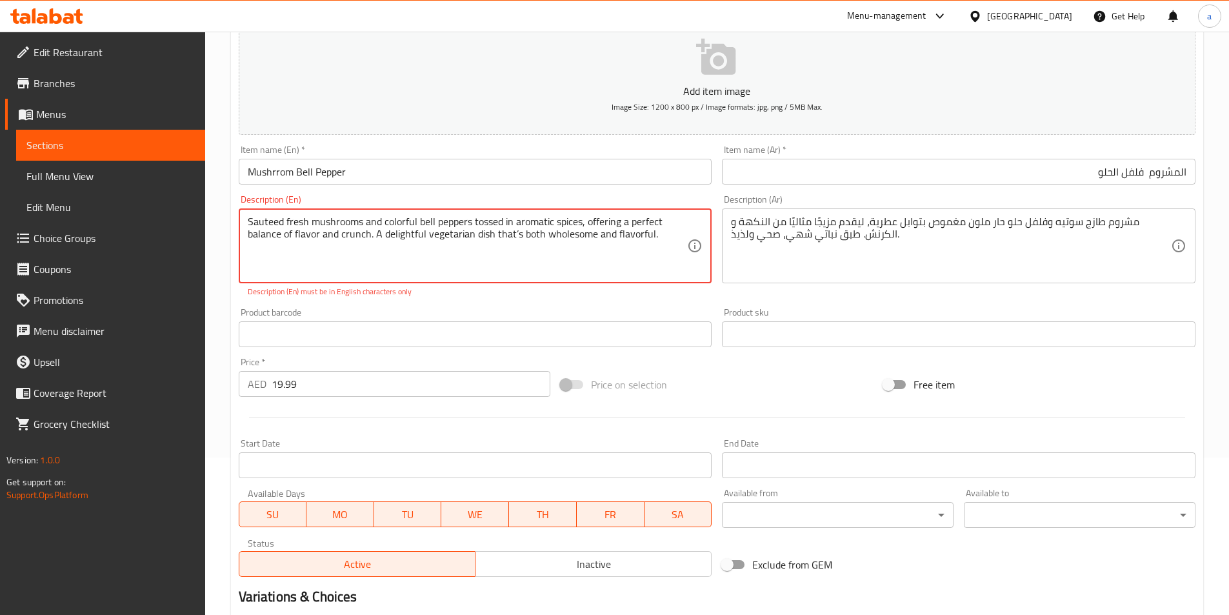
scroll to position [0, 0]
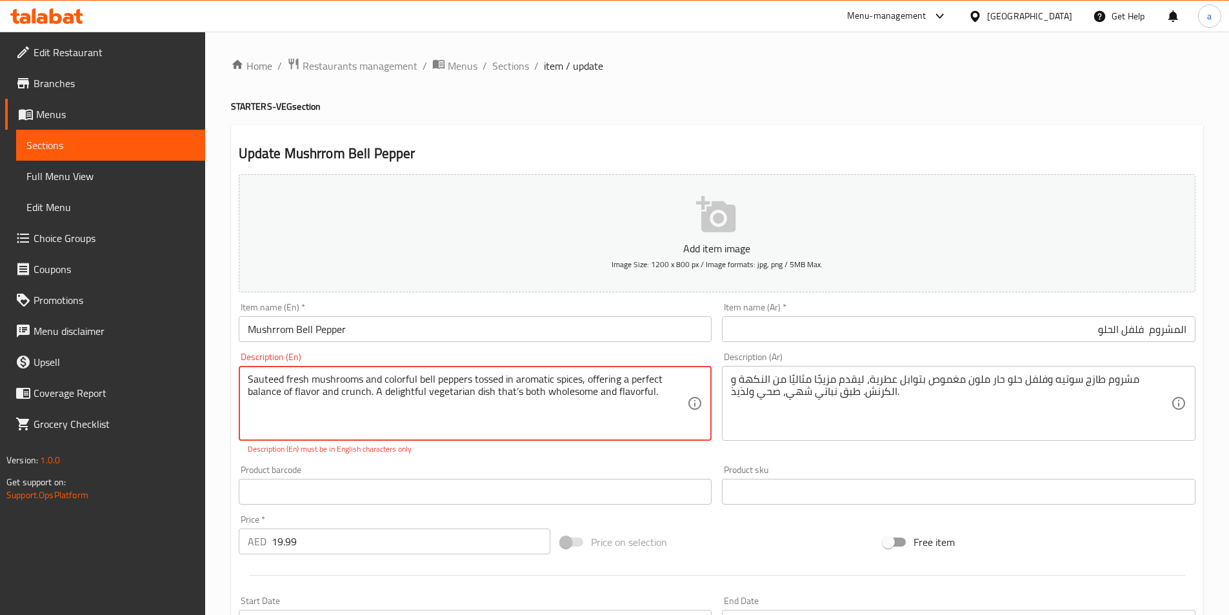
drag, startPoint x: 277, startPoint y: 381, endPoint x: 271, endPoint y: 378, distance: 7.2
click at [271, 378] on textarea "Sauteed fresh mushrooms and colorful bell peppers tossed in aromatic spices, of…" at bounding box center [468, 403] width 440 height 61
drag, startPoint x: 662, startPoint y: 391, endPoint x: 243, endPoint y: 378, distance: 419.5
click at [243, 378] on div "Sauteed fresh mushrooms and colorful bell peppers tossed in aromatic spices, of…" at bounding box center [475, 403] width 473 height 75
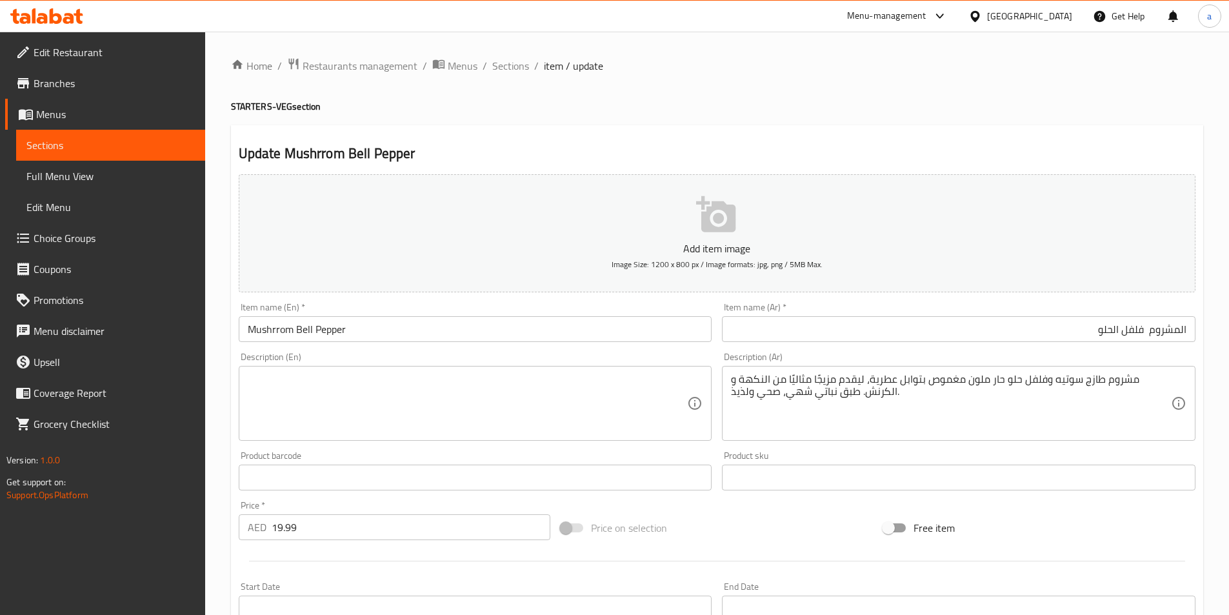
click at [355, 389] on textarea at bounding box center [468, 403] width 440 height 61
click at [383, 377] on textarea at bounding box center [468, 403] width 440 height 61
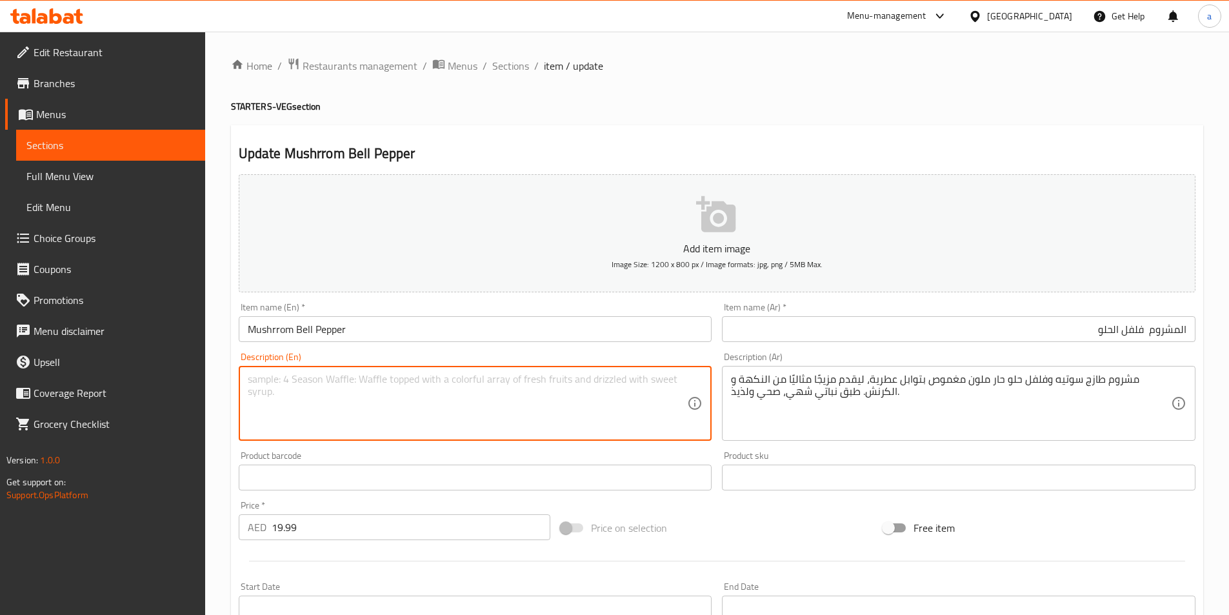
paste textarea "Sauteed fresh mushrooms and colorful bell peppers tossed in aromatic spices,"
click at [613, 384] on textarea "Sauteed fresh mushrooms and colorful bell peppers tossed in aromatic spices," at bounding box center [468, 403] width 440 height 61
paste textarea "offering a perfect balance of flavor and crunch. A delightful vegetarian dish t…"
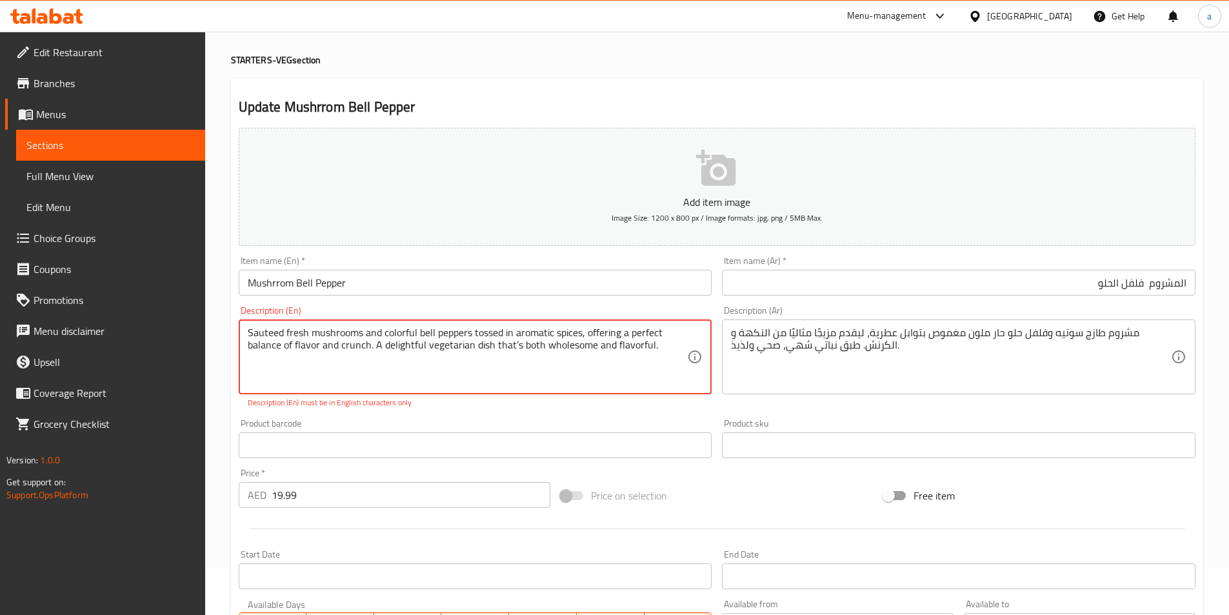
scroll to position [258, 0]
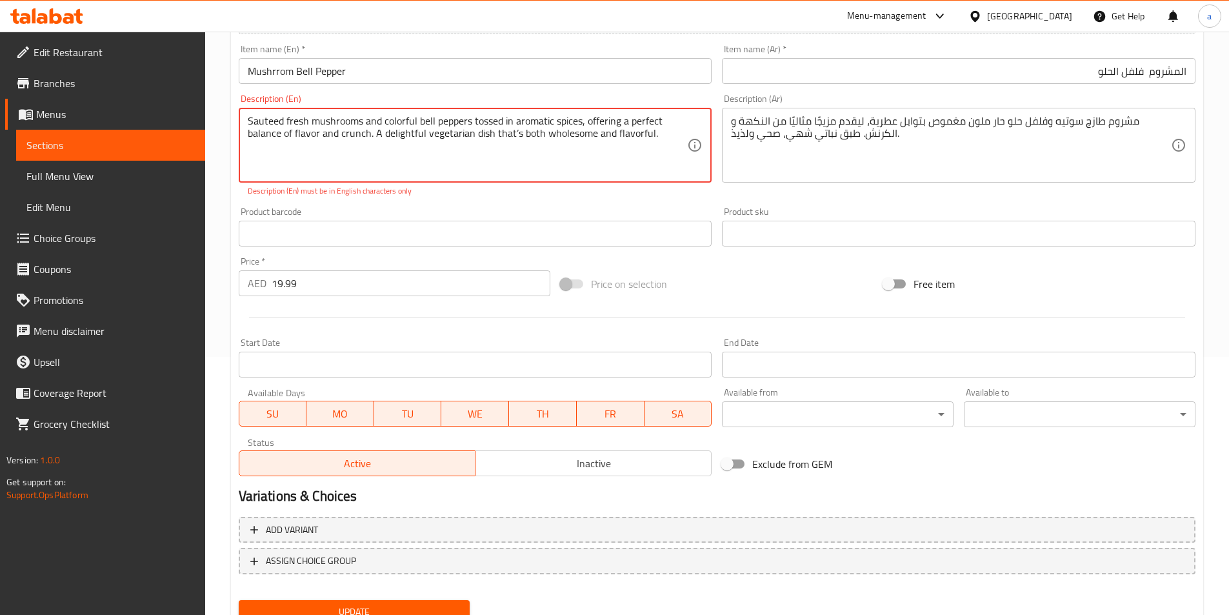
type textarea "Sauteed fresh mushrooms and colorful bell peppers tossed in aromatic spices, of…"
click at [370, 601] on button "Update" at bounding box center [355, 612] width 232 height 24
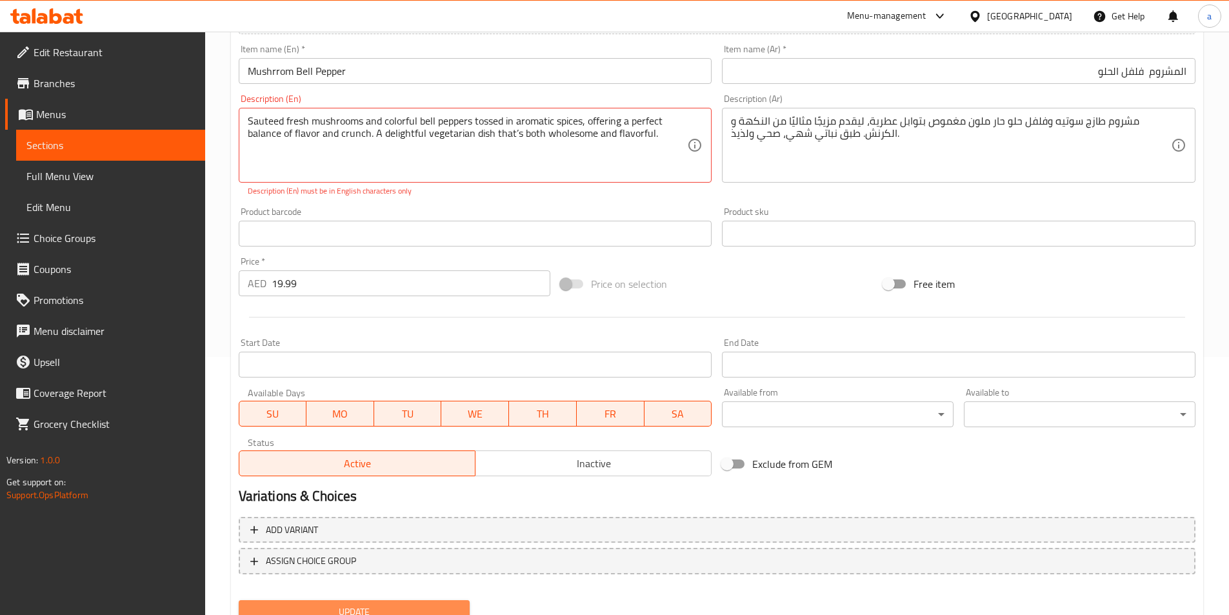
click at [370, 601] on button "Update" at bounding box center [355, 612] width 232 height 24
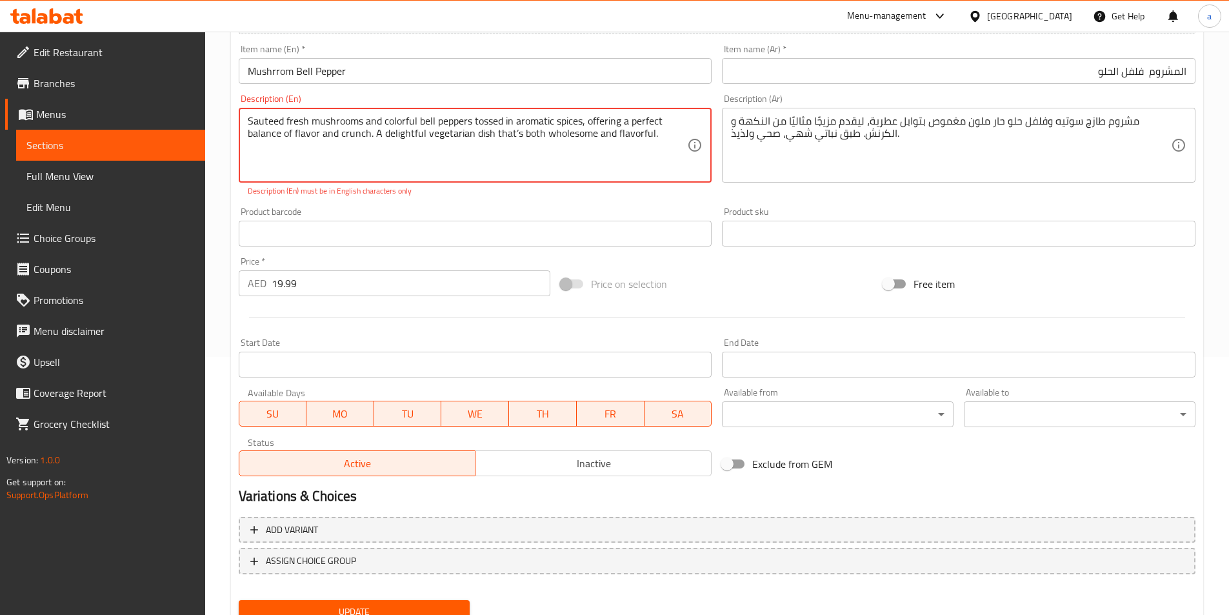
click at [370, 601] on button "Update" at bounding box center [355, 612] width 232 height 24
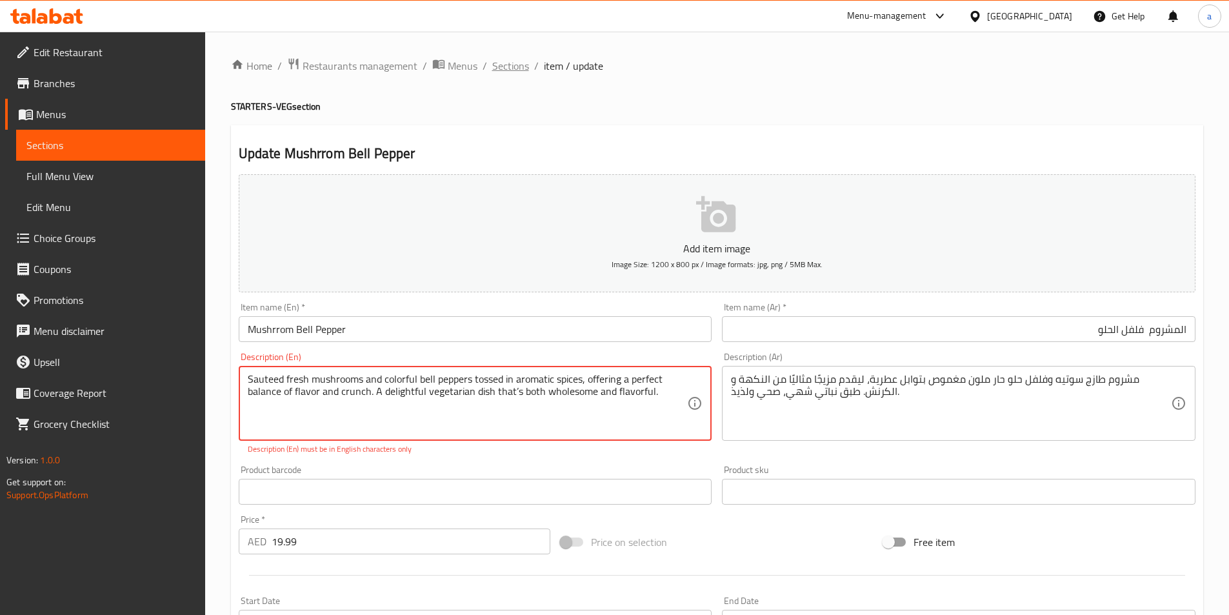
click at [516, 61] on span "Sections" at bounding box center [510, 65] width 37 height 15
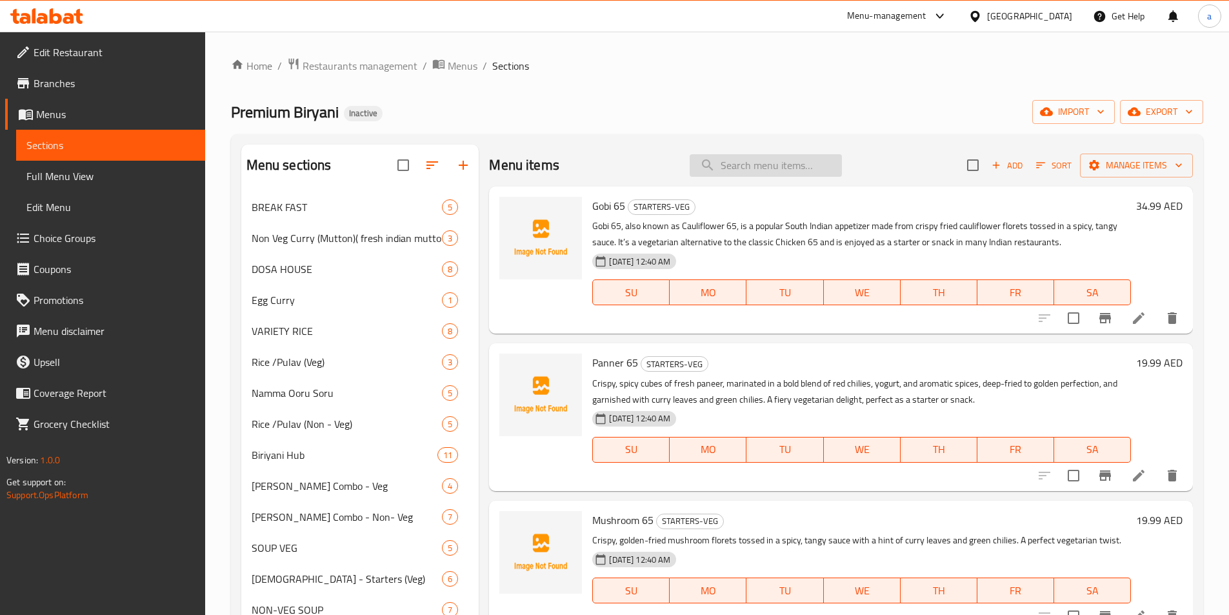
click at [764, 164] on input "search" at bounding box center [766, 165] width 152 height 23
paste input "offering a perfect balance of flavor and crunch. A delightful vegetarian dish t…"
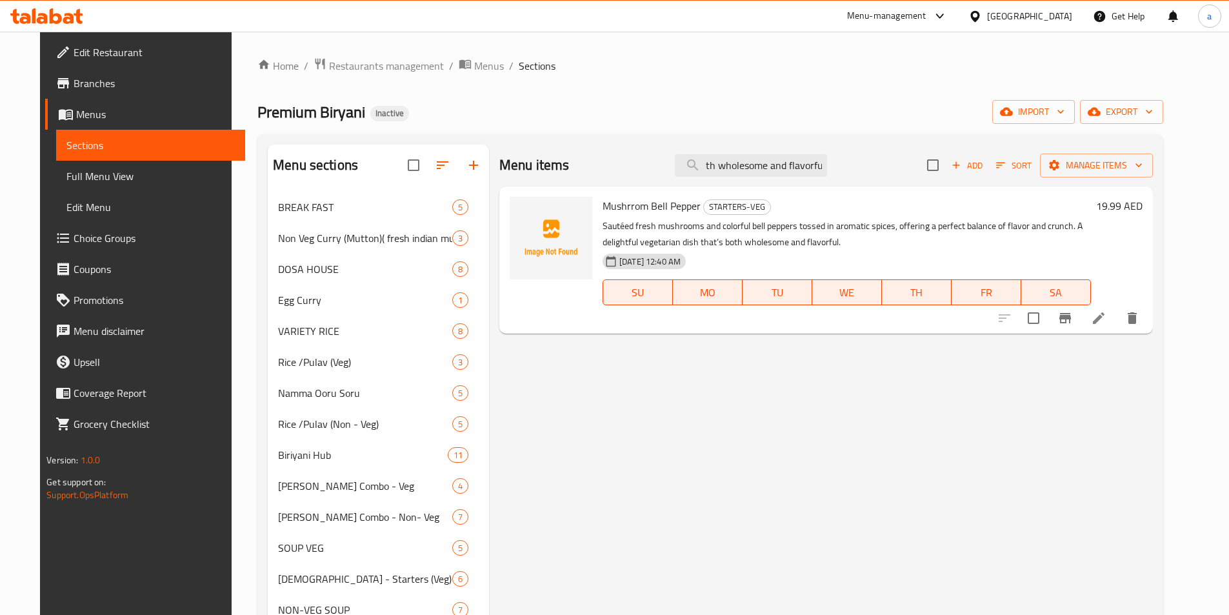
type input "offering a perfect balance of flavor and crunch. A delightful vegetarian dish t…"
click at [1117, 317] on li at bounding box center [1098, 317] width 36 height 23
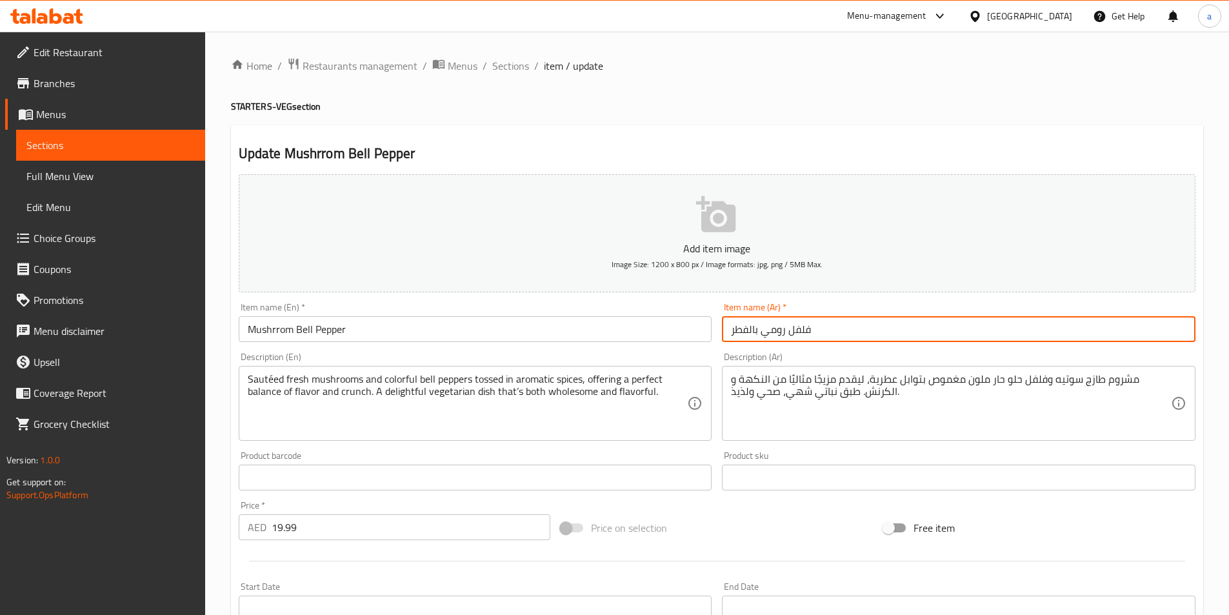
drag, startPoint x: 788, startPoint y: 332, endPoint x: 700, endPoint y: 341, distance: 88.1
click at [700, 341] on div "Add item image Image Size: 1200 x 800 px / Image formats: jpg, png / 5MB Max. I…" at bounding box center [717, 447] width 967 height 556
click at [845, 337] on input "فلفل رومي بالفطر" at bounding box center [958, 329] width 473 height 26
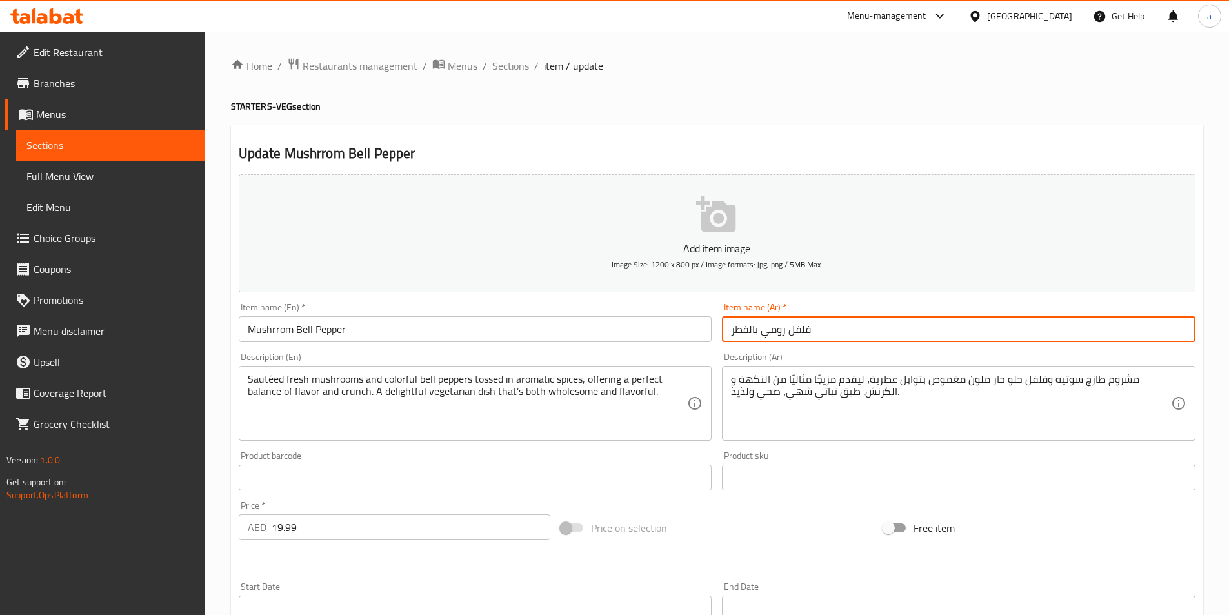
click at [845, 337] on input "فلفل رومي بالفطر" at bounding box center [958, 329] width 473 height 26
click at [848, 335] on input "فلفل رومي بالفطر" at bounding box center [958, 329] width 473 height 26
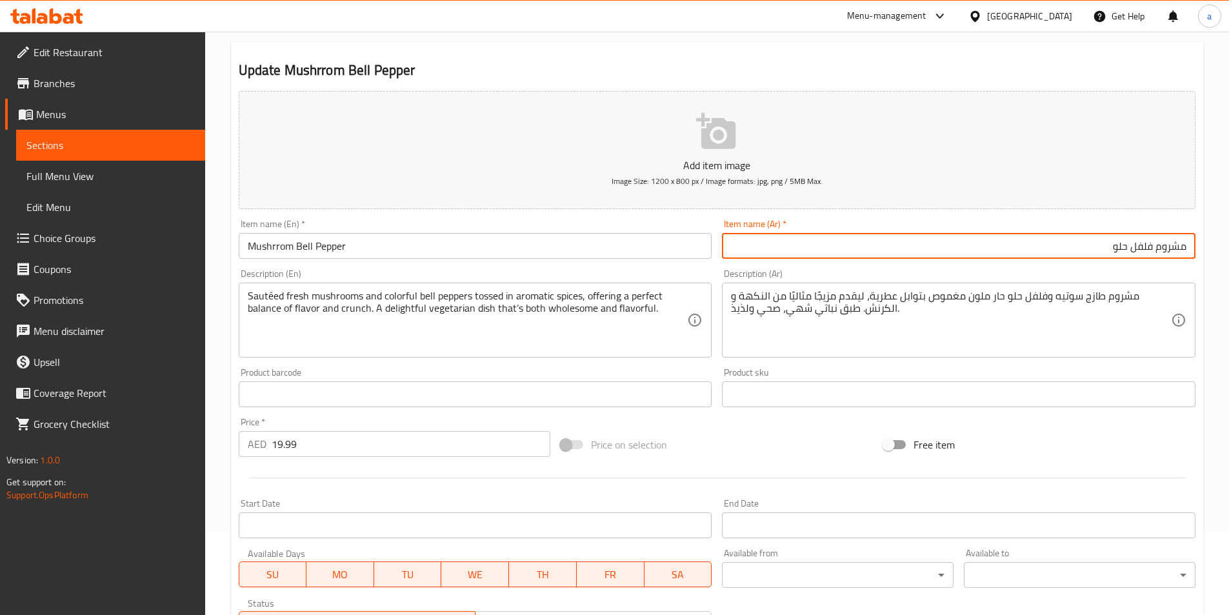
scroll to position [258, 0]
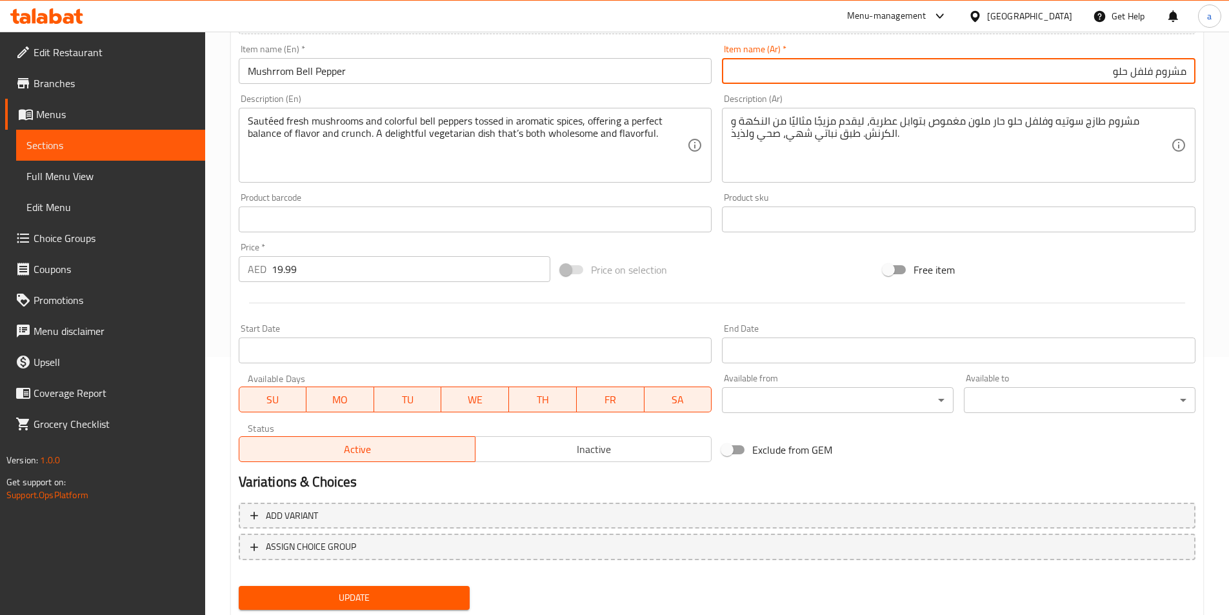
type input "مشروم فلفل حلو"
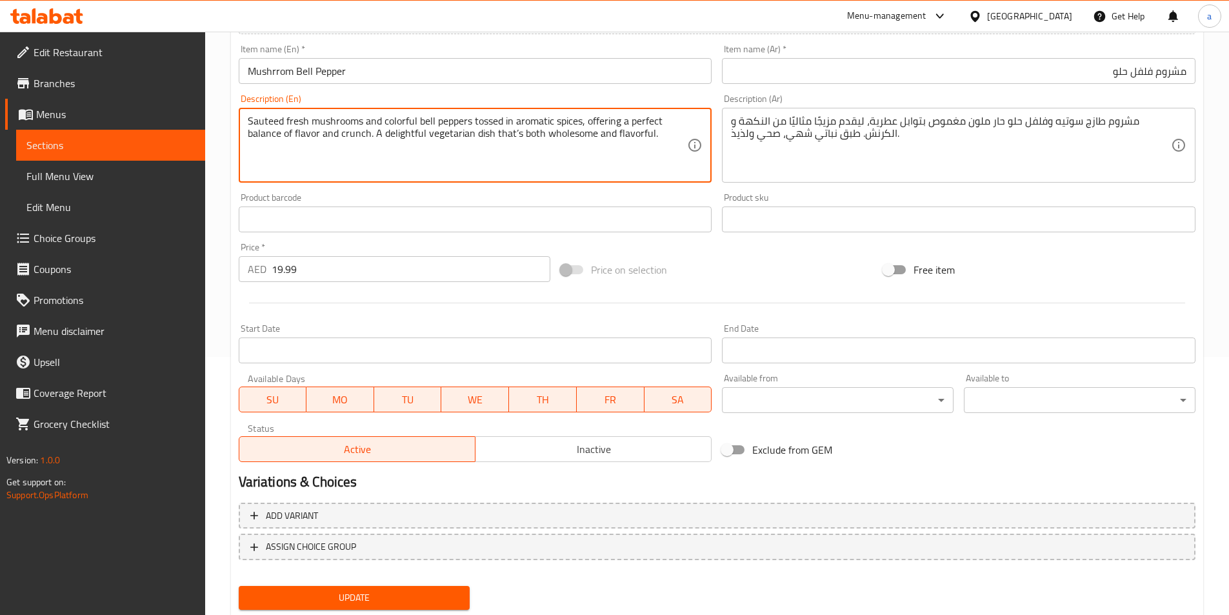
type textarea "Sauteed fresh mushrooms and colorful bell peppers tossed in aromatic spices, of…"
click at [321, 603] on button "Update" at bounding box center [355, 598] width 232 height 24
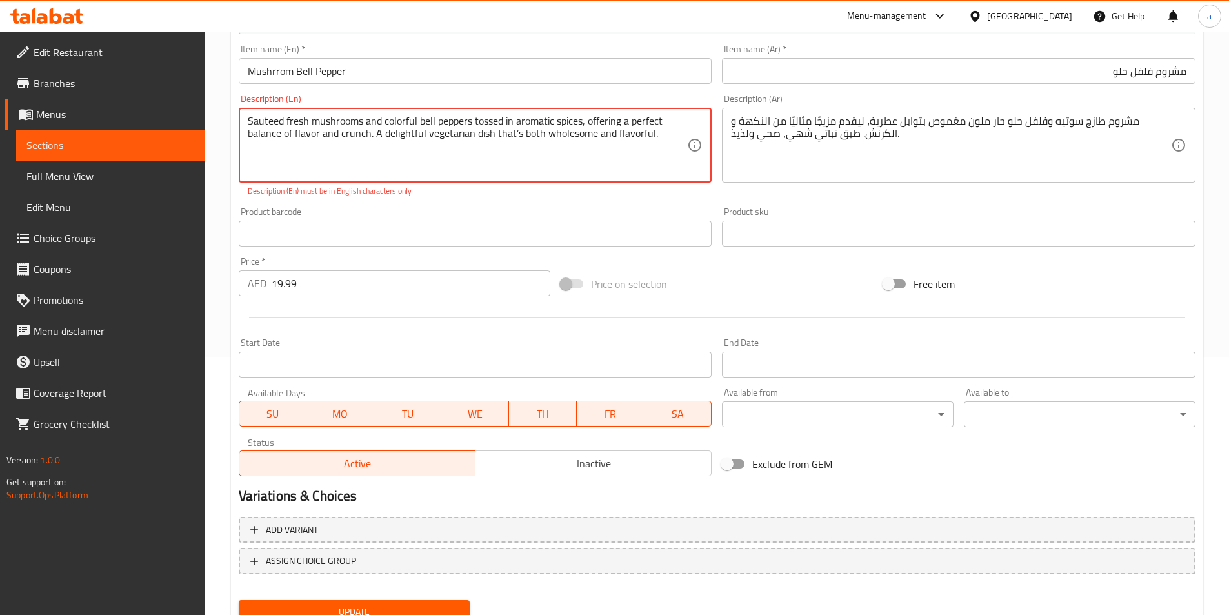
drag, startPoint x: 667, startPoint y: 132, endPoint x: 238, endPoint y: 114, distance: 429.3
click at [239, 114] on div "Sauteed fresh mushrooms and colorful bell peppers tossed in aromatic spices, of…" at bounding box center [475, 145] width 473 height 75
click at [323, 135] on textarea "Sauteed fresh mushrooms and colorful bell peppers tossed in aromatic spices, of…" at bounding box center [468, 145] width 440 height 61
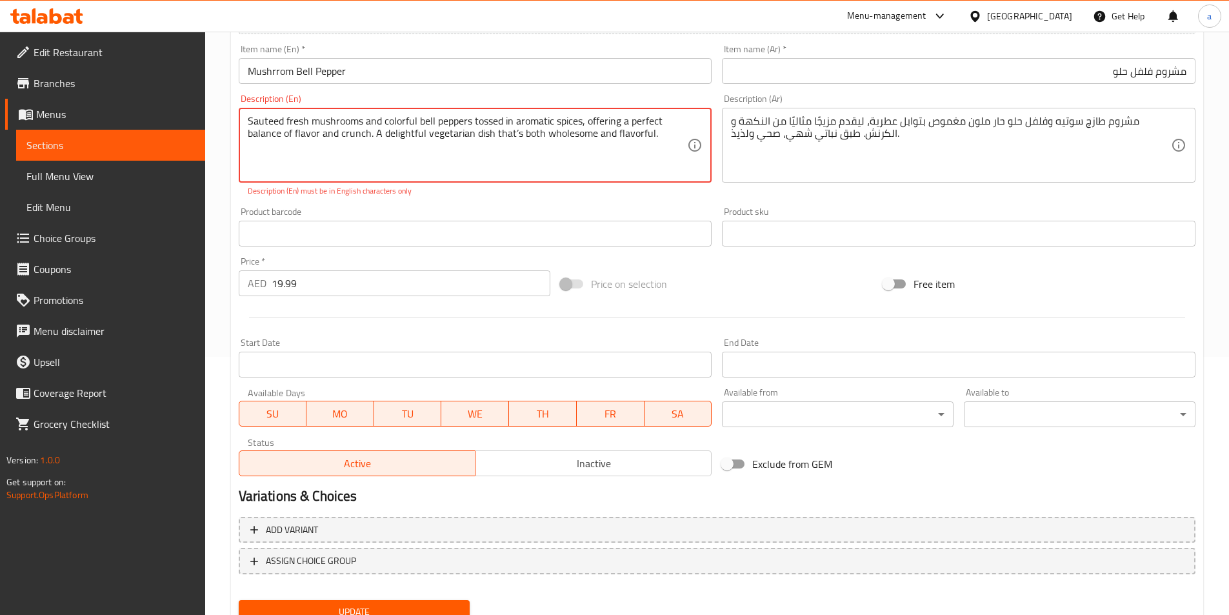
click at [323, 135] on textarea "Sauteed fresh mushrooms and colorful bell peppers tossed in aromatic spices, of…" at bounding box center [468, 145] width 440 height 61
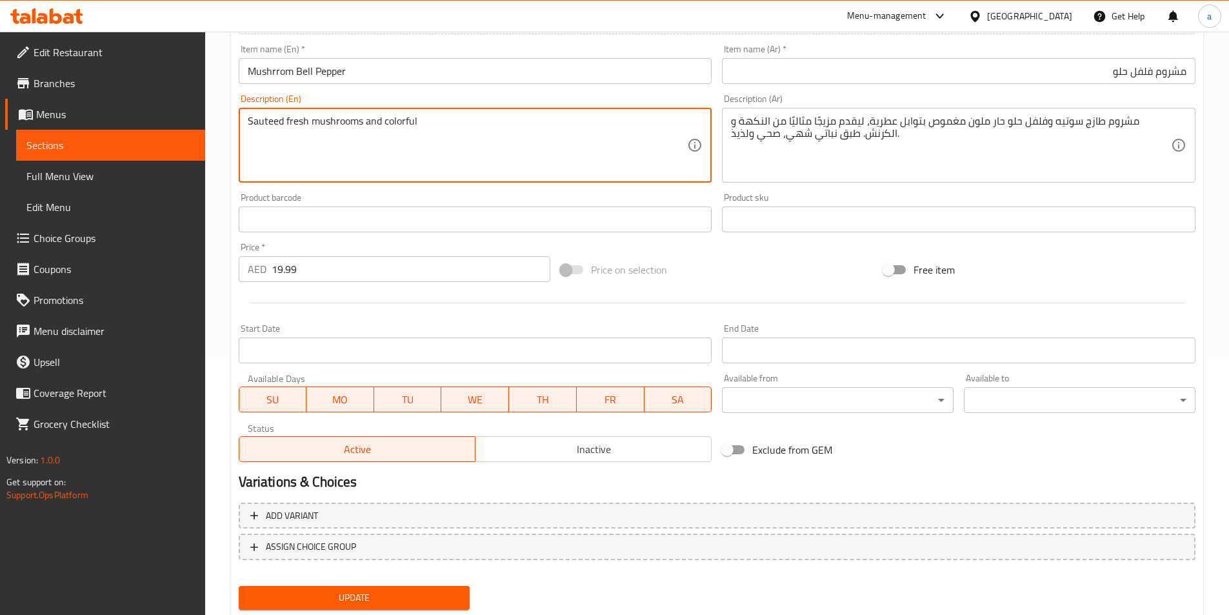
click at [473, 119] on textarea "Sauteed fresh mushrooms and colorful" at bounding box center [468, 145] width 440 height 61
click at [582, 124] on textarea "Sauteed fresh mushrooms and colorful bell peppers tossed in aromatic spices,off…" at bounding box center [468, 145] width 440 height 61
click at [341, 142] on textarea "Sauteed fresh mushrooms and colorful bell peppers tossed in aromatic spices ,of…" at bounding box center [468, 145] width 440 height 61
type textarea "Sauteed fresh mushrooms and colorful bell peppers tossed in aromatic spices ,of…"
click at [393, 599] on span "Update" at bounding box center [354, 598] width 211 height 16
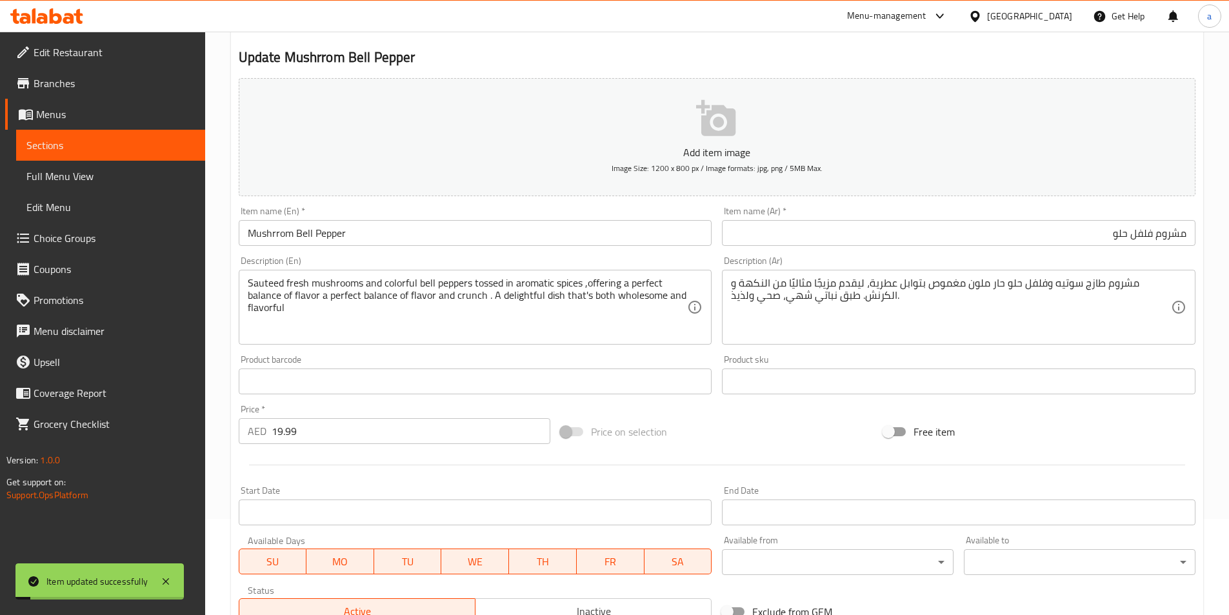
scroll to position [0, 0]
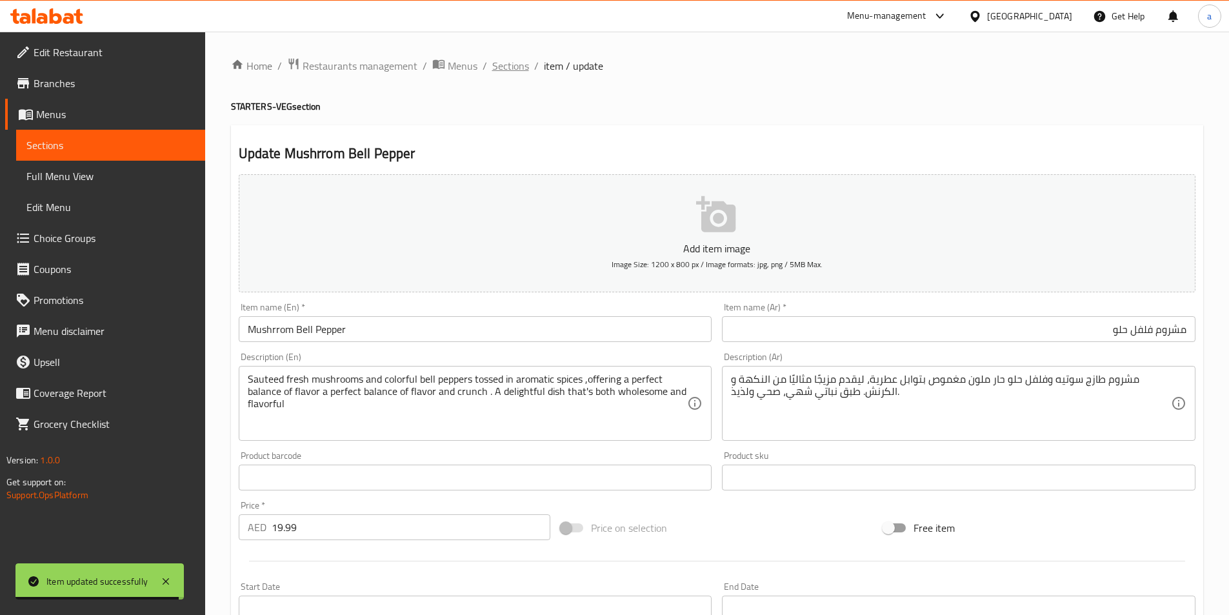
click at [522, 68] on span "Sections" at bounding box center [510, 65] width 37 height 15
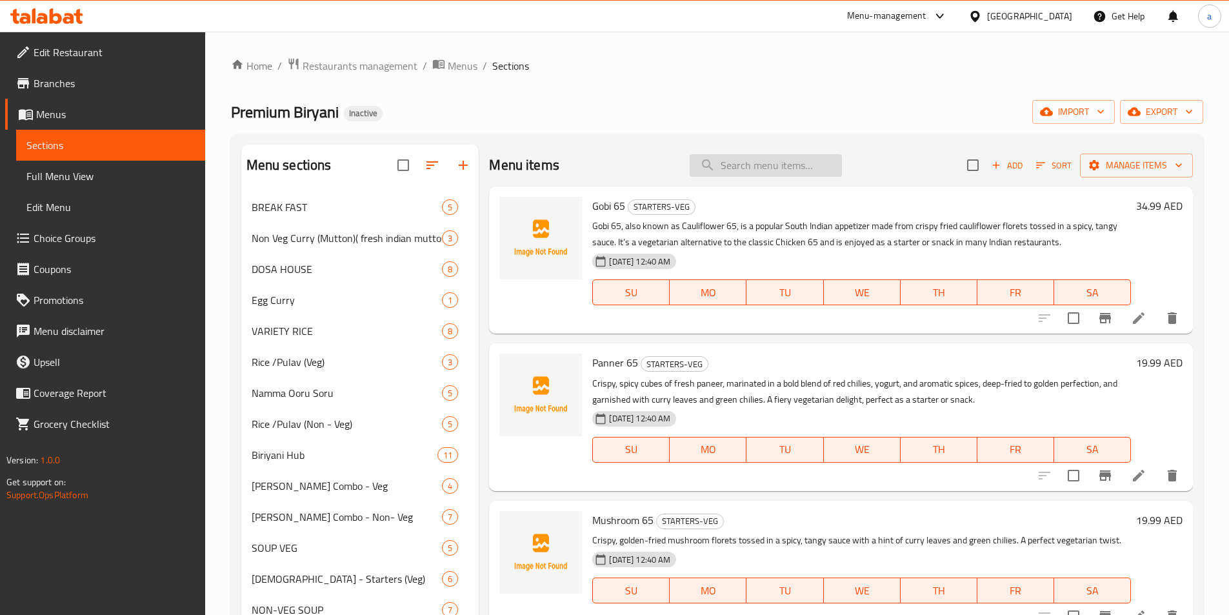
click at [724, 165] on input "search" at bounding box center [766, 165] width 152 height 23
paste input "Chicken 65 Boneless"
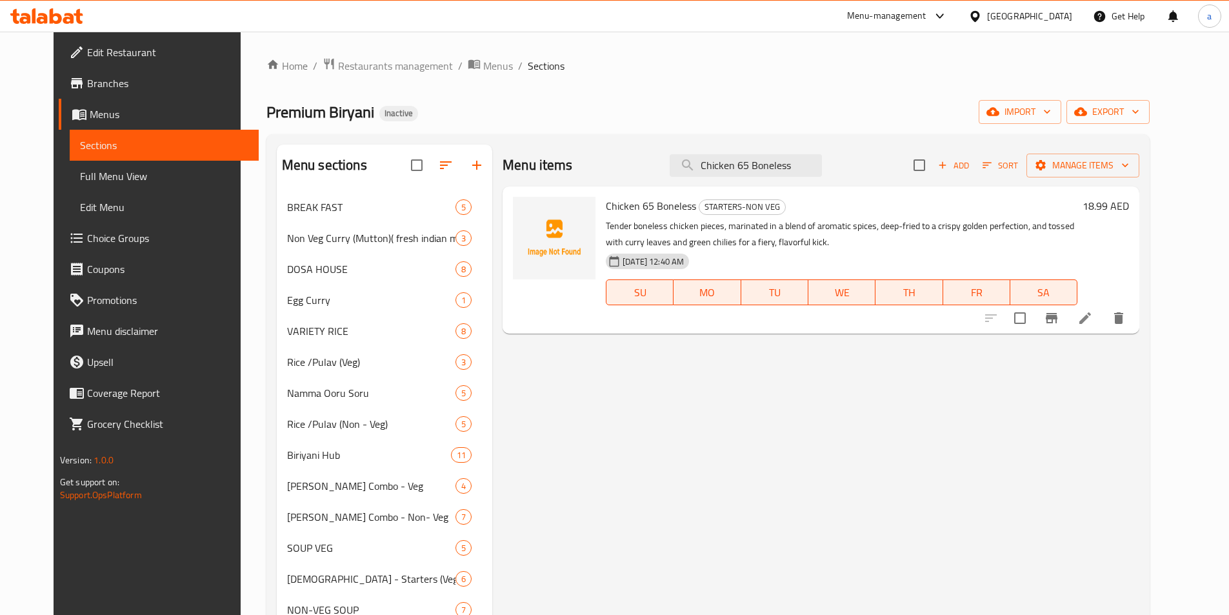
type input "Chicken 65 Boneless"
click at [1103, 328] on li at bounding box center [1085, 317] width 36 height 23
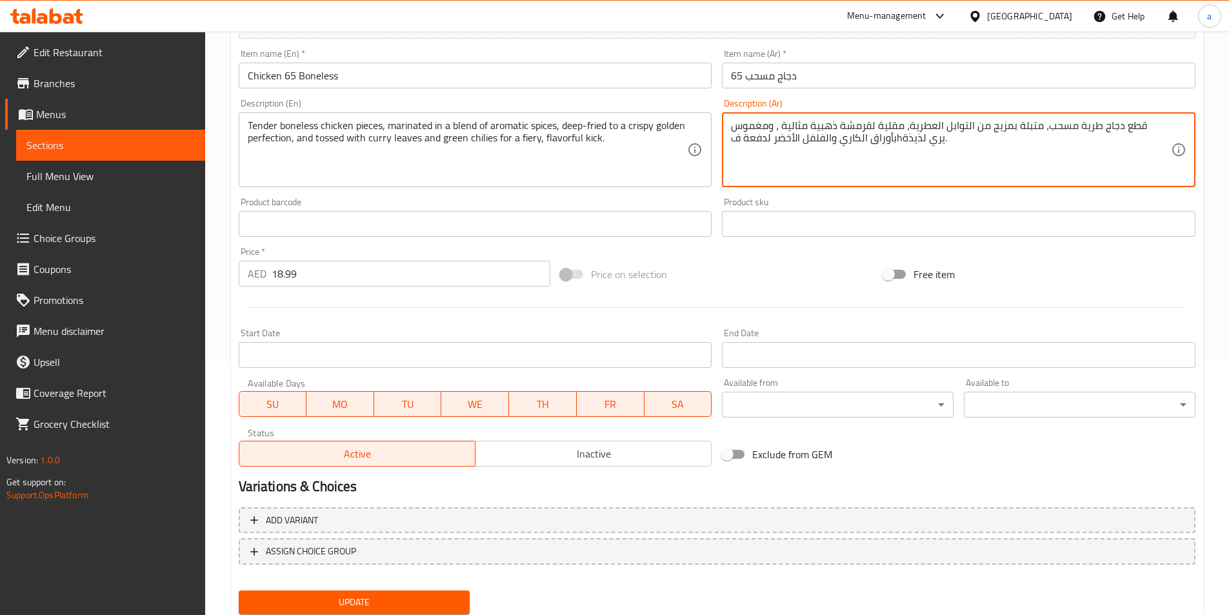
scroll to position [258, 0]
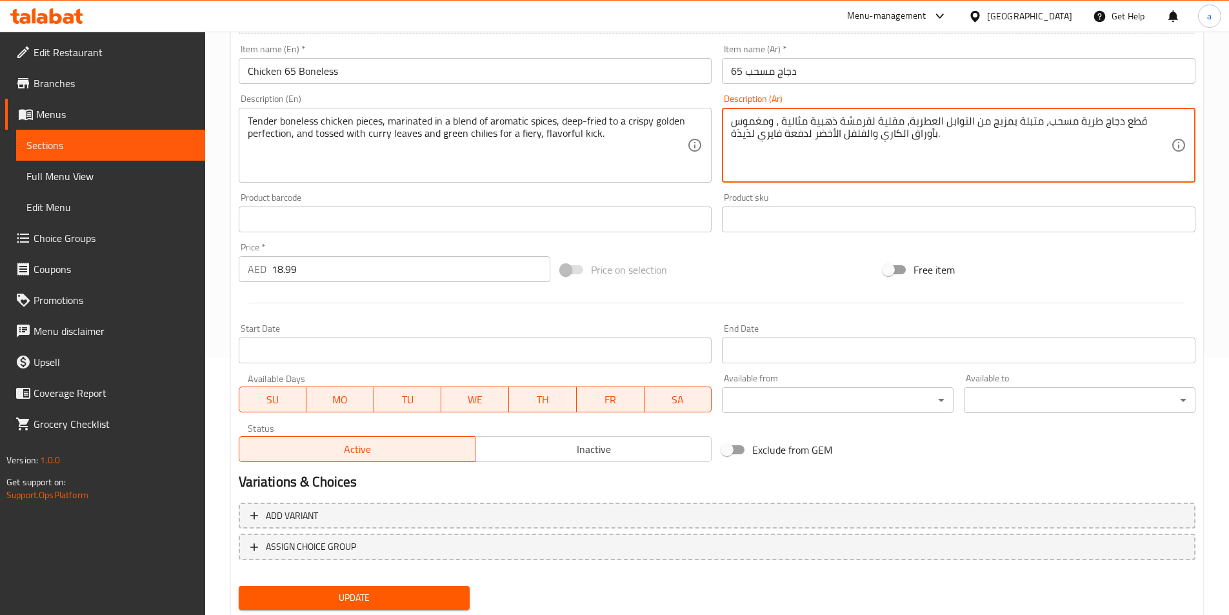
type textarea "قطع دجاج طرية مسحب، متبلة بمزيج من التوابل العطرية، مقلية لقرمشة ذهبية مثالية ،…"
click at [450, 597] on span "Update" at bounding box center [354, 598] width 211 height 16
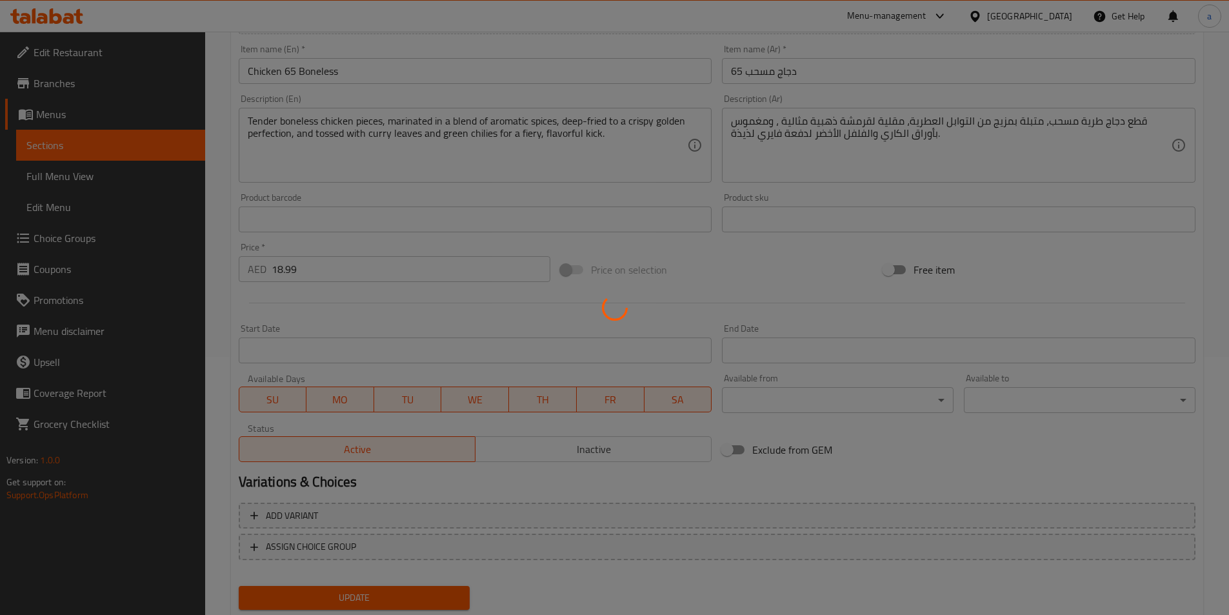
scroll to position [0, 0]
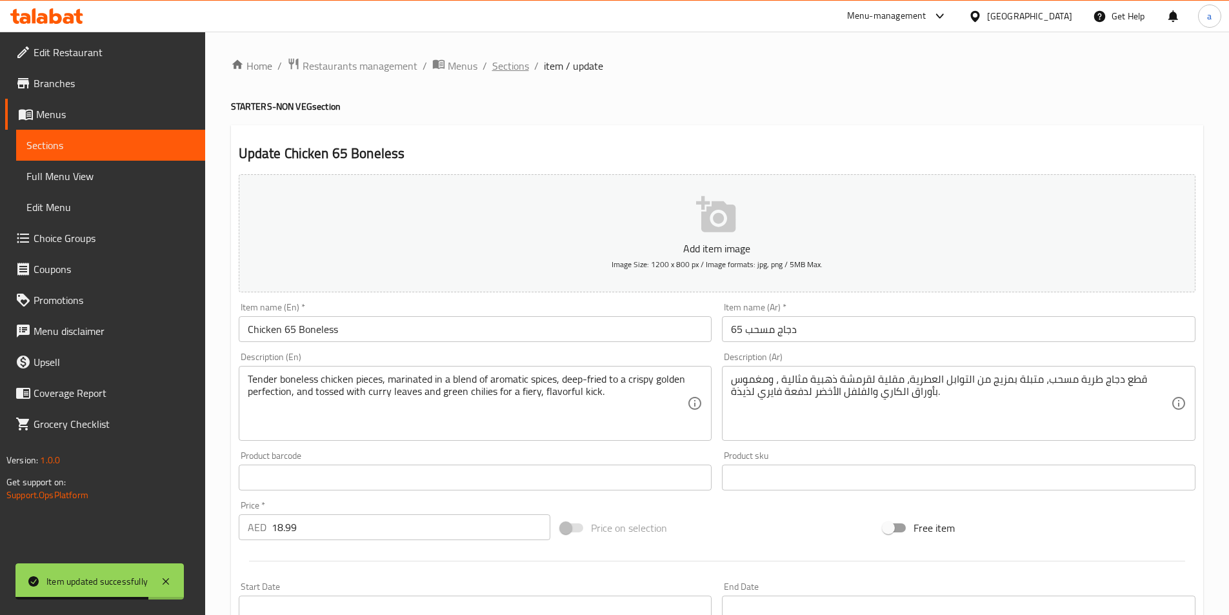
click at [503, 65] on span "Sections" at bounding box center [510, 65] width 37 height 15
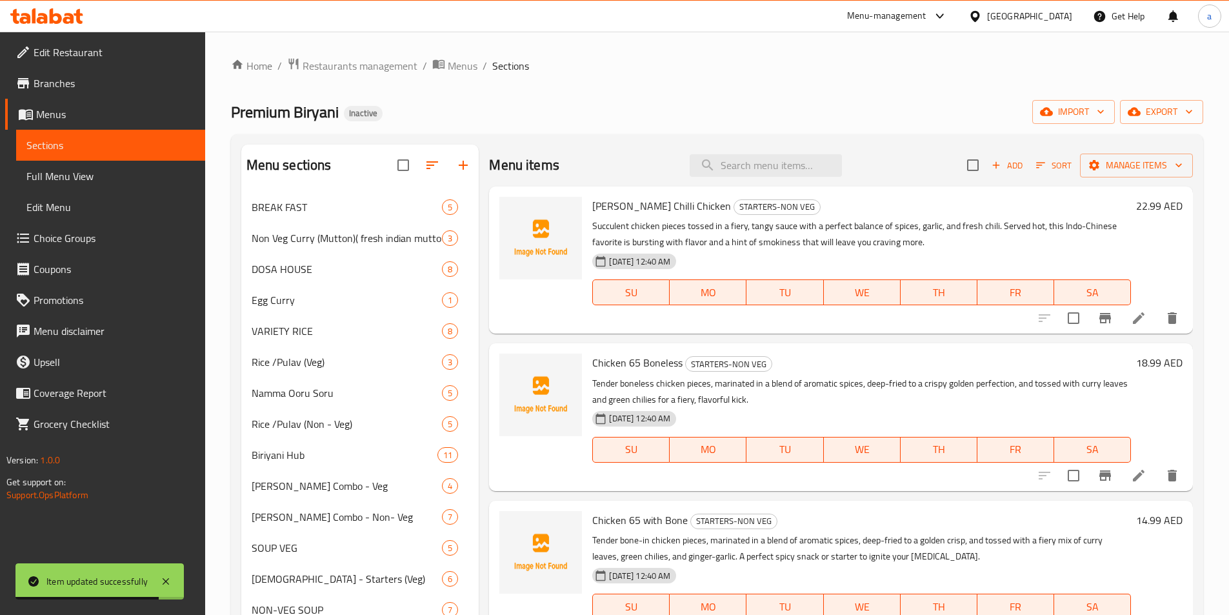
click at [734, 144] on div "Menu items Add Sort Manage items" at bounding box center [841, 165] width 704 height 42
click at [736, 153] on div "Menu items Add Sort Manage items" at bounding box center [841, 165] width 704 height 42
click at [742, 169] on input "search" at bounding box center [766, 165] width 152 height 23
paste input "Andhra Chilli Chicken"
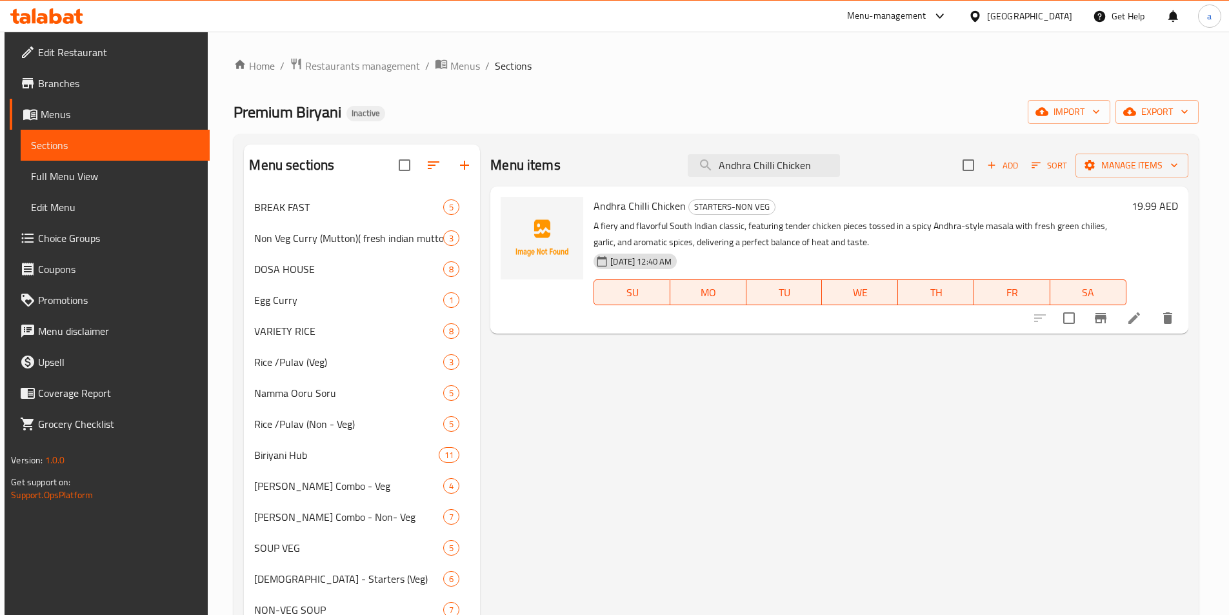
type input "Andhra Chilli Chicken"
click at [1140, 326] on li at bounding box center [1134, 317] width 36 height 23
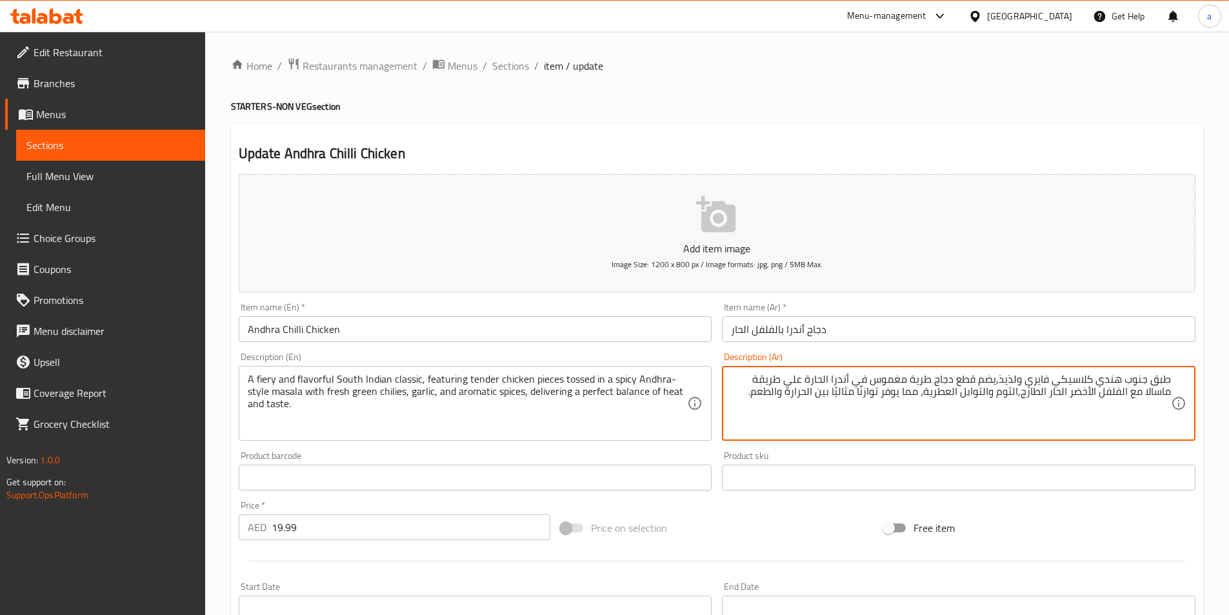
click at [1167, 382] on textarea "طبق جنوب هندي كلاسيكي فايري ولذيذ,يضم قطع دجاج طرية مغموس في أندرا الحارة علي ط…" at bounding box center [951, 403] width 440 height 61
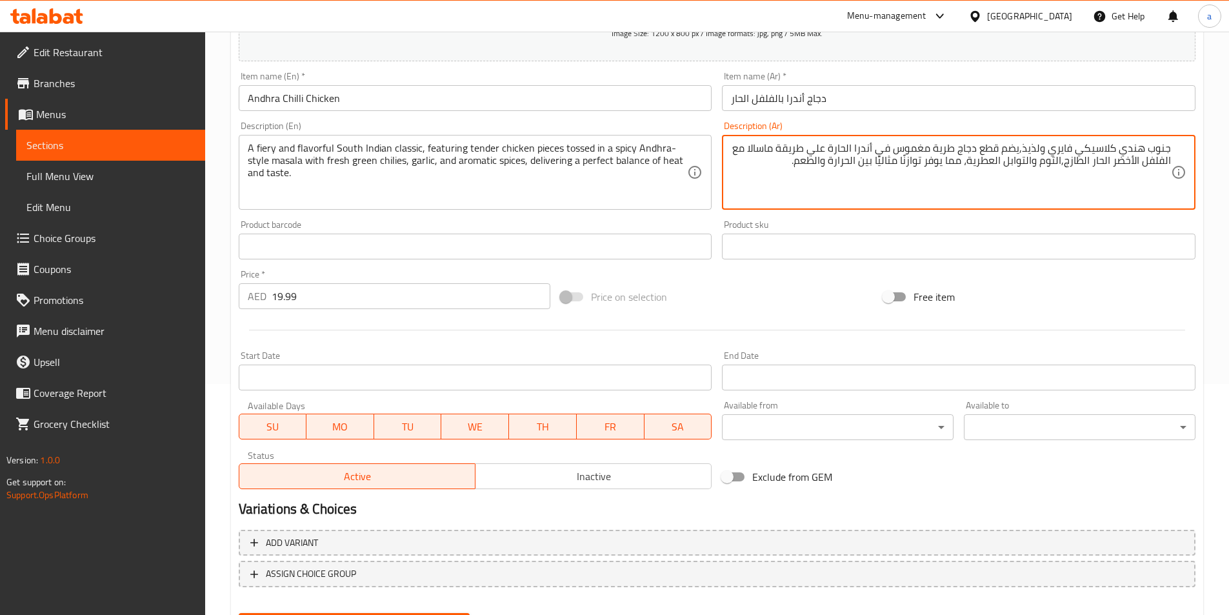
scroll to position [297, 0]
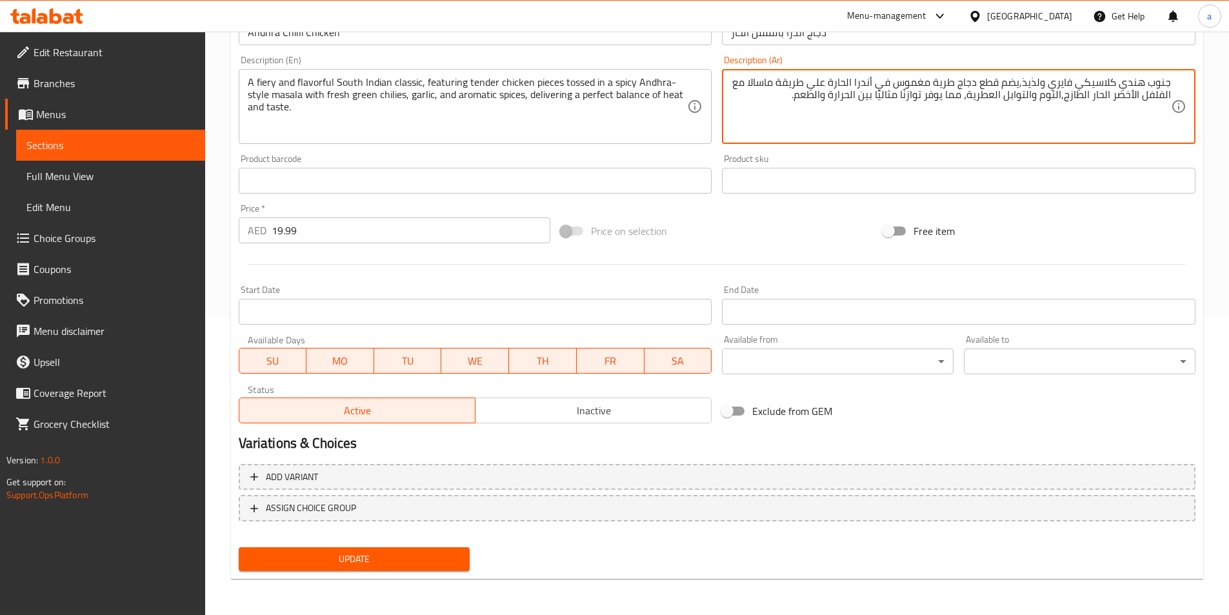
type textarea "جنوب هندي كلاسيكي فايري ولذيذ,يضم قطع دجاج طرية مغموس في أندرا الحارة علي طريقة…"
click at [423, 559] on span "Update" at bounding box center [354, 559] width 211 height 16
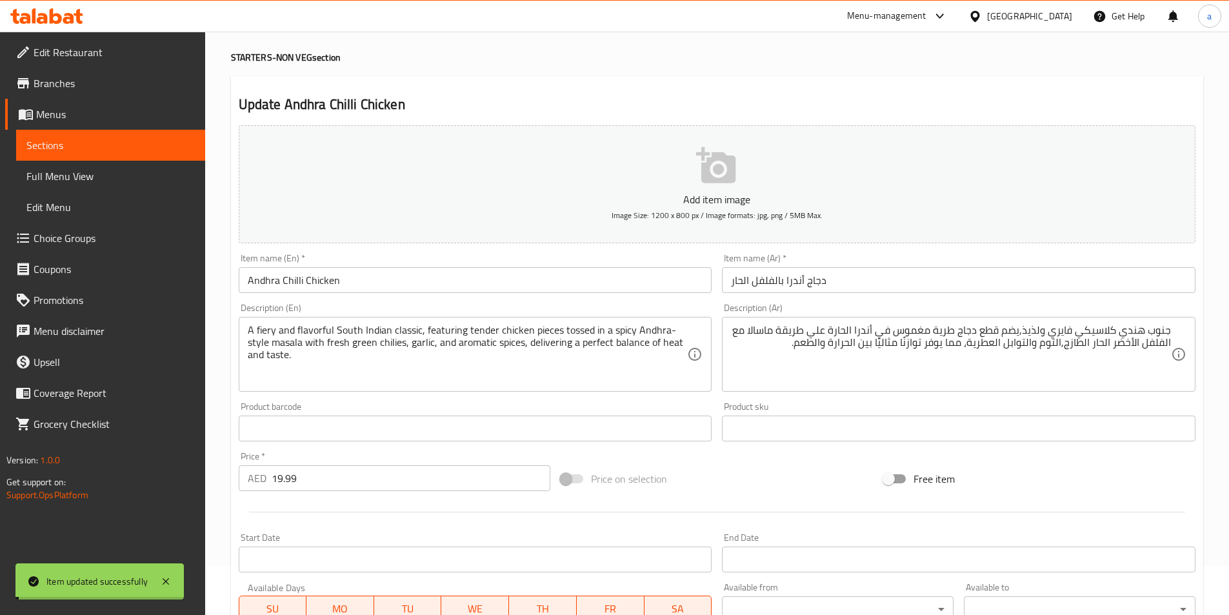
scroll to position [0, 0]
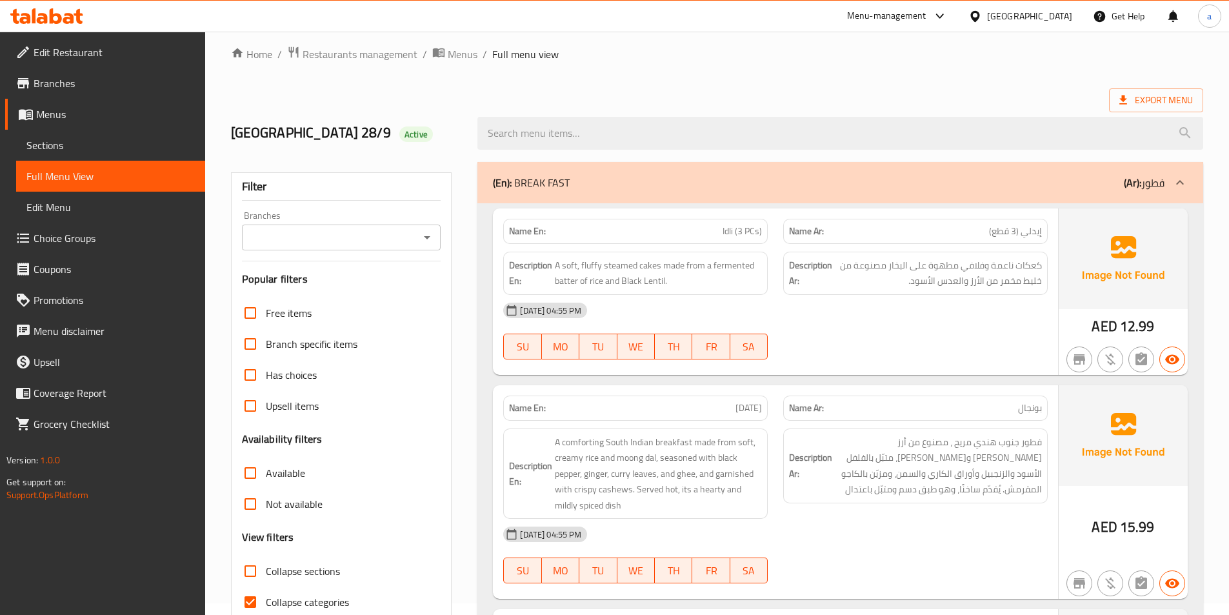
scroll to position [323, 0]
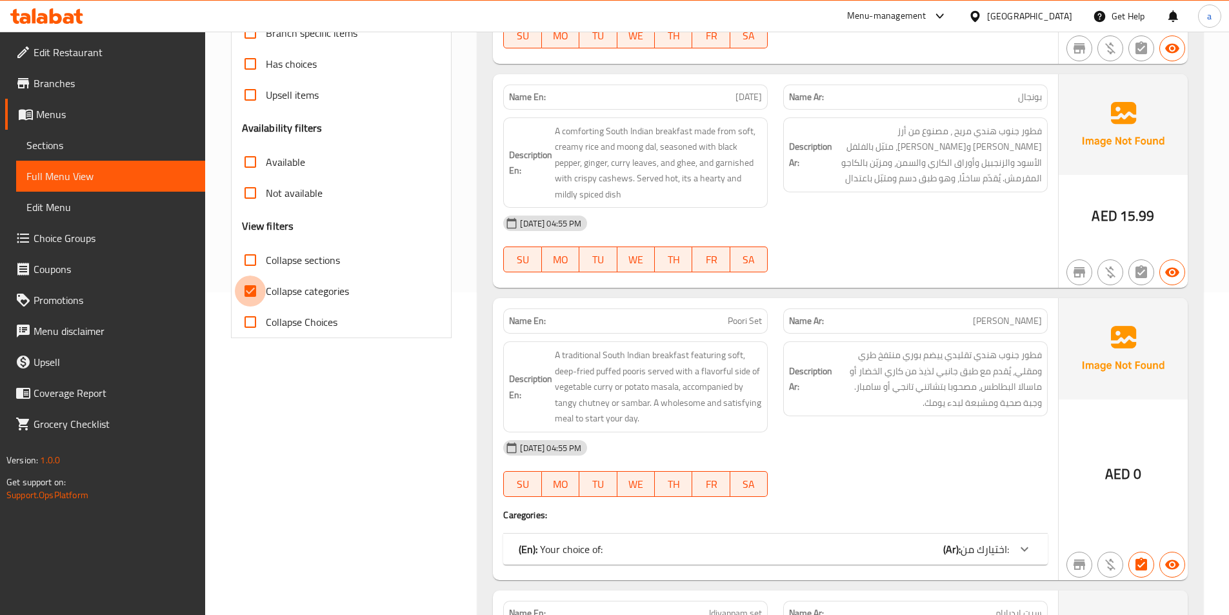
click at [252, 285] on input "Collapse categories" at bounding box center [250, 290] width 31 height 31
checkbox input "false"
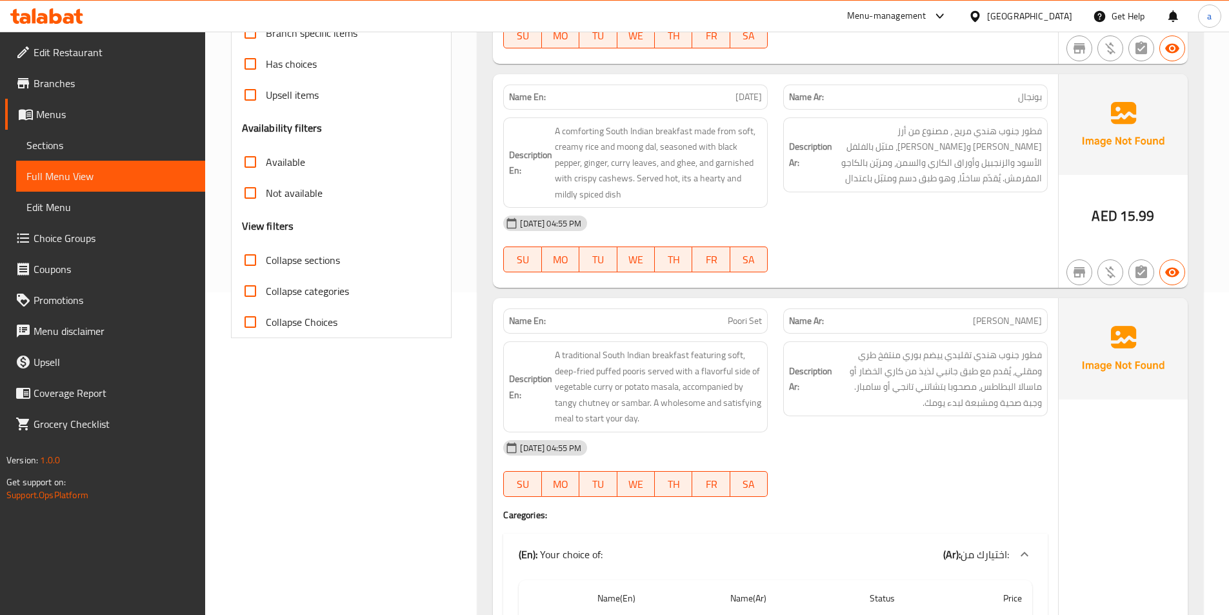
click at [251, 264] on input "Collapse sections" at bounding box center [250, 259] width 31 height 31
checkbox input "true"
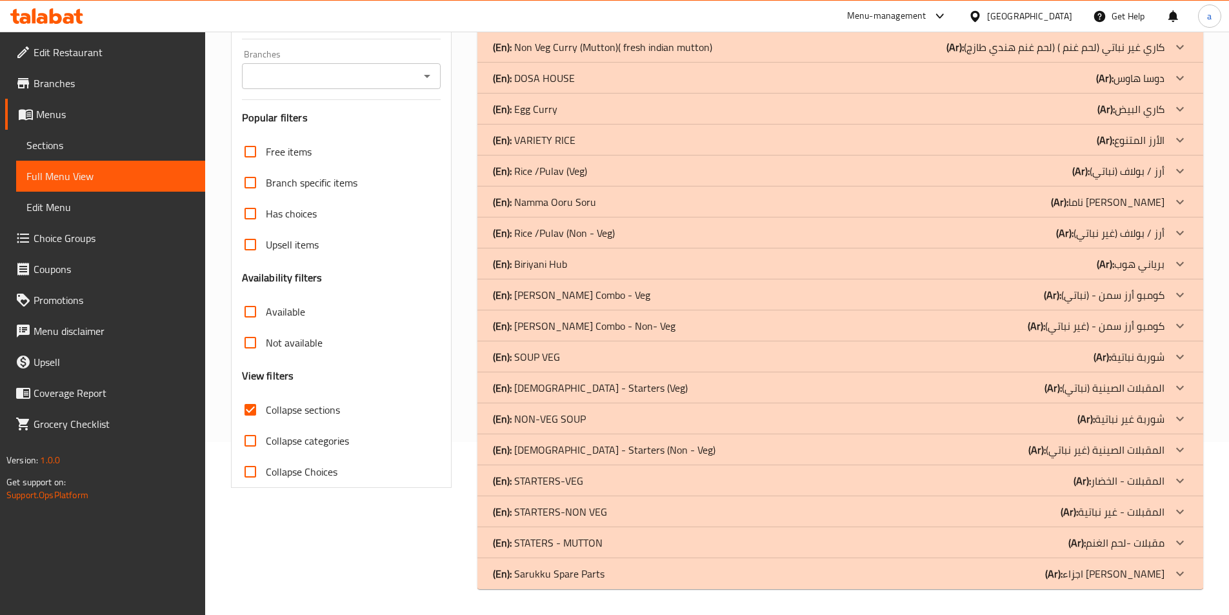
scroll to position [173, 0]
click at [635, 573] on div "(En): Sarukku Spare Parts (Ar): اجزاء سبير ساكورا" at bounding box center [828, 573] width 671 height 15
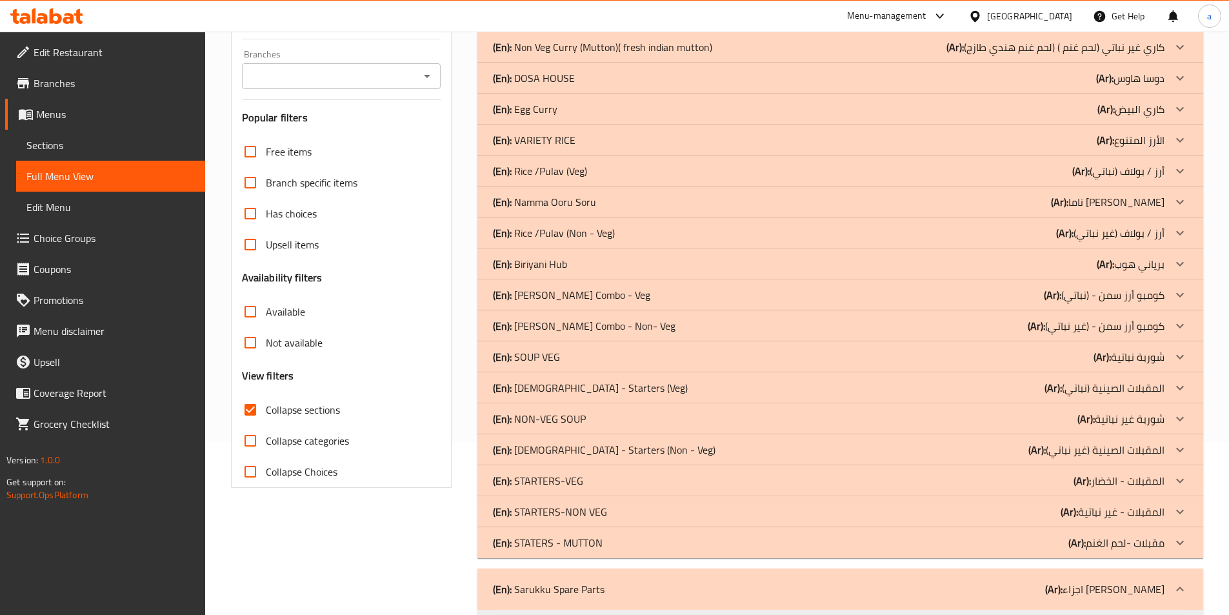
click at [585, 547] on p "(En): STATERS - MUTTON" at bounding box center [548, 542] width 110 height 15
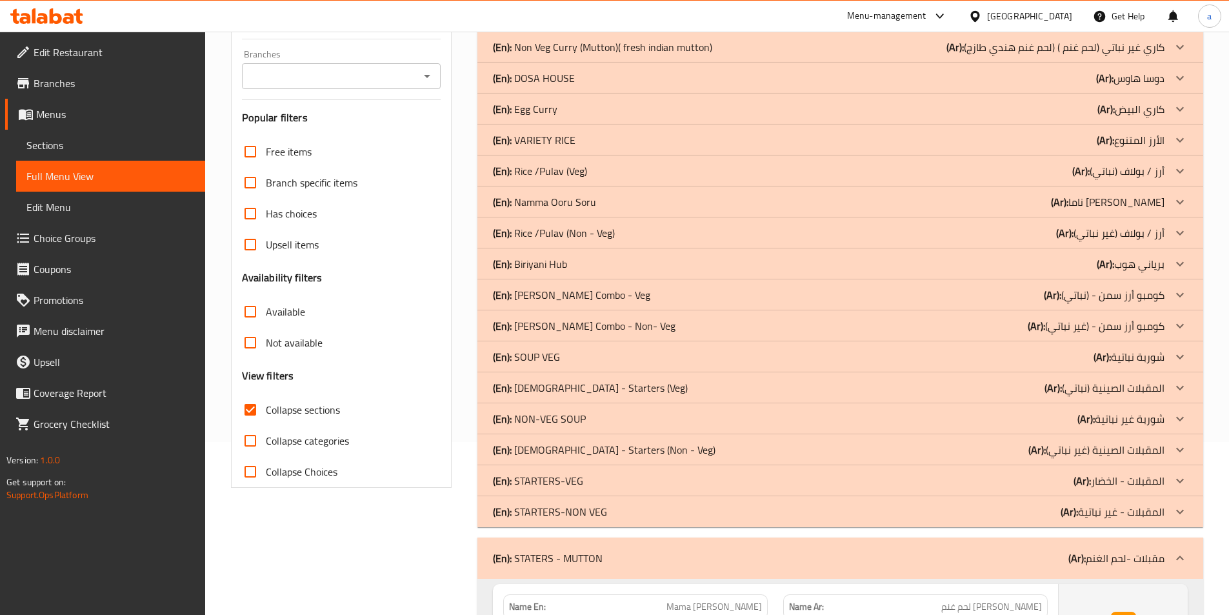
click at [591, 513] on p "(En): STARTERS-NON VEG" at bounding box center [550, 511] width 114 height 15
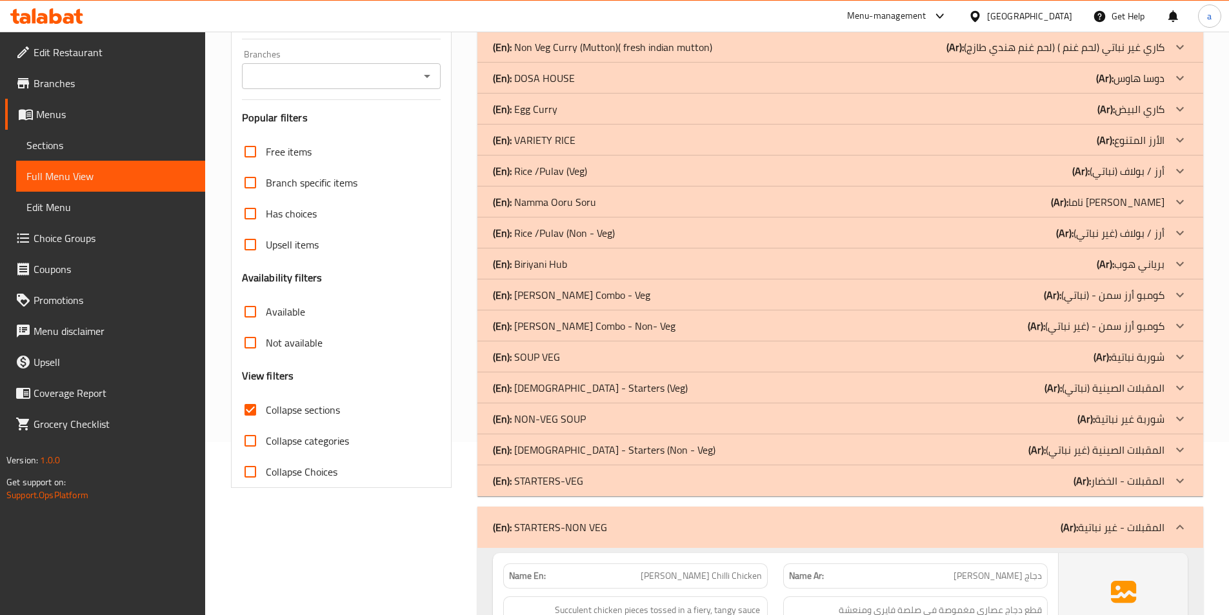
click at [581, 481] on p "(En): STARTERS-VEG" at bounding box center [538, 480] width 90 height 15
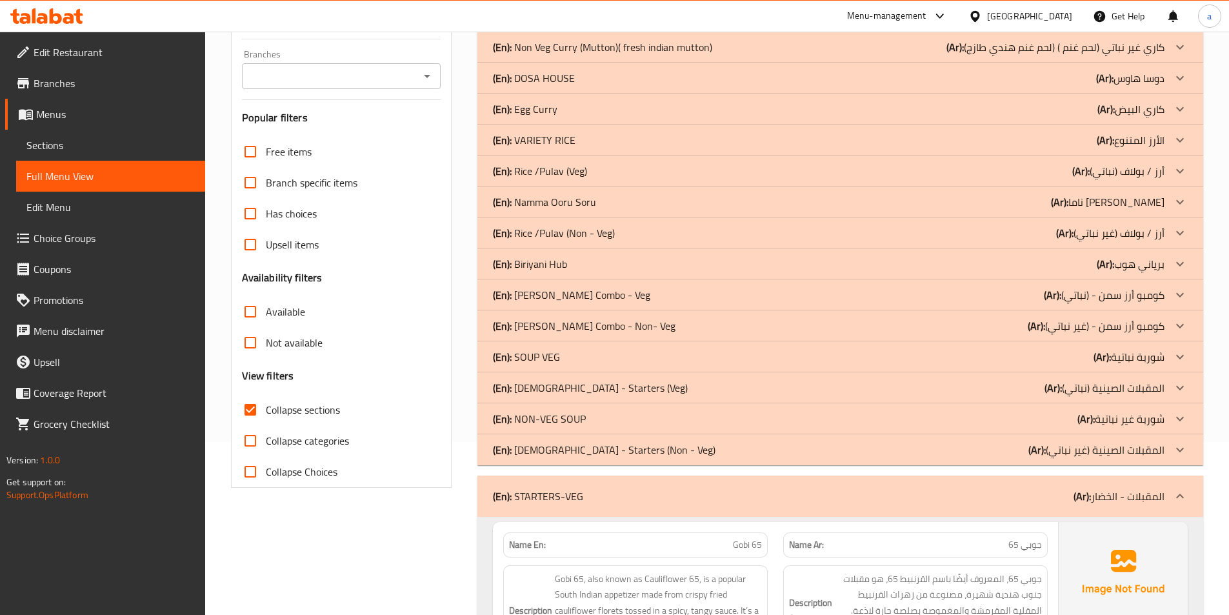
click at [564, 419] on p "(En): NON-VEG SOUP" at bounding box center [539, 418] width 93 height 15
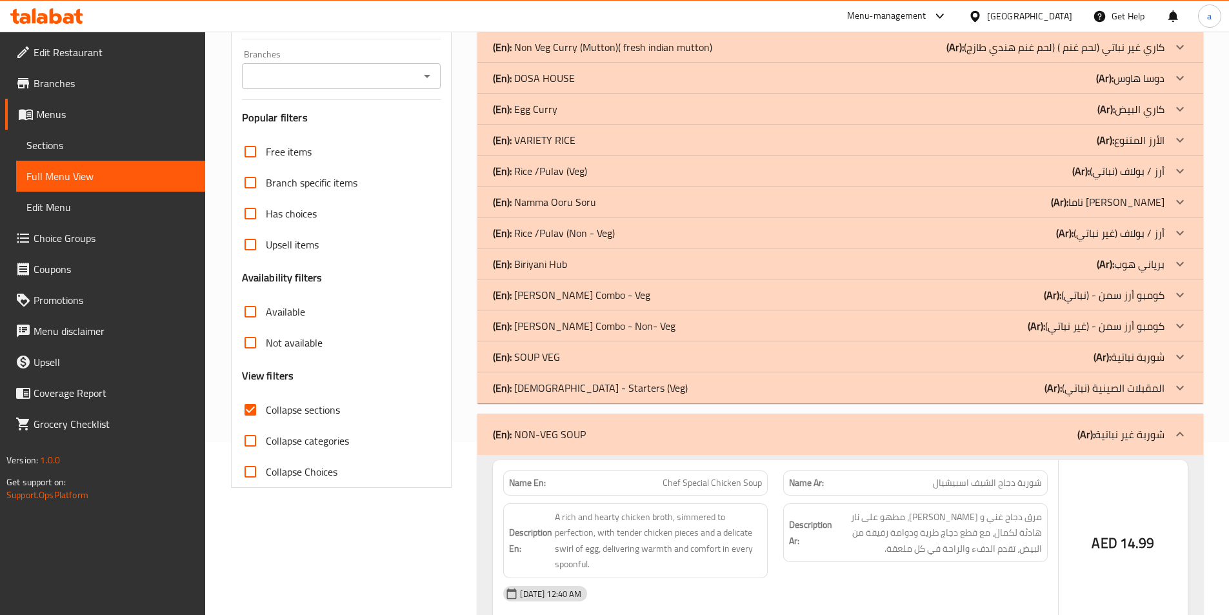
click at [579, 352] on div "(En): SOUP VEG (Ar): شوربة نباتية" at bounding box center [828, 356] width 671 height 15
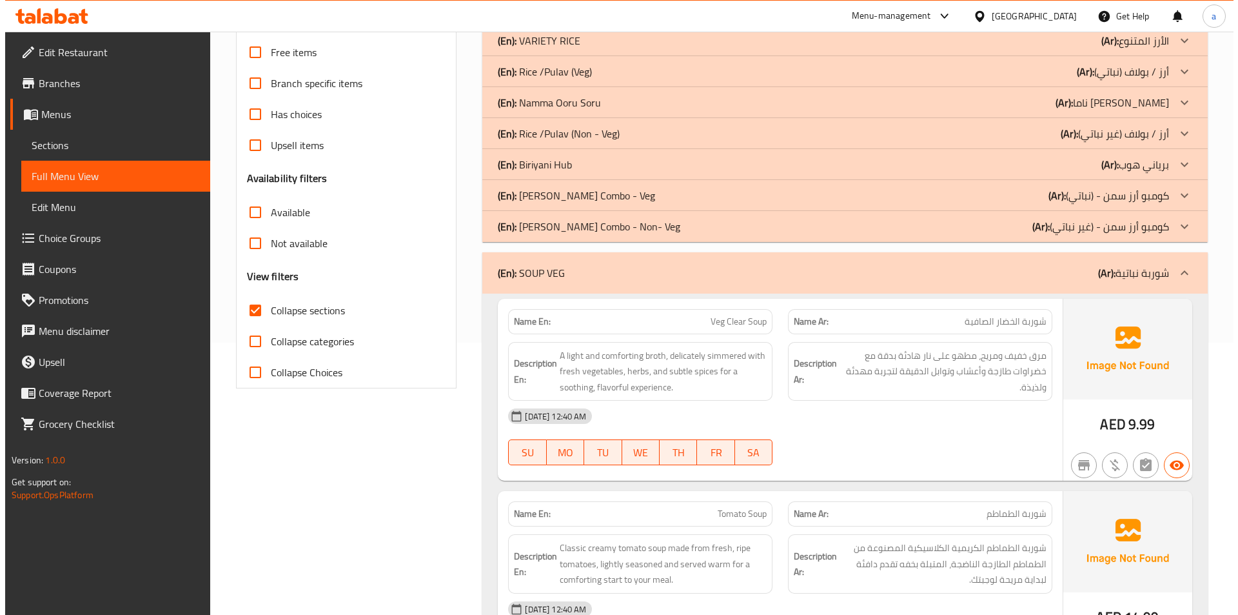
scroll to position [0, 0]
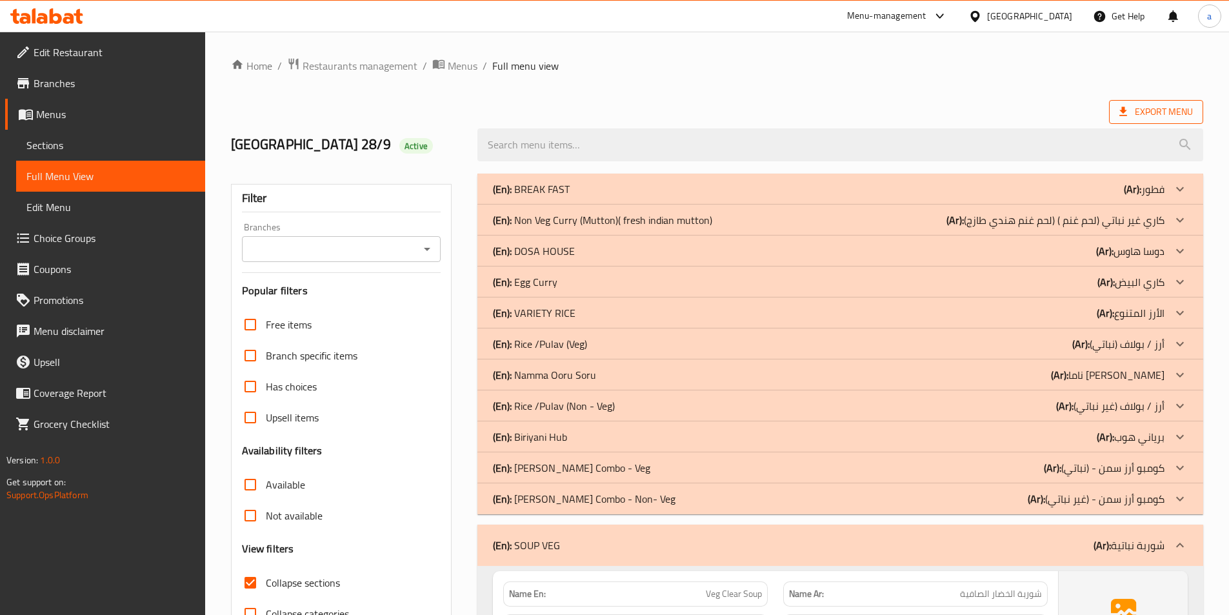
click at [1155, 108] on span "Export Menu" at bounding box center [1156, 112] width 74 height 16
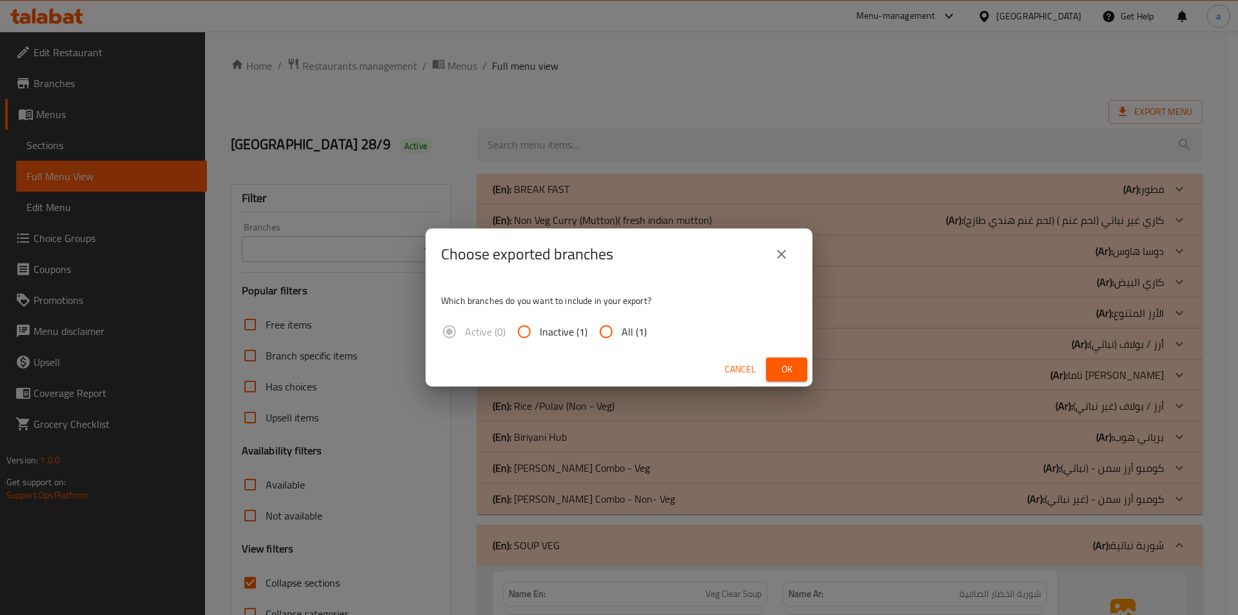
click at [626, 328] on span "All (1)" at bounding box center [634, 331] width 25 height 15
click at [622, 328] on input "All (1)" at bounding box center [606, 331] width 31 height 31
radio input "true"
click at [794, 368] on span "Ok" at bounding box center [787, 369] width 21 height 16
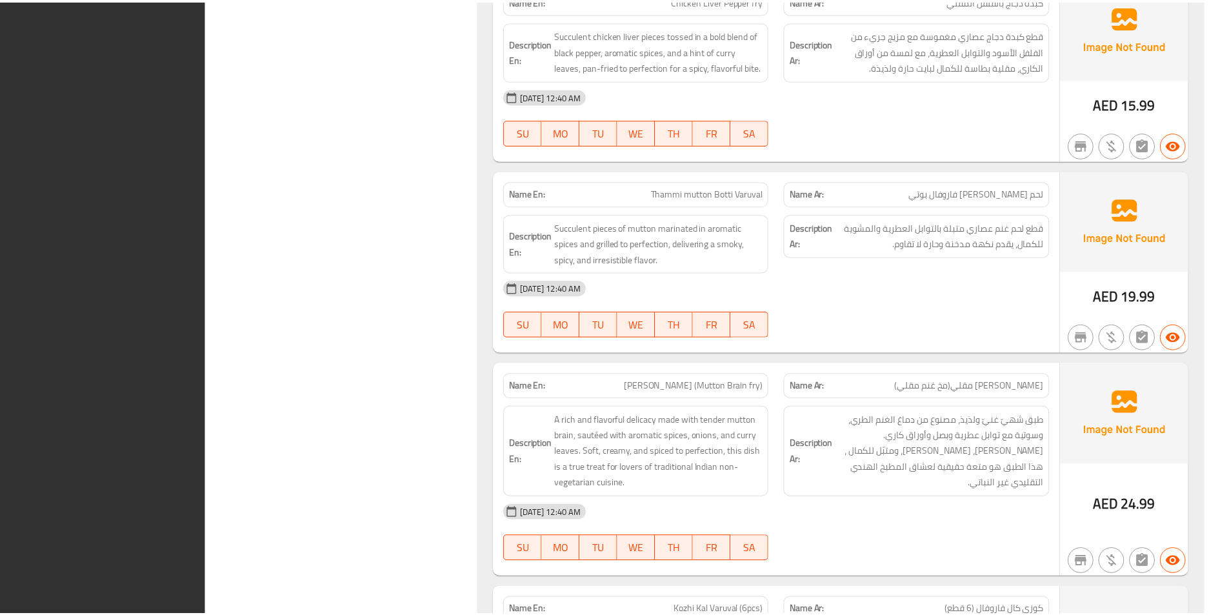
scroll to position [7222, 0]
